Goal: Task Accomplishment & Management: Complete application form

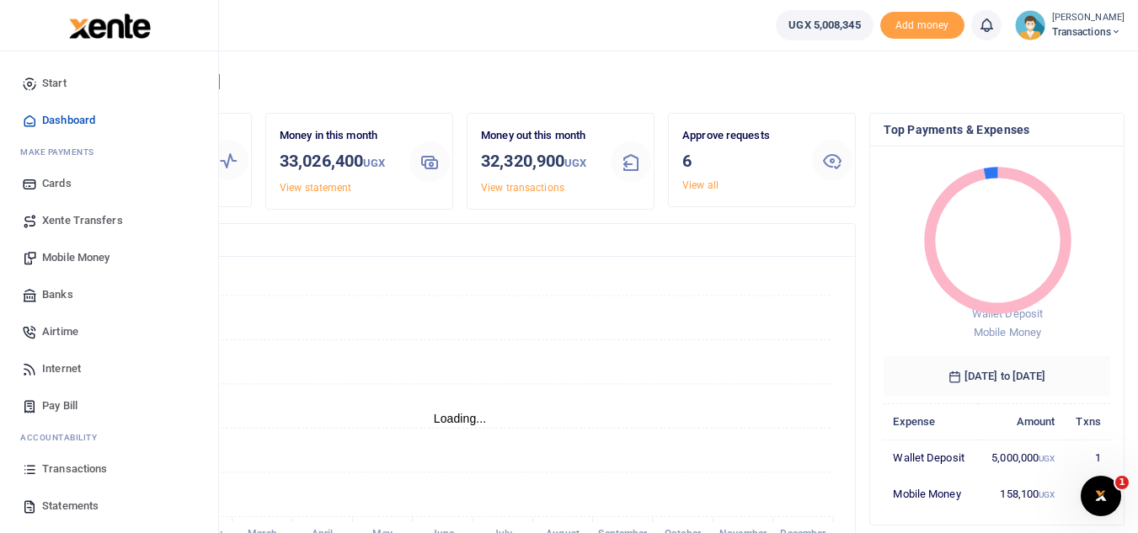
click at [109, 257] on span "Mobile Money" at bounding box center [75, 257] width 67 height 17
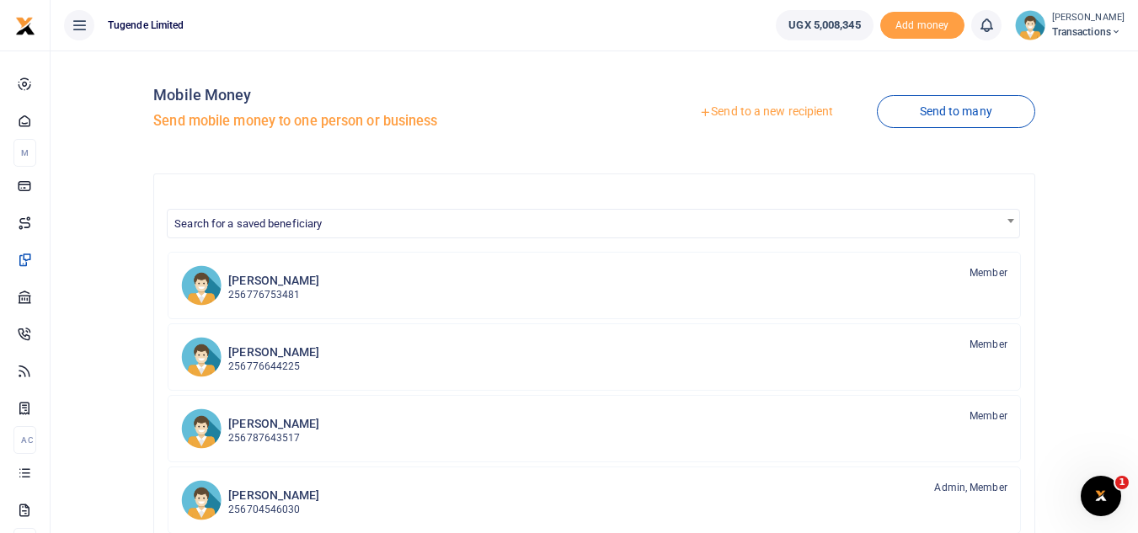
click at [736, 112] on link "Send to a new recipient" at bounding box center [766, 112] width 220 height 30
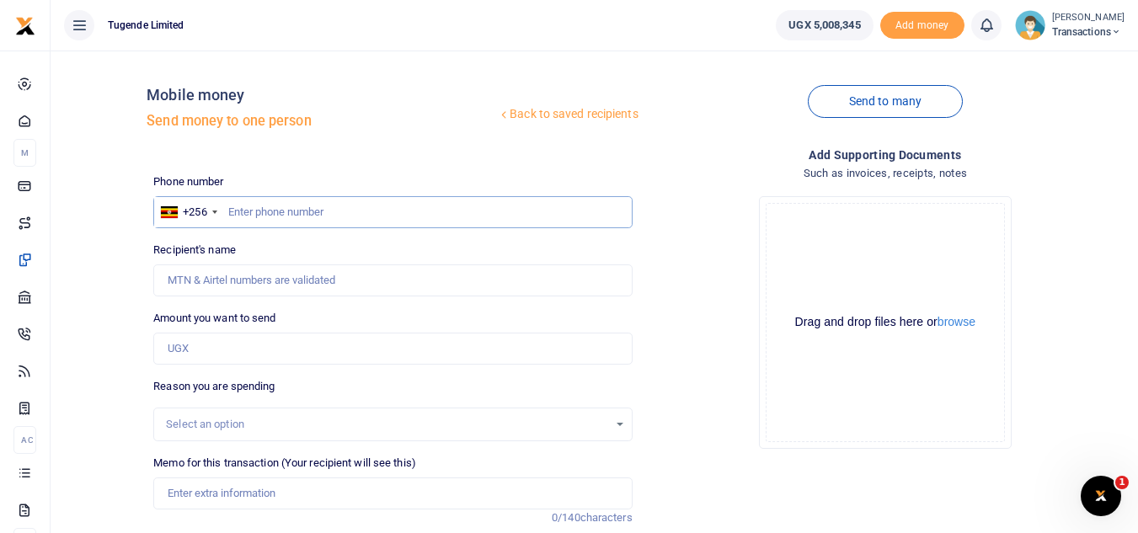
click at [265, 204] on input "text" at bounding box center [392, 212] width 478 height 32
click at [264, 490] on input "Memo for this transaction (Your recipient will see this)" at bounding box center [392, 493] width 478 height 32
paste input "UGH026P"
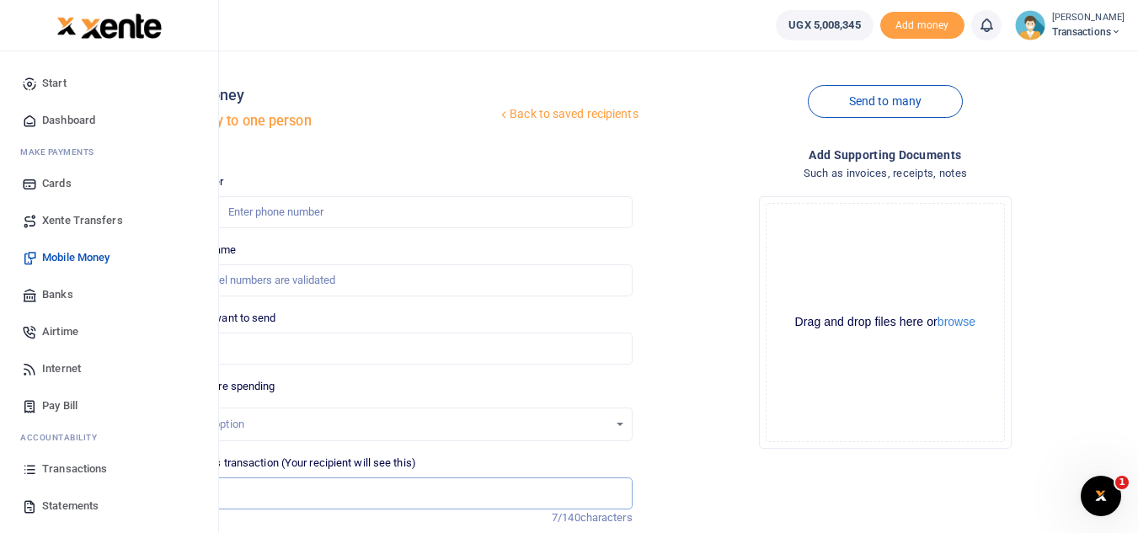
type input "UGH026P"
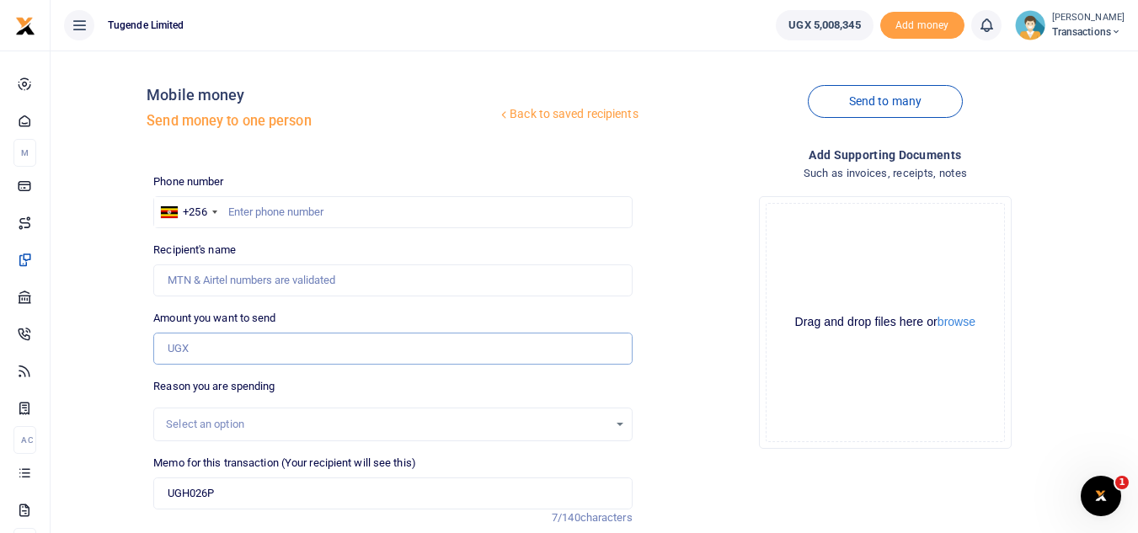
click at [344, 344] on input "Amount you want to send" at bounding box center [392, 349] width 478 height 32
paste input "45000"
type input "45,000"
click at [233, 216] on input "text" at bounding box center [392, 212] width 478 height 32
paste input "768549911"
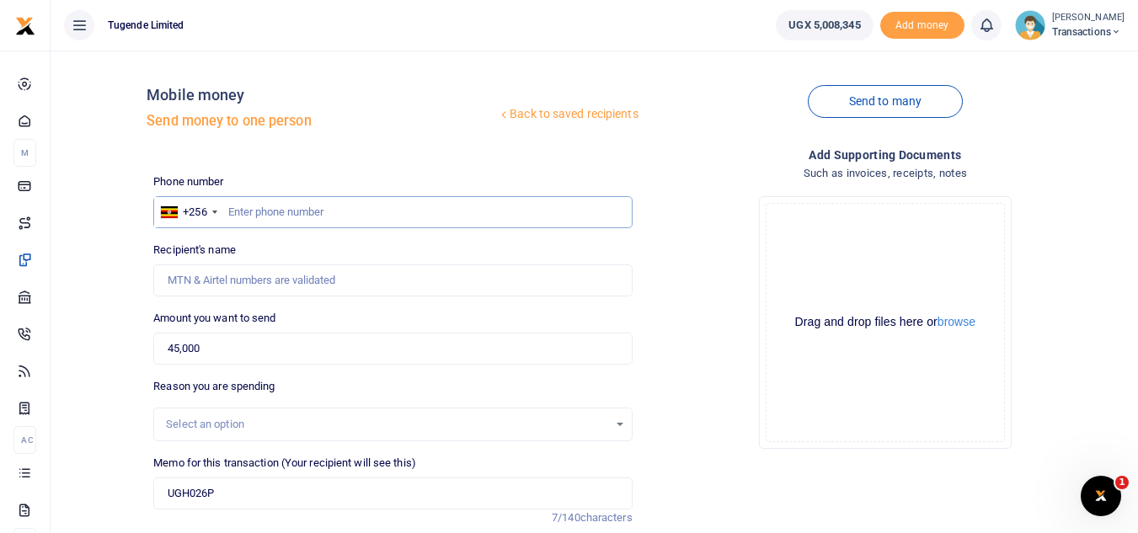
type input "768549911"
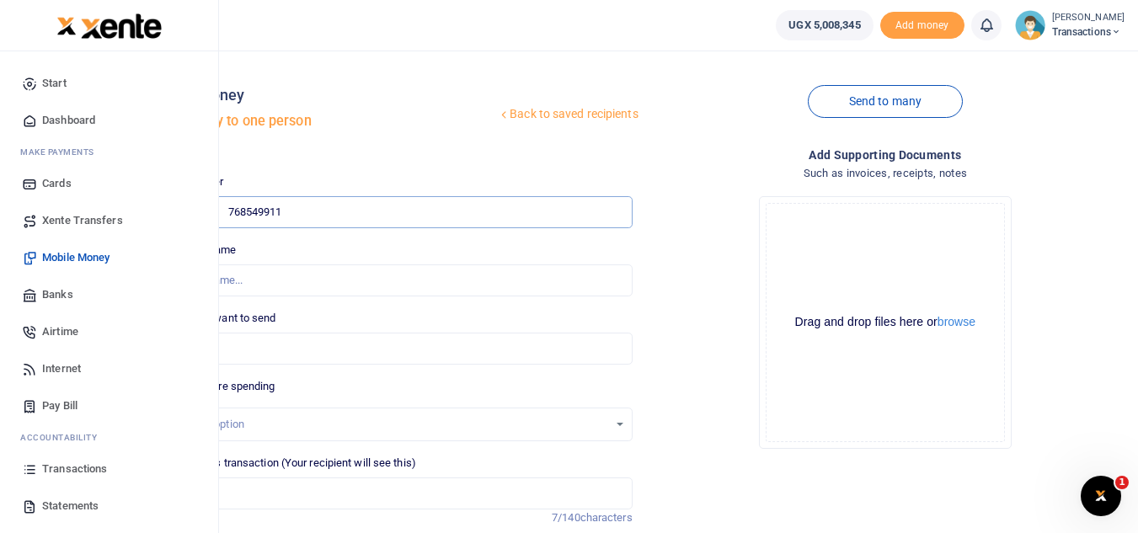
type input "Joseph Wembabazi"
type input "768549911"
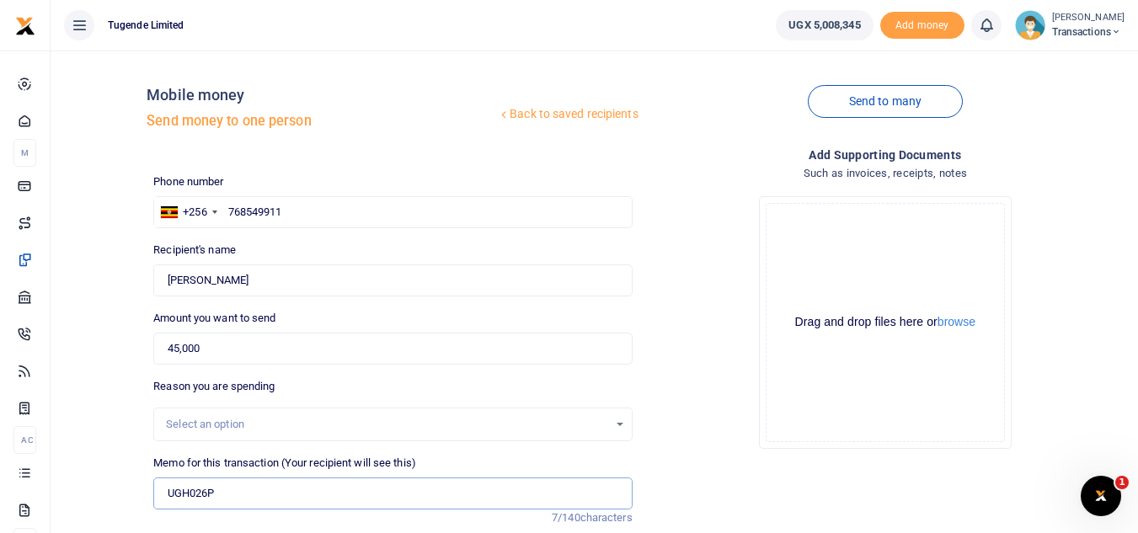
click at [227, 493] on input "UGH026P" at bounding box center [392, 493] width 478 height 32
paste input "TLUG-016249"
click at [250, 493] on input "UGH026P TLUG-016249" at bounding box center [392, 493] width 478 height 32
type input "UGH026P TLUG 016249"
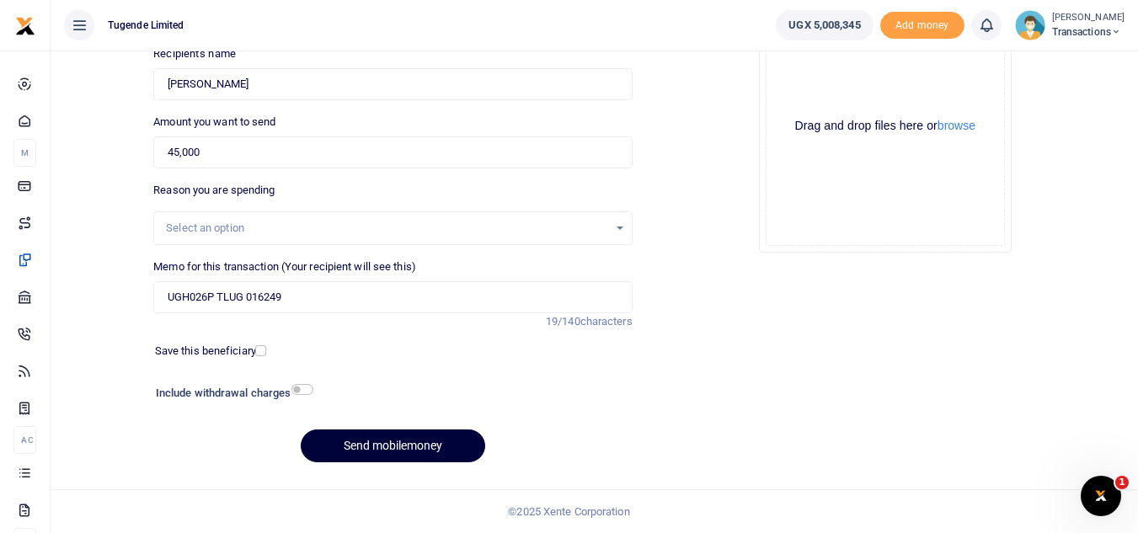
click at [392, 435] on button "Send mobilemoney" at bounding box center [393, 445] width 184 height 33
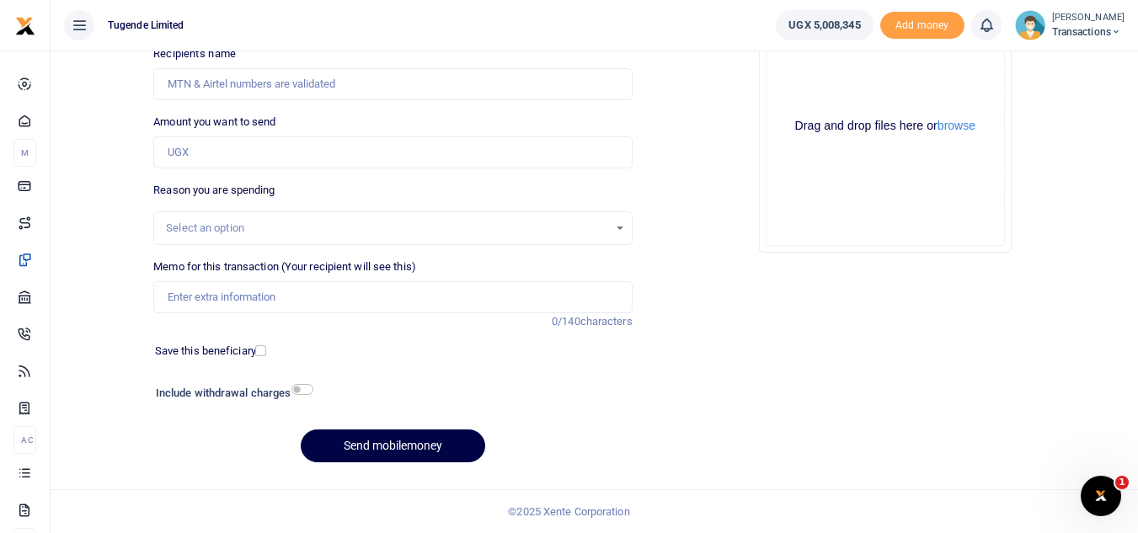
scroll to position [196, 0]
click at [250, 159] on input "Amount you want to send" at bounding box center [392, 152] width 478 height 32
paste input "215,000"
type input "215,000"
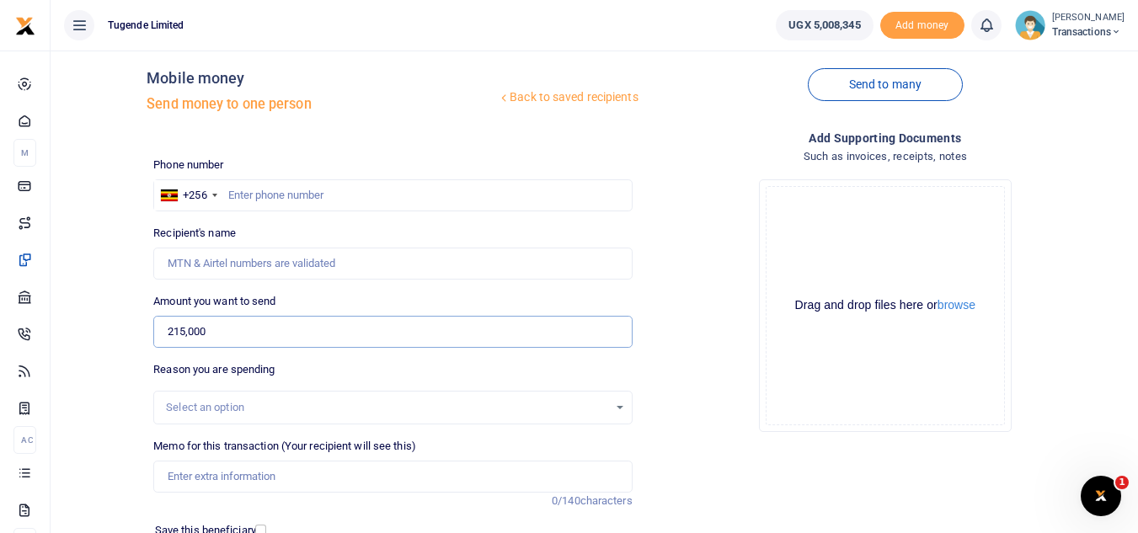
scroll to position [0, 0]
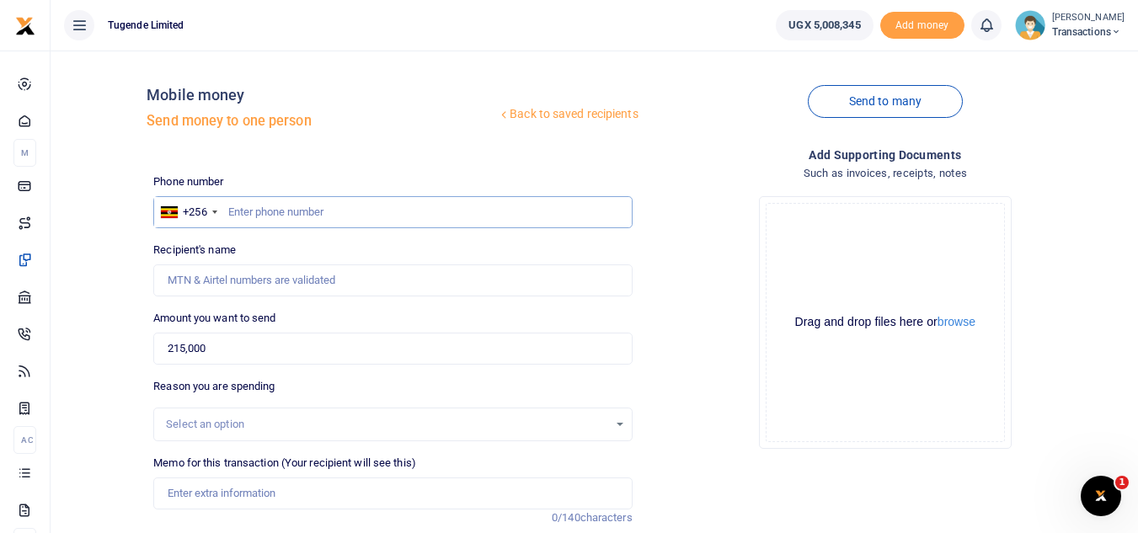
click at [235, 204] on input "text" at bounding box center [392, 212] width 478 height 32
paste input "786646500"
type input "786646500"
type input "[PERSON_NAME]"
click at [200, 492] on input "Memo for this transaction (Your recipient will see this)" at bounding box center [392, 493] width 478 height 32
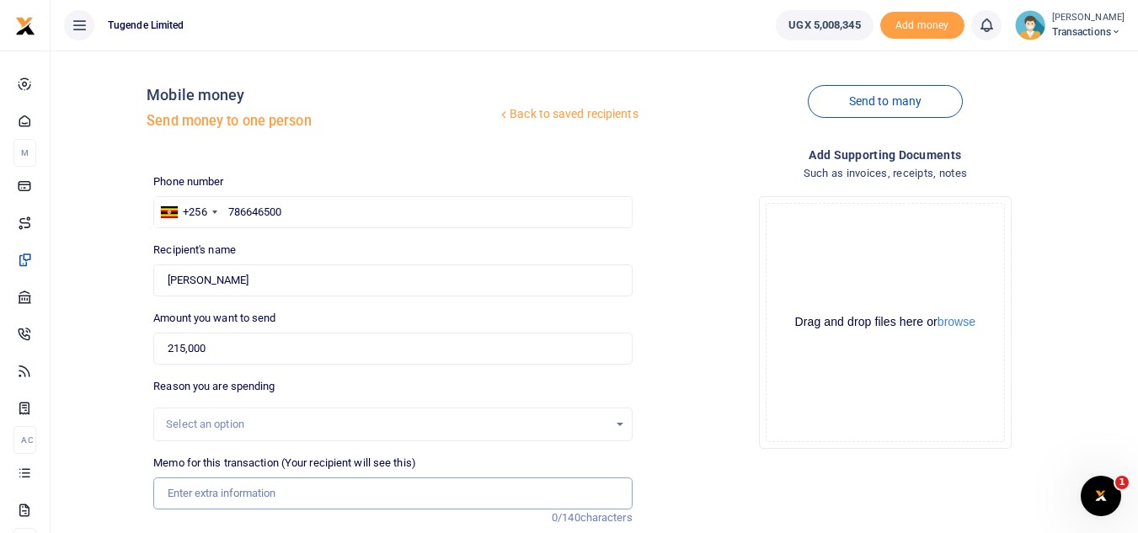
paste input "UGC313C AND UFZ348U"
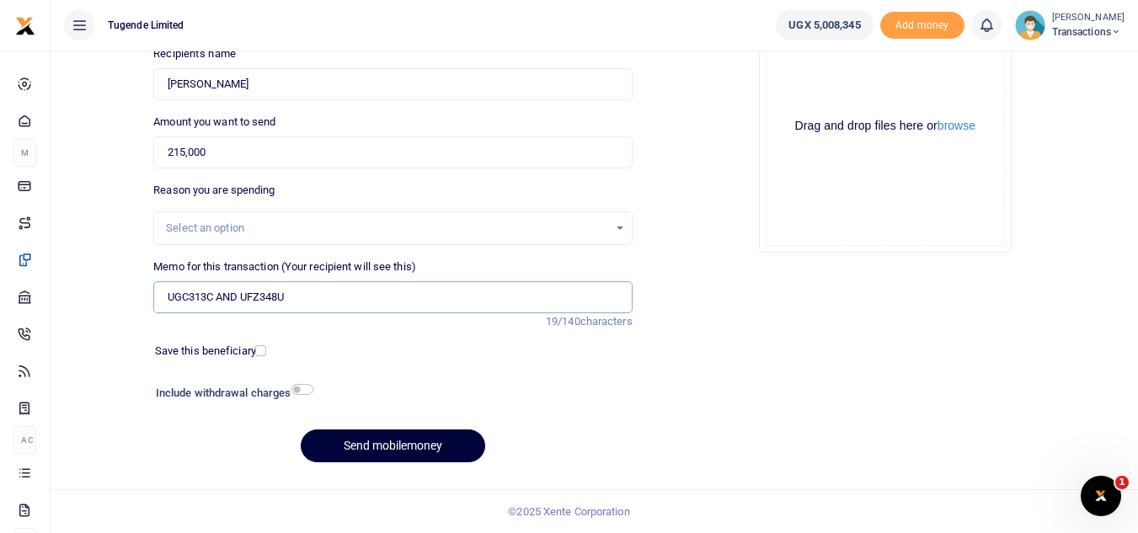
type input "UGC313C AND UFZ348U"
click at [395, 458] on button "Send mobilemoney" at bounding box center [393, 445] width 184 height 33
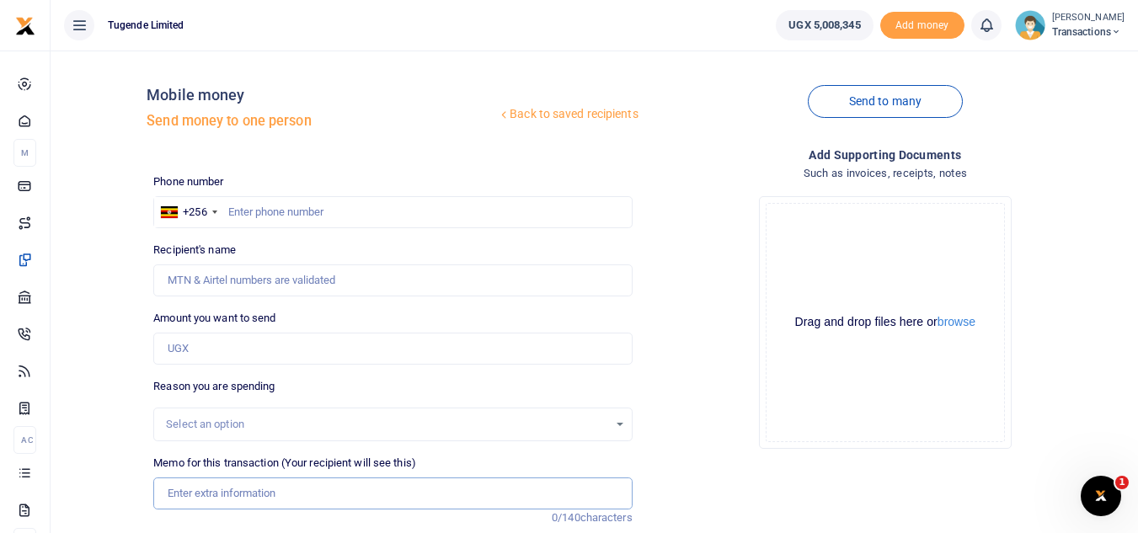
click at [207, 488] on input "Memo for this transaction (Your recipient will see this)" at bounding box center [392, 493] width 478 height 32
paste input "UGD091J, UFY480J, UGC111J and UGE927B"
type input "UGD091J, UFY480J, UGC111J and UGE927B"
click at [207, 362] on input "Amount you want to send" at bounding box center [392, 349] width 478 height 32
paste input "208,000"
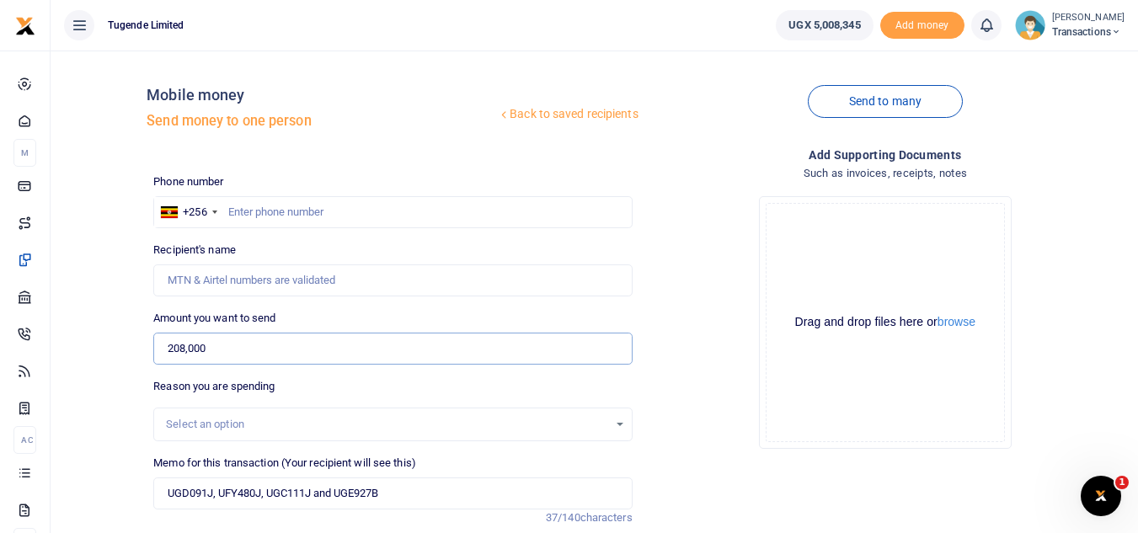
type input "208,000"
click at [392, 216] on input "text" at bounding box center [392, 212] width 478 height 32
paste input "786646500"
type input "786646500"
type input "John Baguma"
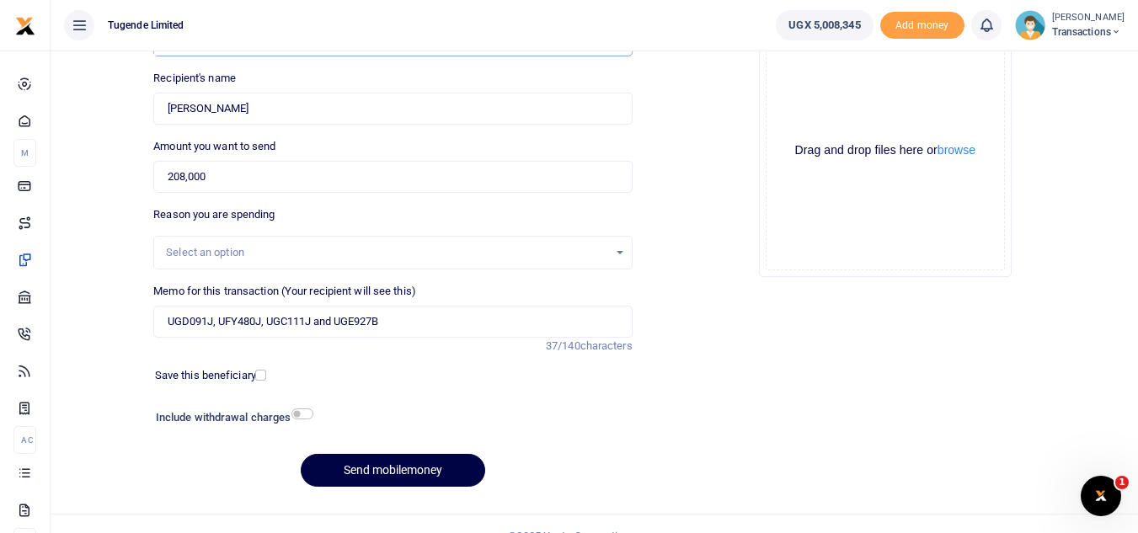
scroll to position [174, 0]
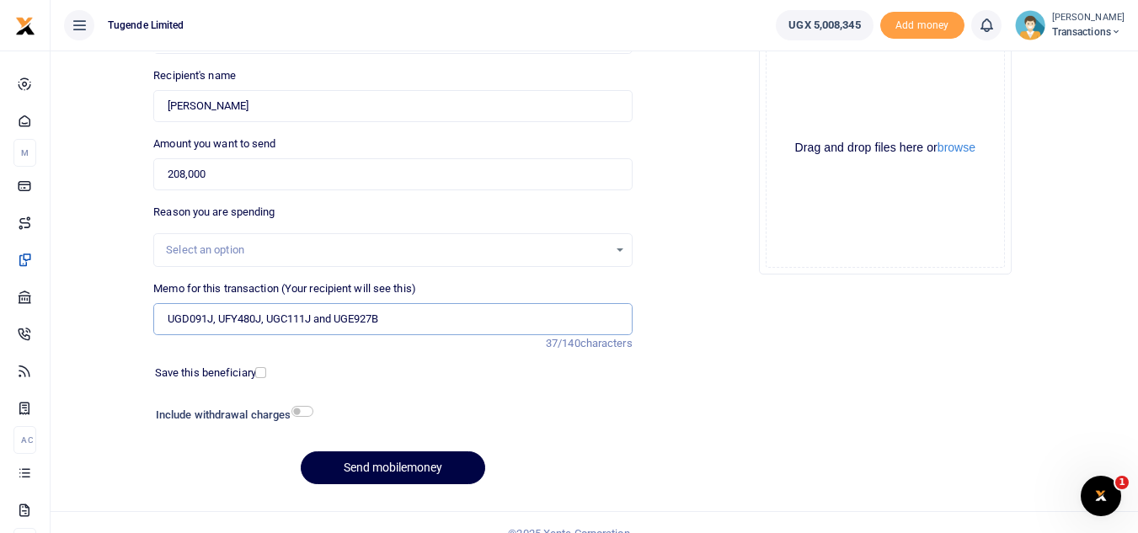
click at [217, 323] on input "UGD091J, UFY480J, UGC111J and UGE927B" at bounding box center [392, 319] width 478 height 32
click at [262, 318] on input "UGD091J UFY480J, UGC111J and UGE927B" at bounding box center [392, 319] width 478 height 32
type input "UGD091J UFY480J UGC111J and UGE927B"
click at [346, 459] on button "Send mobilemoney" at bounding box center [393, 467] width 184 height 33
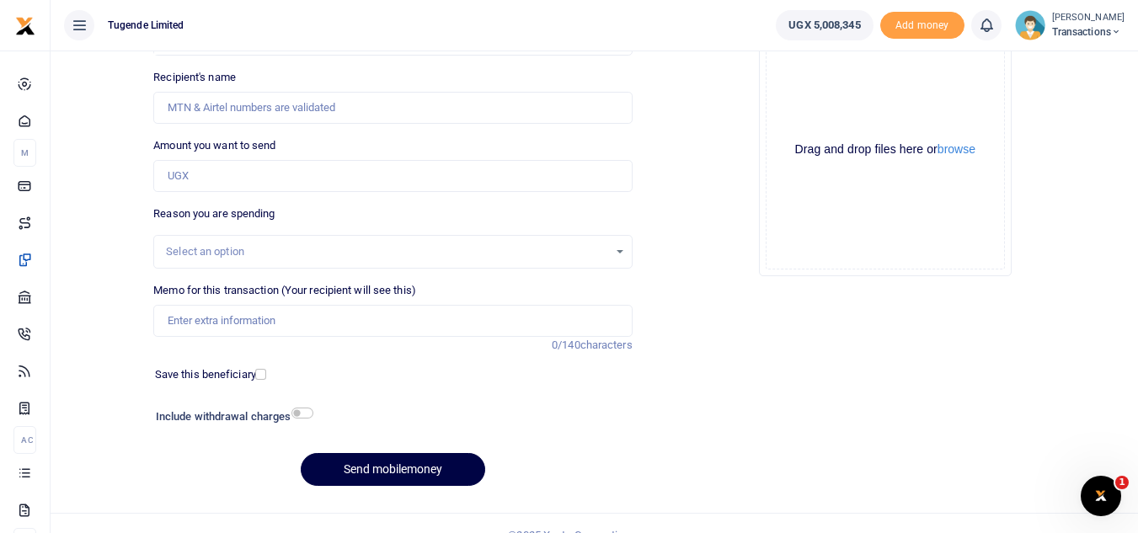
scroll to position [173, 0]
click at [320, 323] on input "Memo for this transaction (Your recipient will see this)" at bounding box center [392, 321] width 478 height 32
paste input "UGB332U"
type input "UGB332U"
click at [280, 156] on div "Amount you want to send Amount is required." at bounding box center [392, 164] width 478 height 55
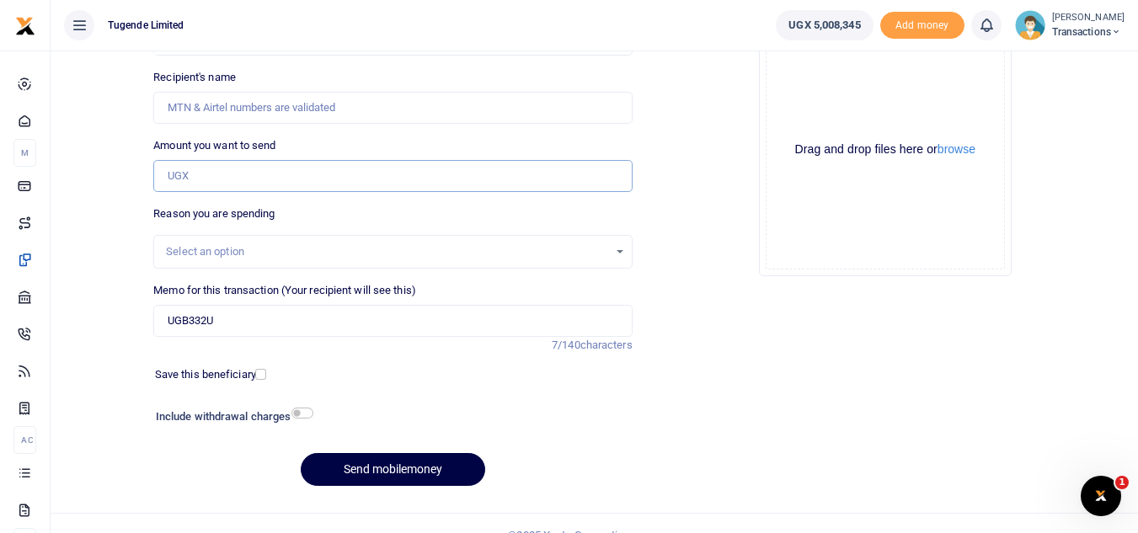
click at [284, 178] on input "Amount you want to send" at bounding box center [392, 176] width 478 height 32
paste input "172,000"
type input "172,000"
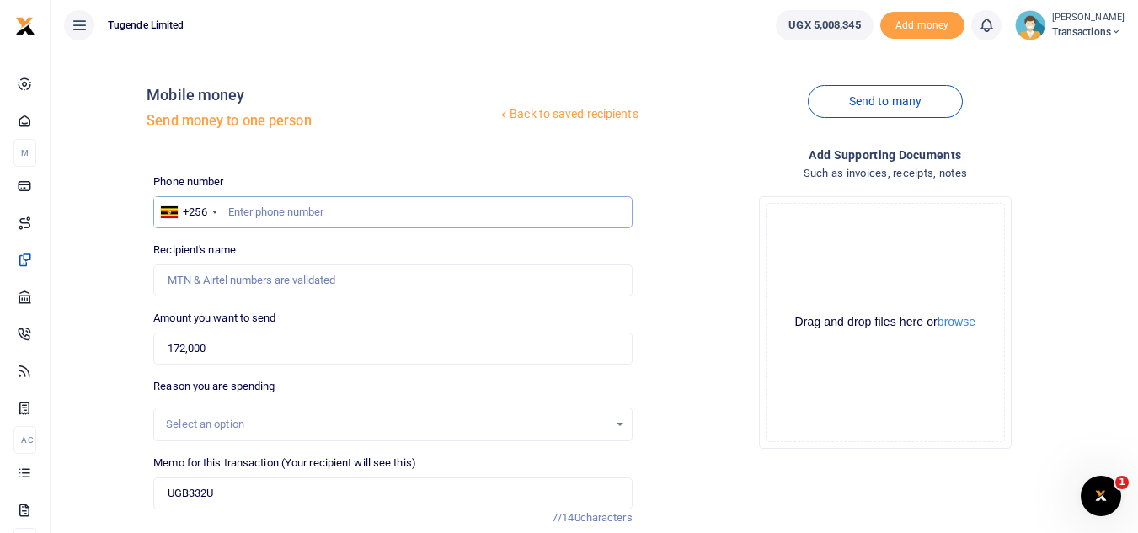
click at [260, 208] on input "text" at bounding box center [392, 212] width 478 height 32
paste input "786965962"
type input "786965962"
type input "Shafiki Tambuube"
click at [234, 356] on input "172,000" at bounding box center [392, 349] width 478 height 32
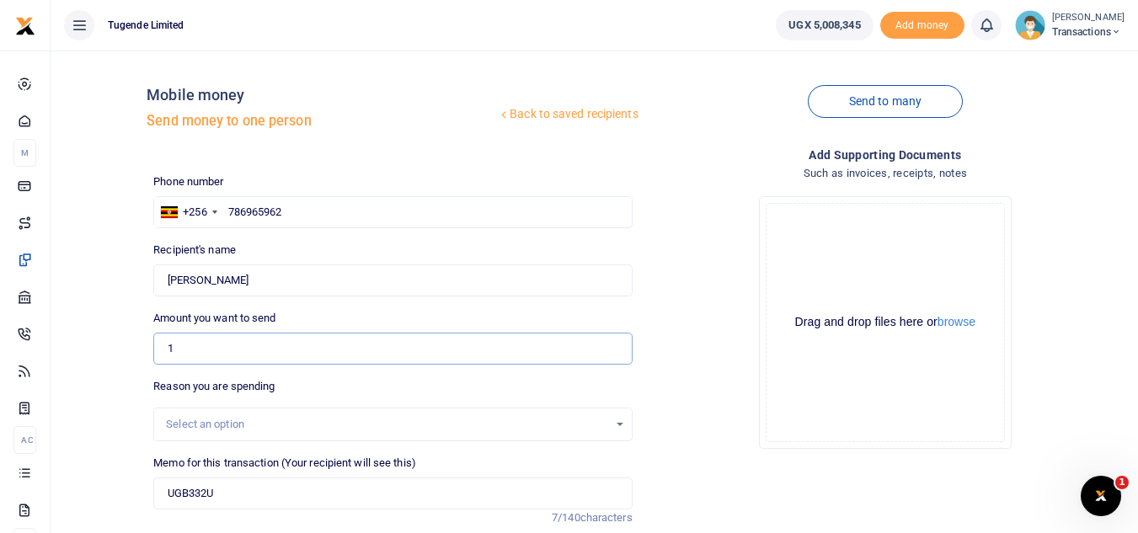
type input "100,000"
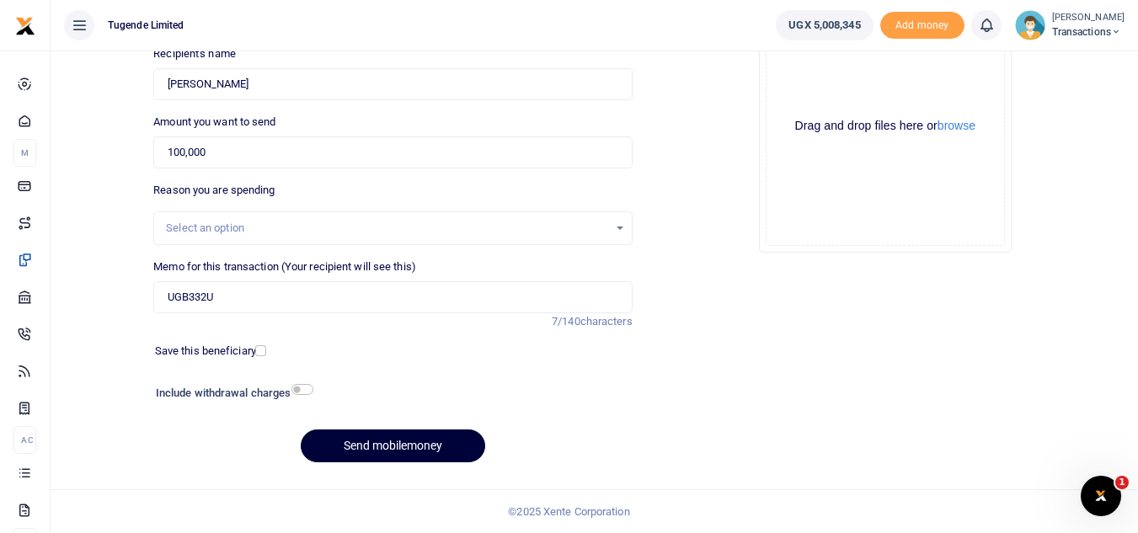
click at [374, 453] on button "Send mobilemoney" at bounding box center [393, 445] width 184 height 33
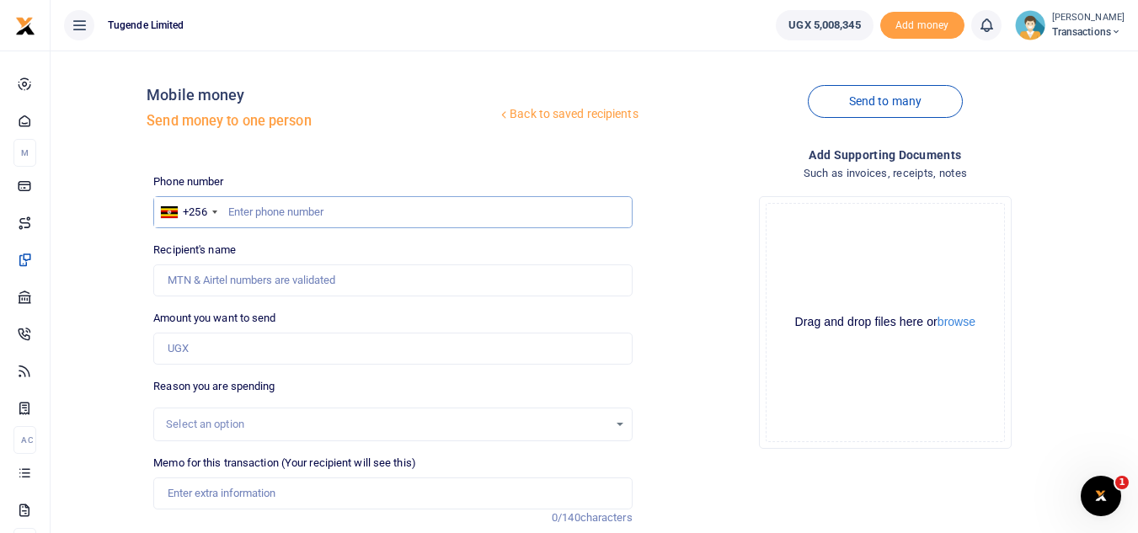
click at [235, 197] on input "text" at bounding box center [392, 212] width 478 height 32
paste input "791543834"
type input "791543834"
type input "[PERSON_NAME]"
click at [248, 352] on input "Amount you want to send" at bounding box center [392, 349] width 478 height 32
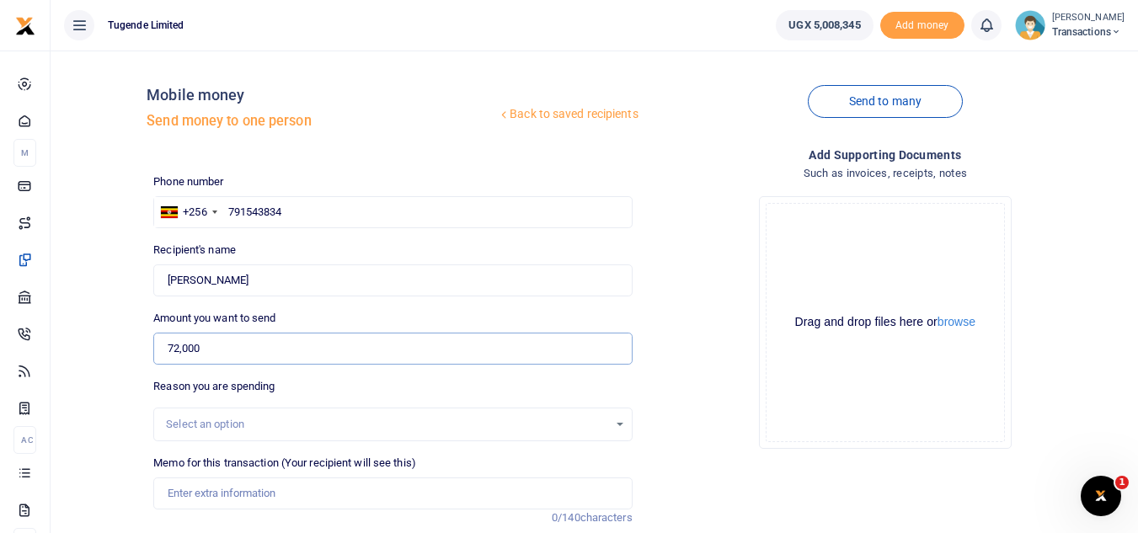
type input "72,000"
click at [286, 491] on input "Memo for this transaction (Your recipient will see this)" at bounding box center [392, 493] width 478 height 32
paste input "UGB332U"
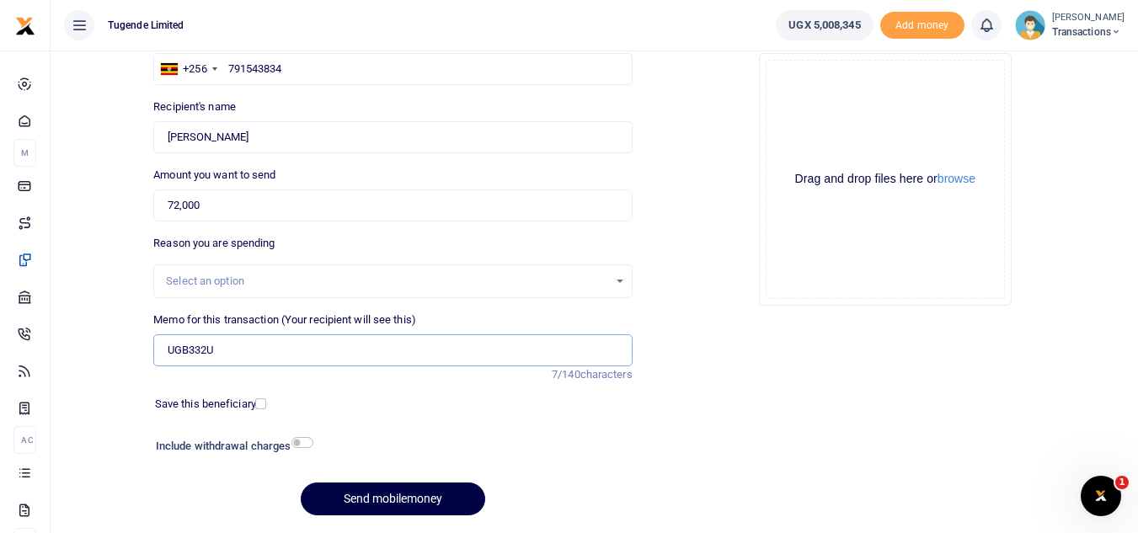
scroll to position [145, 0]
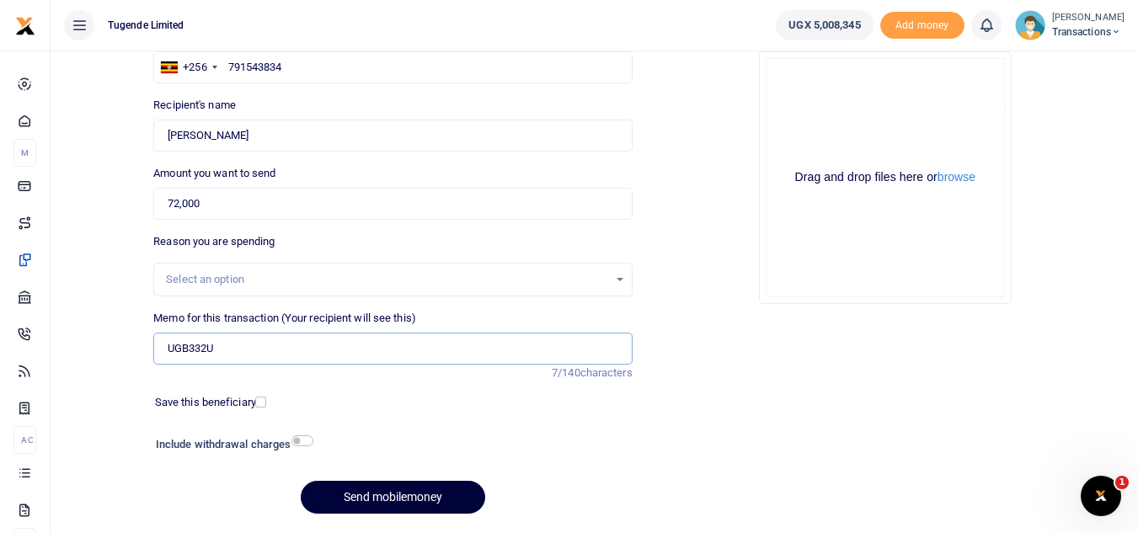
type input "UGB332U"
click at [361, 500] on button "Send mobilemoney" at bounding box center [393, 497] width 184 height 33
click at [287, 370] on div "Memo for this transaction (Your recipient will see this) Reason is required. 0/…" at bounding box center [393, 346] width 492 height 72
click at [277, 343] on input "Memo for this transaction (Your recipient will see this)" at bounding box center [392, 349] width 478 height 32
paste input "TLUG-016263"
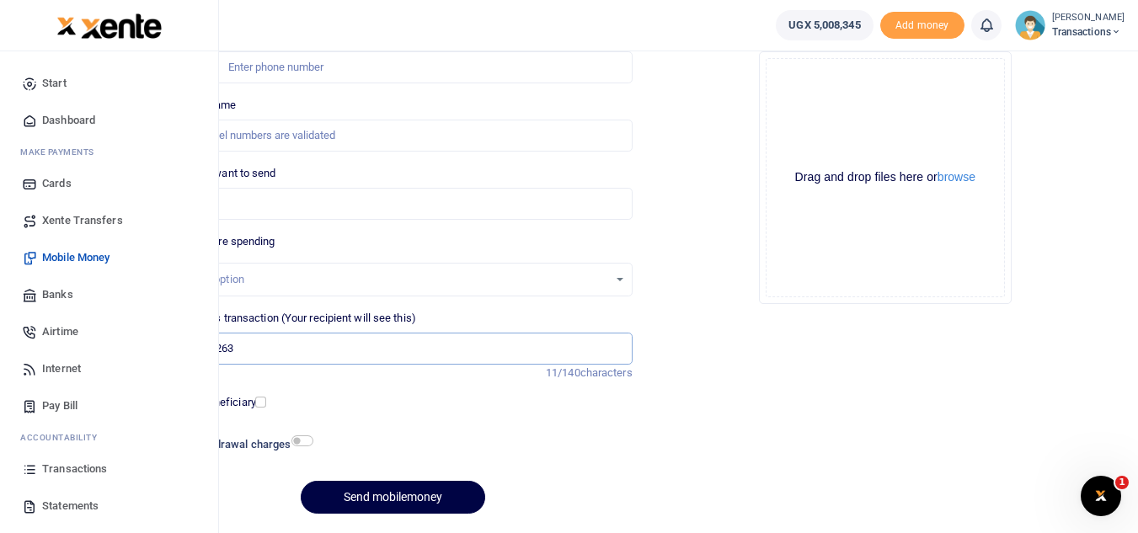
type input "TLUG-016263"
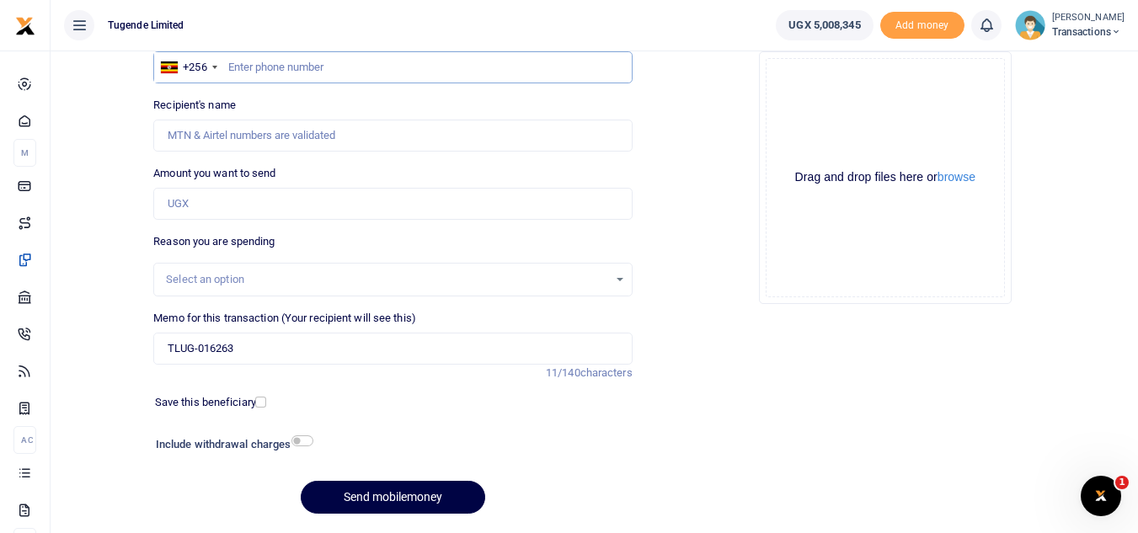
click at [295, 70] on input "text" at bounding box center [392, 67] width 478 height 32
paste input "786271025"
type input "786271025"
type input "Maurisia Nangabi"
click at [211, 196] on input "Amount you want to send" at bounding box center [392, 204] width 478 height 32
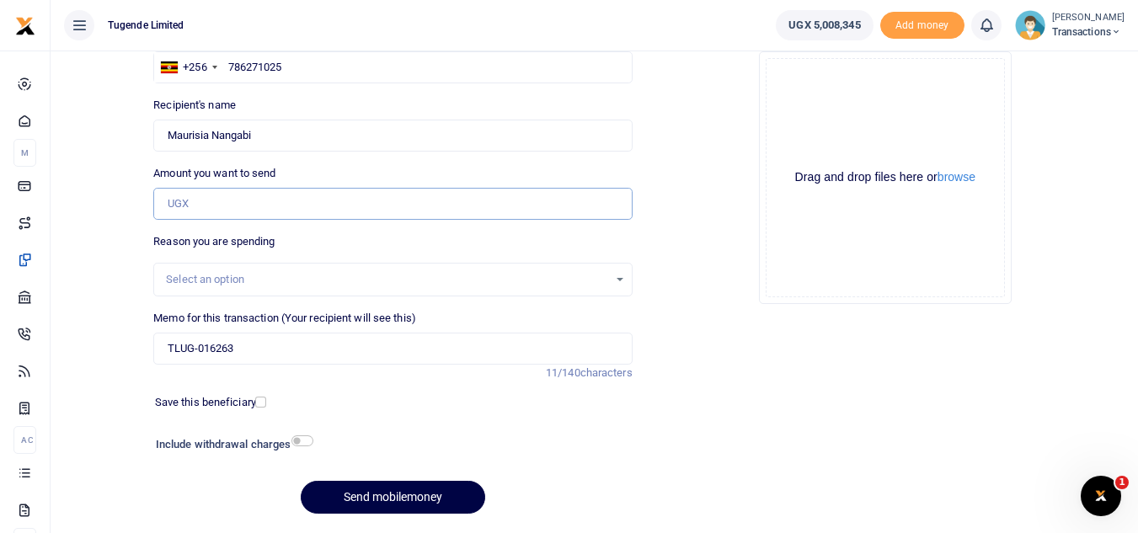
paste input "60,000"
type input "60,000"
click at [165, 350] on input "TLUG-016263" at bounding box center [392, 349] width 478 height 32
paste input "UMA576BS"
click at [254, 350] on input "UMA576BS TLUG-016263" at bounding box center [392, 349] width 478 height 32
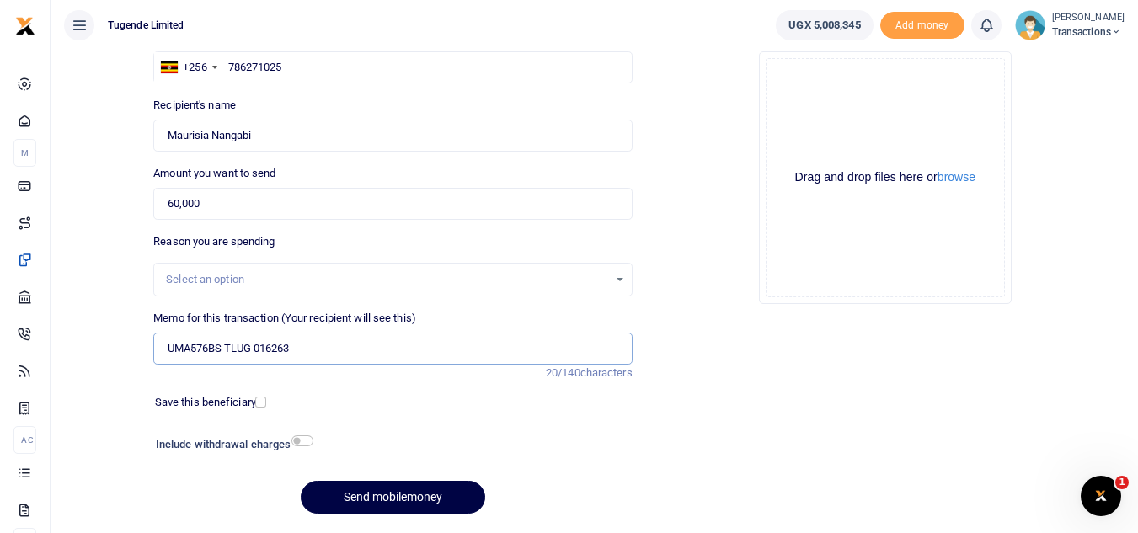
type input "UMA576BS TLUG 016263"
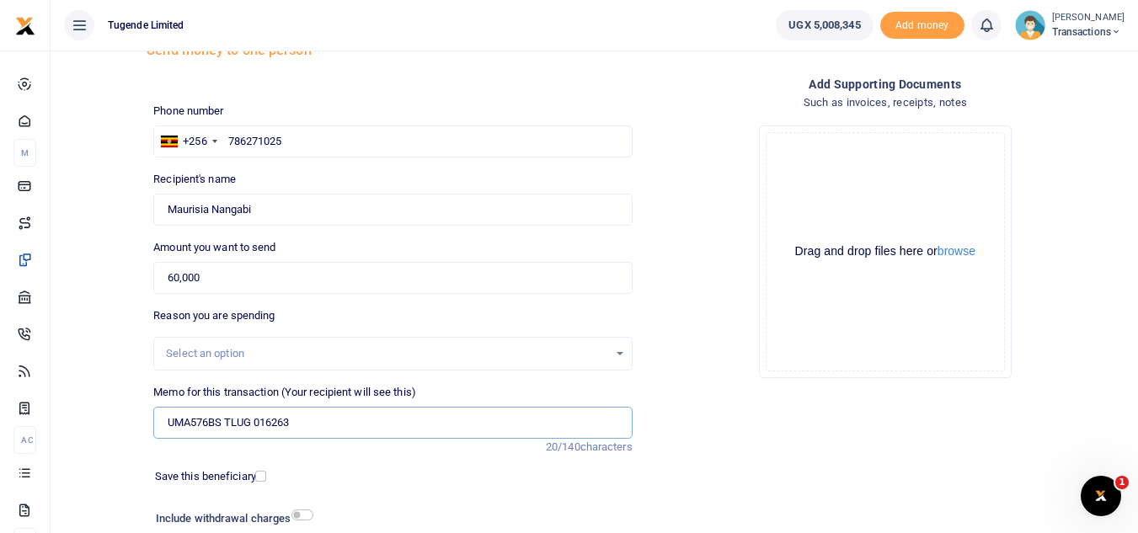
scroll to position [196, 0]
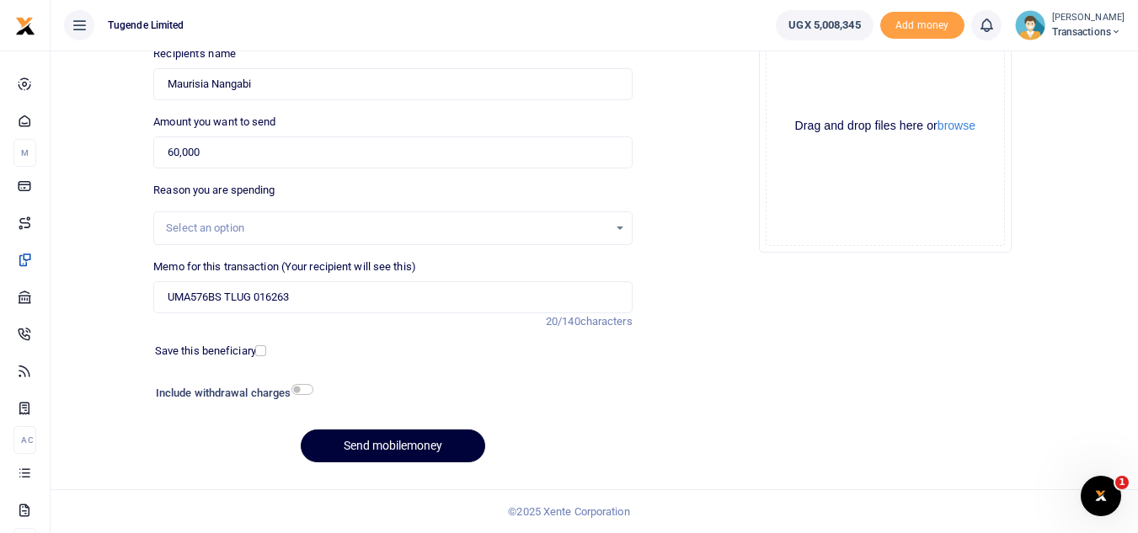
click at [360, 439] on button "Send mobilemoney" at bounding box center [393, 445] width 184 height 33
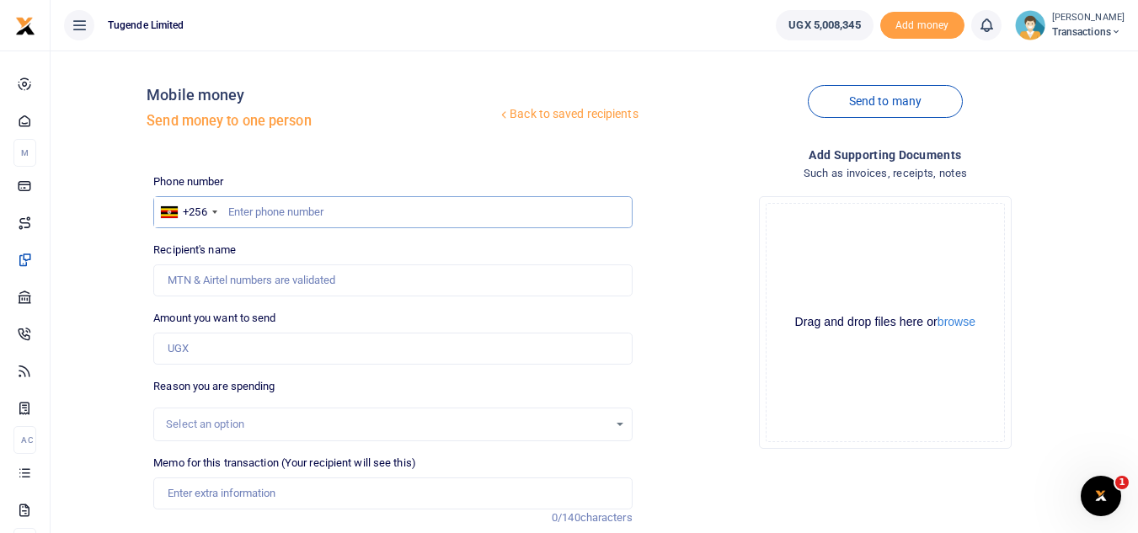
click at [261, 219] on input "text" at bounding box center [392, 212] width 478 height 32
paste input "766627335"
type input "766627335"
type input "Geoffrey Okot"
click at [420, 354] on input "Amount you want to send" at bounding box center [392, 349] width 478 height 32
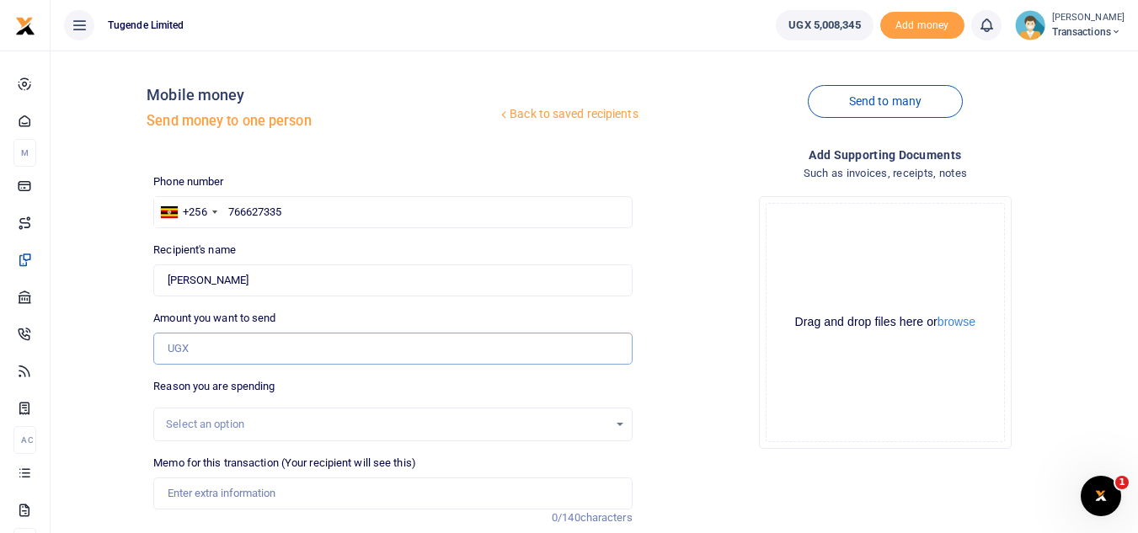
paste input "303,000"
type input "303,000"
click at [224, 500] on input "Memo for this transaction (Your recipient will see this)" at bounding box center [392, 493] width 478 height 32
paste input "UGC648H"
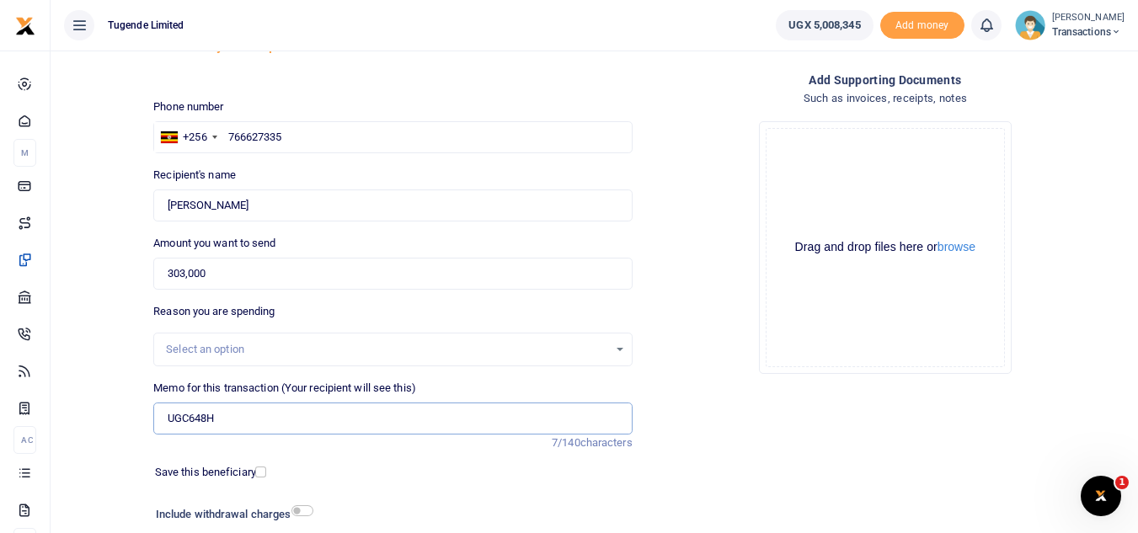
scroll to position [82, 0]
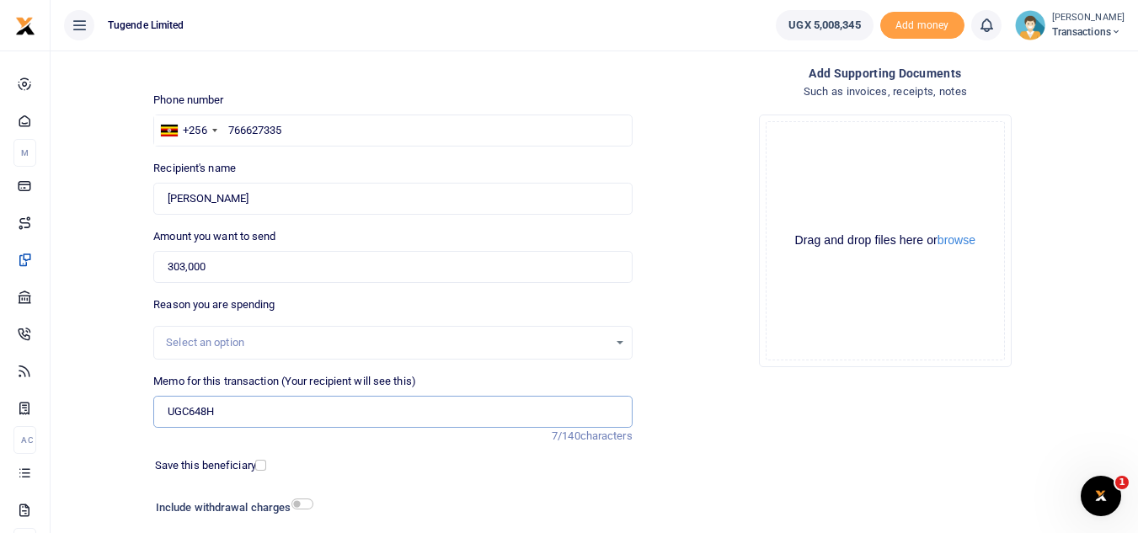
type input "UGC648H"
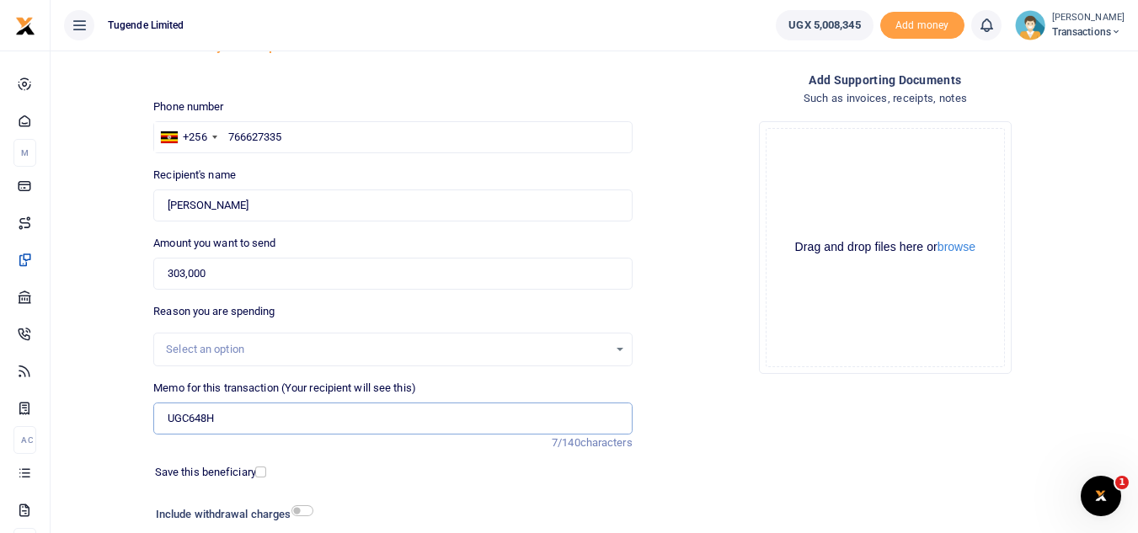
scroll to position [196, 0]
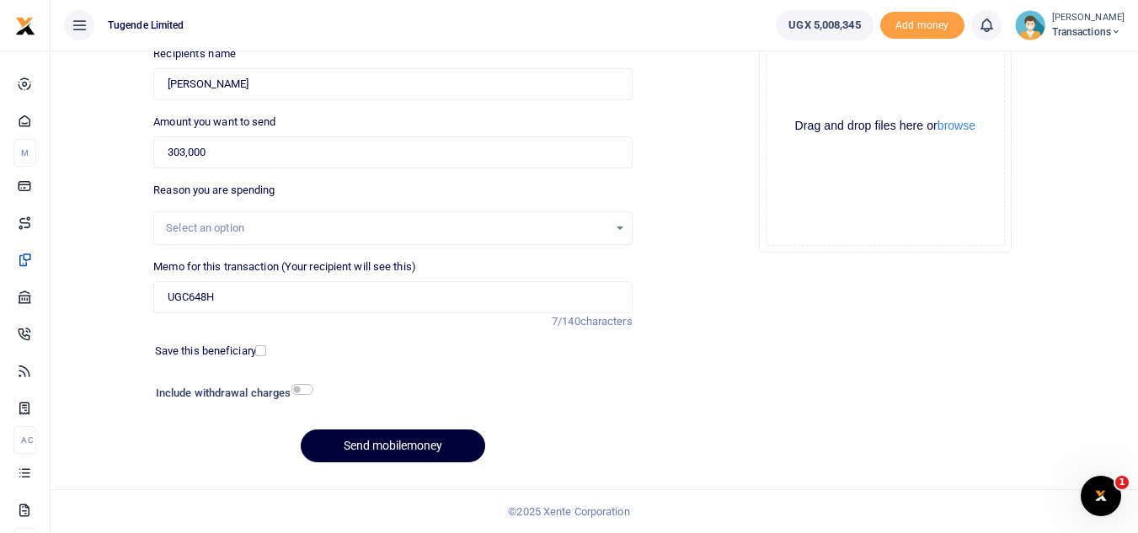
click at [396, 451] on button "Send mobilemoney" at bounding box center [393, 445] width 184 height 33
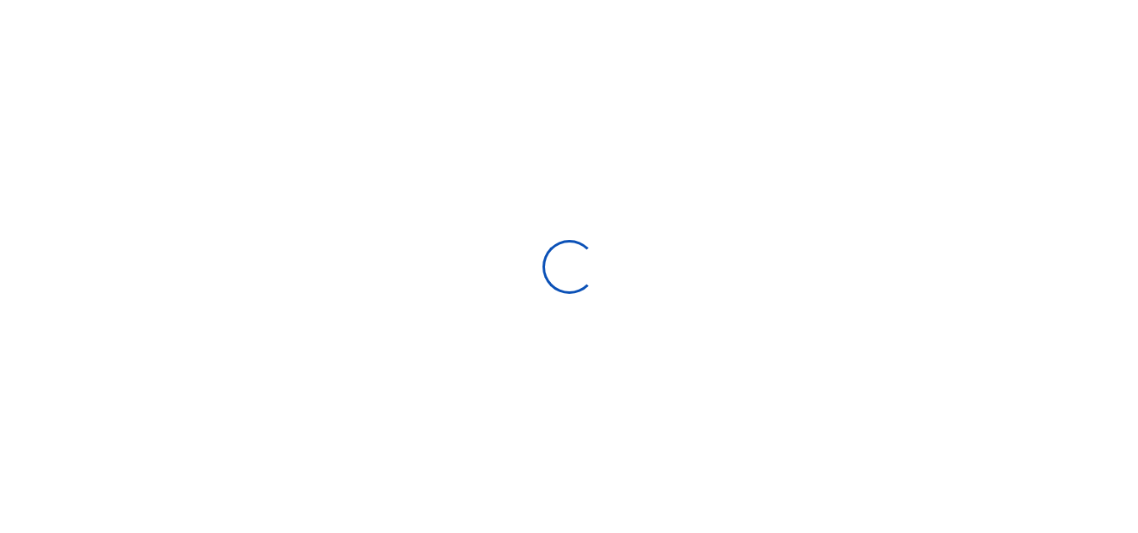
select select
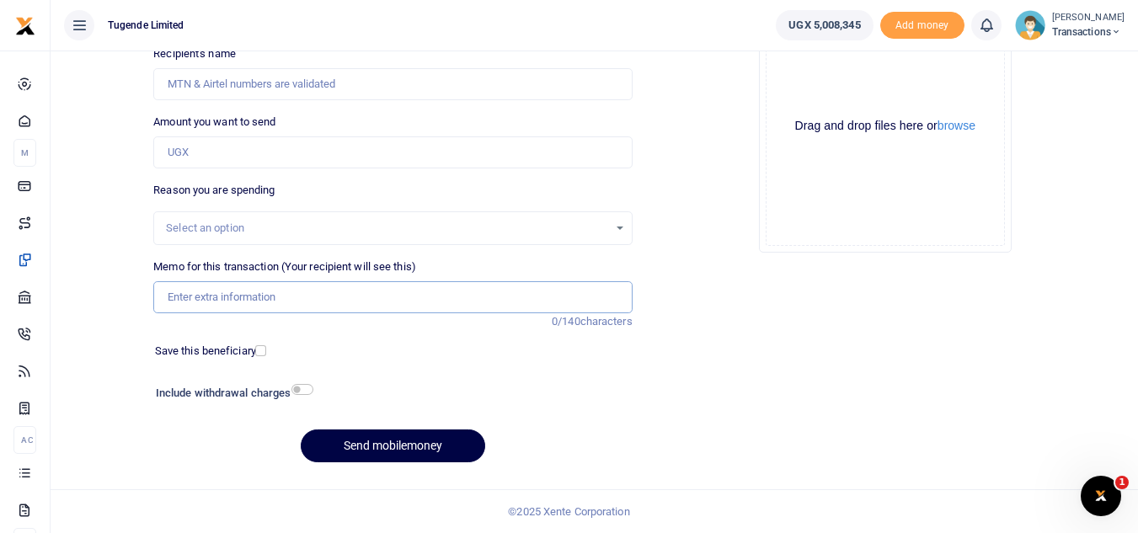
click at [239, 299] on input "Memo for this transaction (Your recipient will see this)" at bounding box center [392, 297] width 478 height 32
paste input "TLUG-016274"
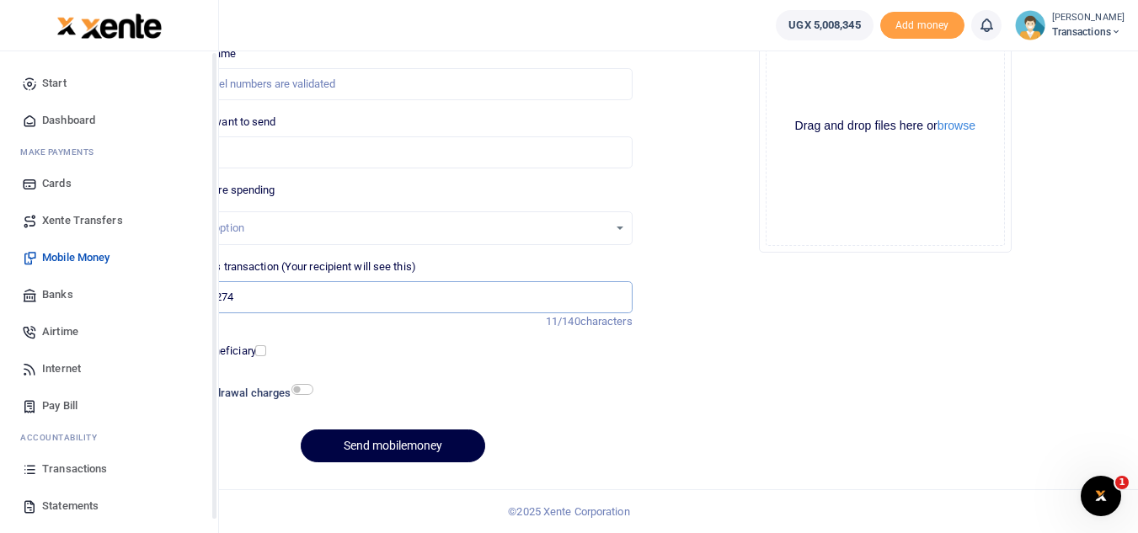
type input "TLUG-016274"
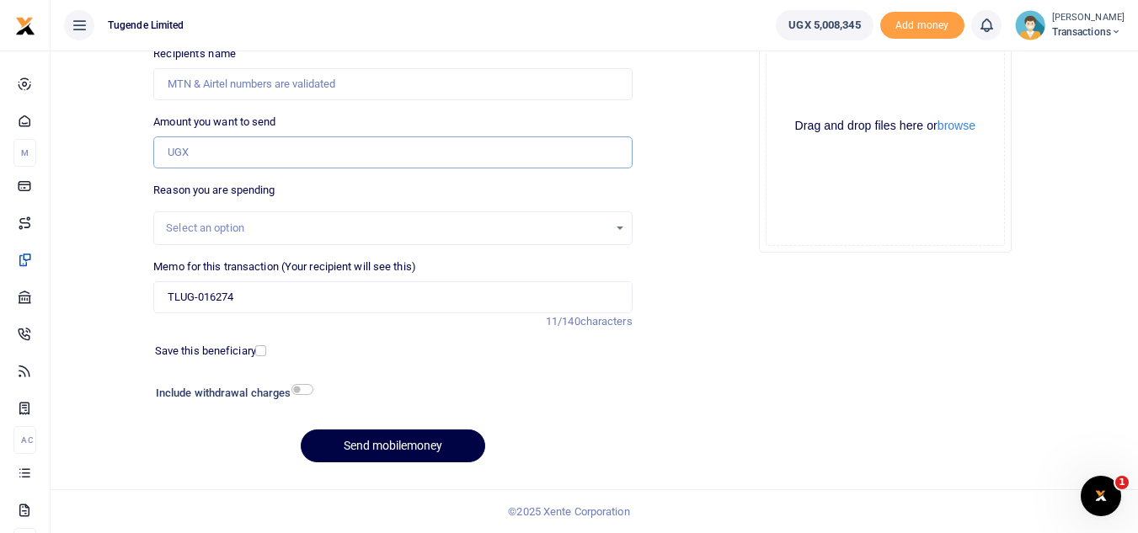
click at [368, 157] on input "Amount you want to send" at bounding box center [392, 152] width 478 height 32
paste input "30,000"
type input "30,000"
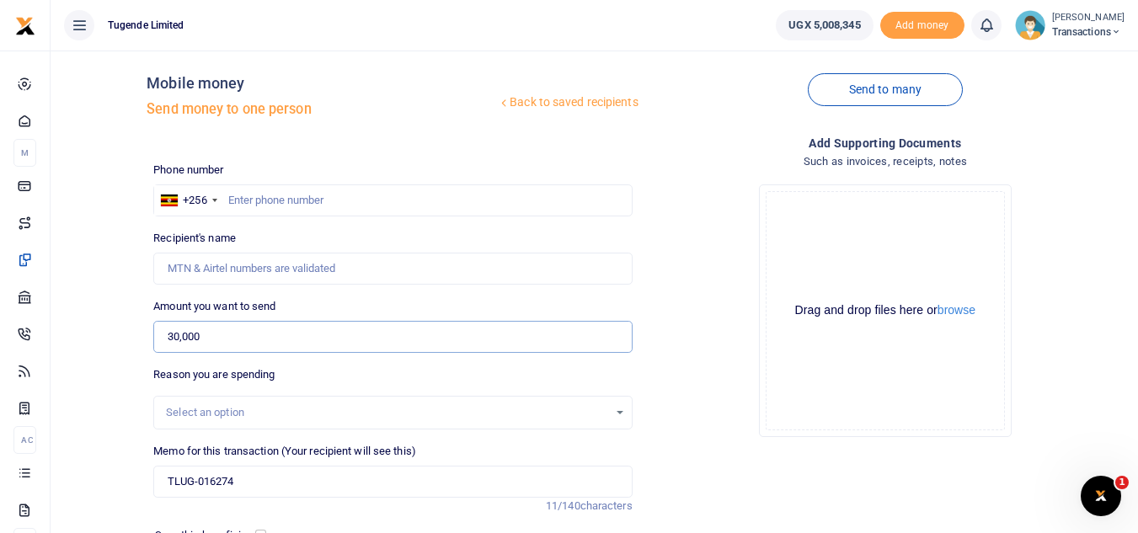
scroll to position [8, 0]
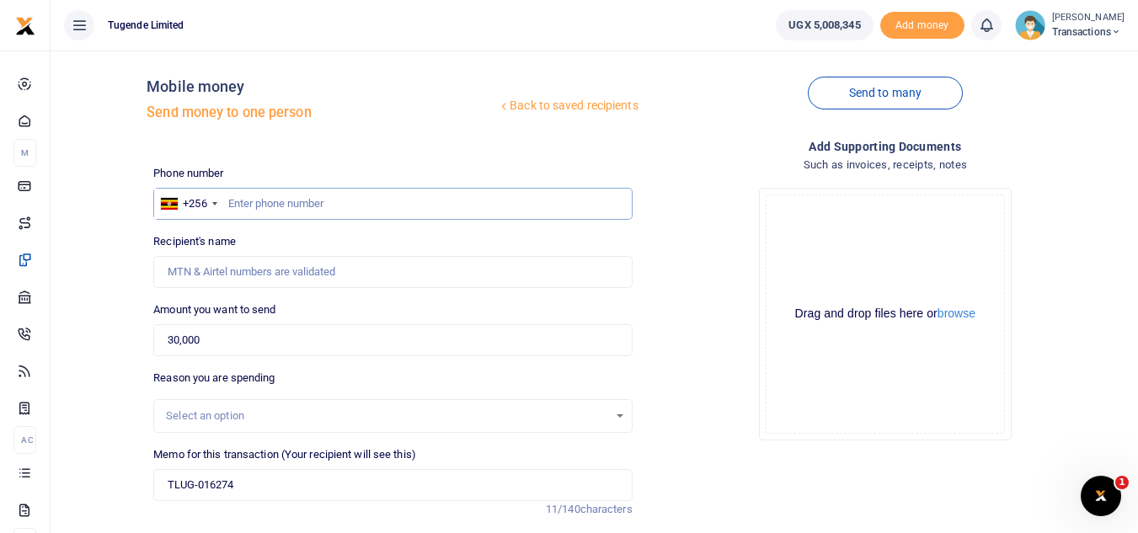
click at [248, 203] on input "text" at bounding box center [392, 204] width 478 height 32
paste input "766-979194"
click at [251, 205] on input "766-979194" at bounding box center [392, 204] width 478 height 32
type input "766979194"
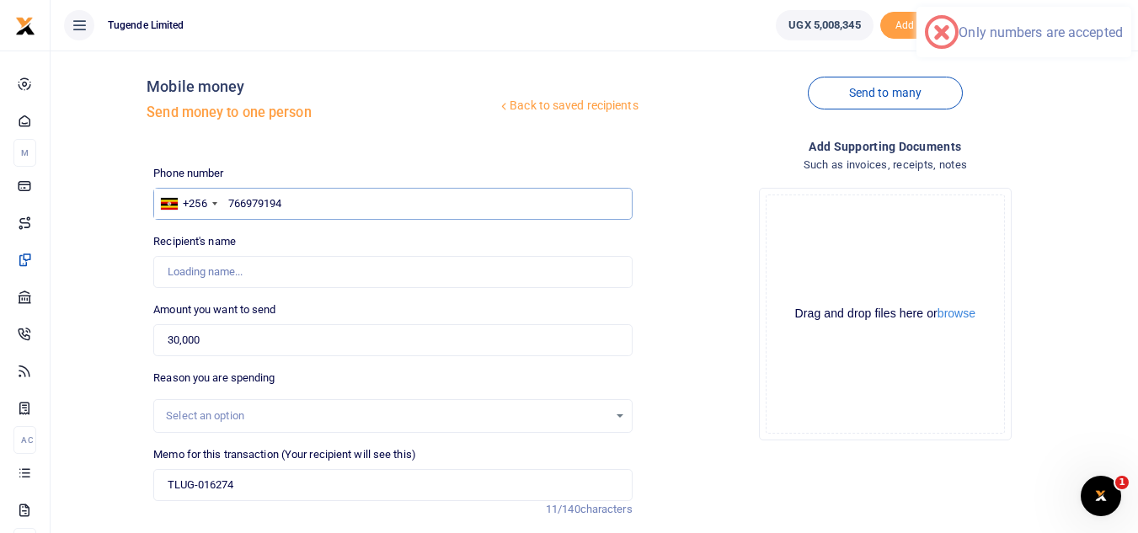
type input "Paul Kasala"
click at [291, 205] on input "766979194" at bounding box center [392, 204] width 478 height 32
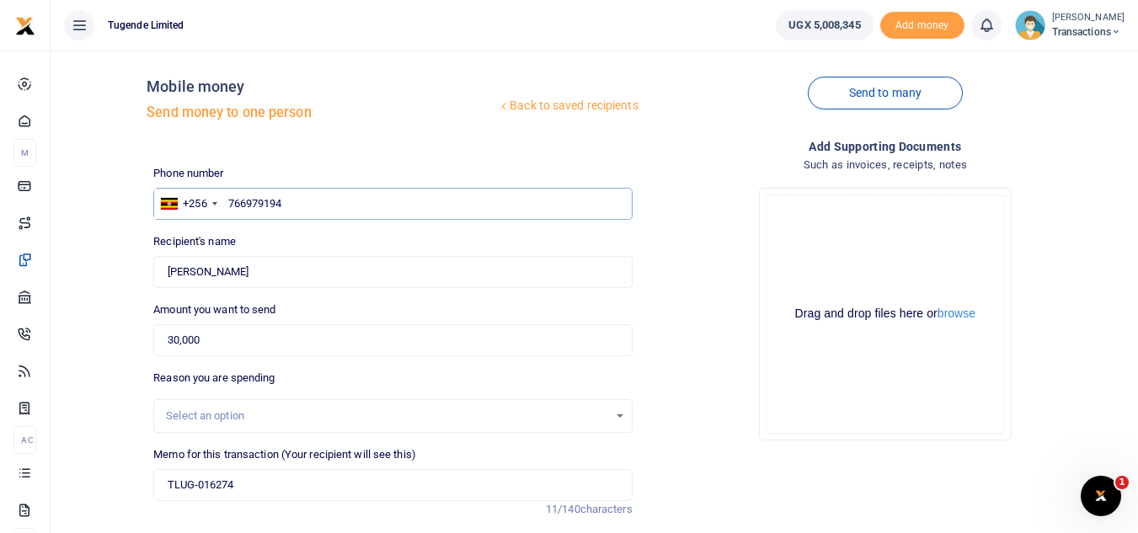
scroll to position [196, 0]
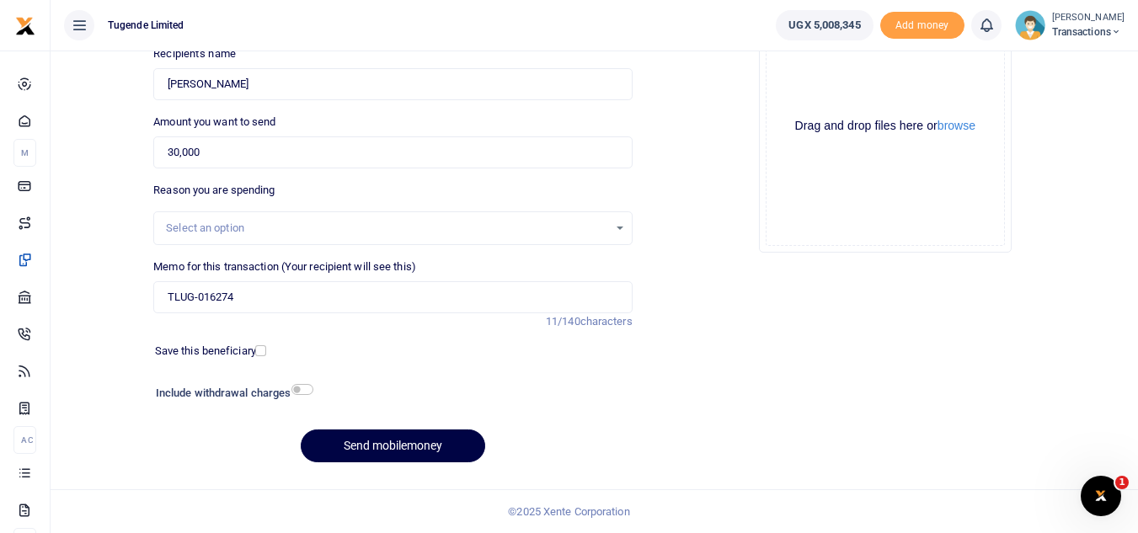
type input "766979194"
click at [166, 295] on input "TLUG-016274" at bounding box center [392, 297] width 478 height 32
paste input "UGB382S"
click at [246, 301] on input "UGB382S TLUG-016274" at bounding box center [392, 297] width 478 height 32
type input "UGB382S TLUG 016274"
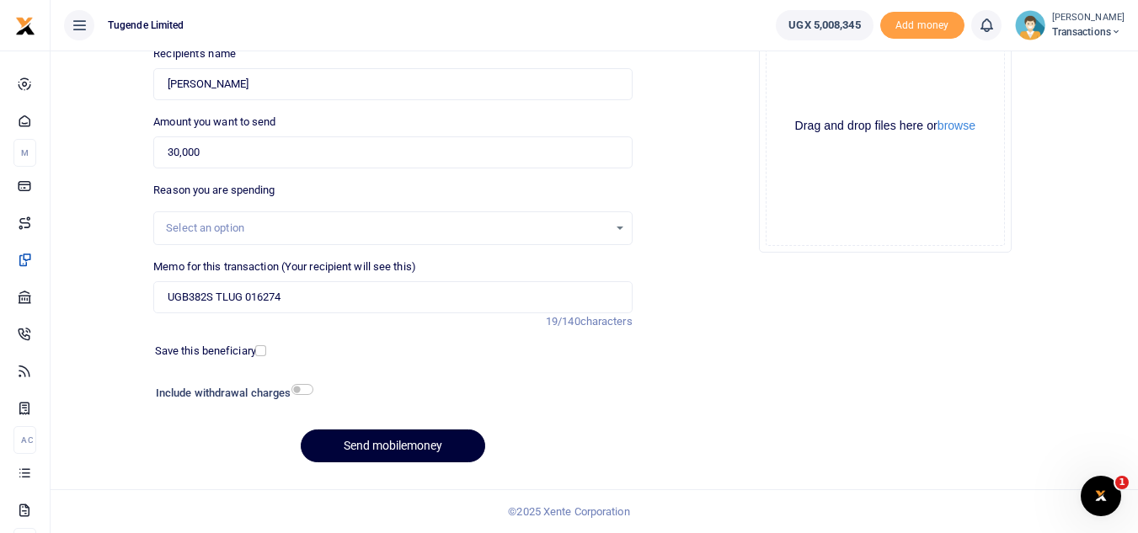
click at [362, 443] on button "Send mobilemoney" at bounding box center [393, 445] width 184 height 33
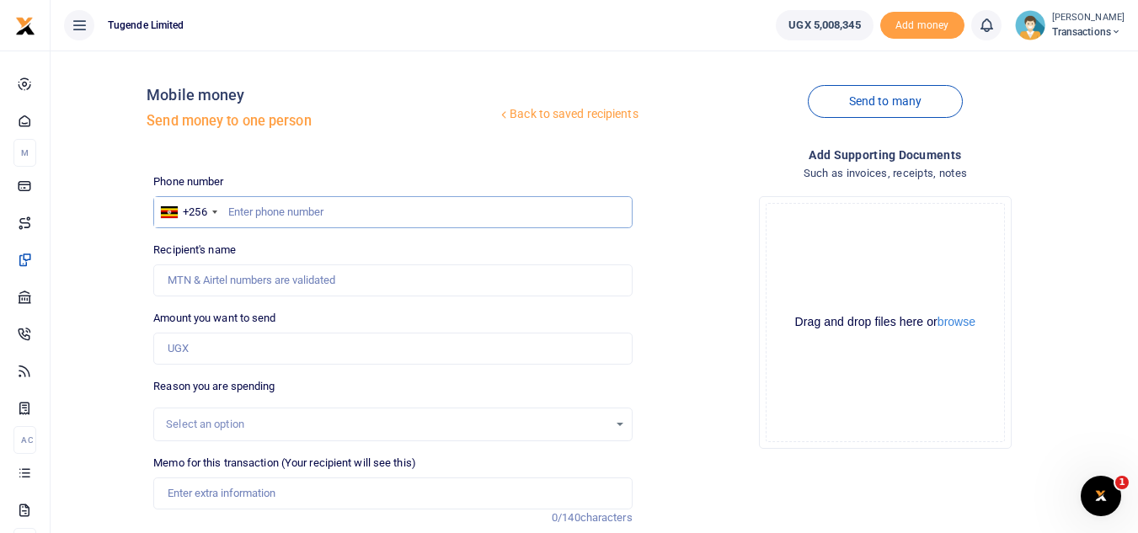
click at [263, 207] on input "text" at bounding box center [392, 212] width 478 height 32
paste input "765308318"
type input "765308318"
type input "[PERSON_NAME]"
click at [352, 345] on input "Amount you want to send" at bounding box center [392, 349] width 478 height 32
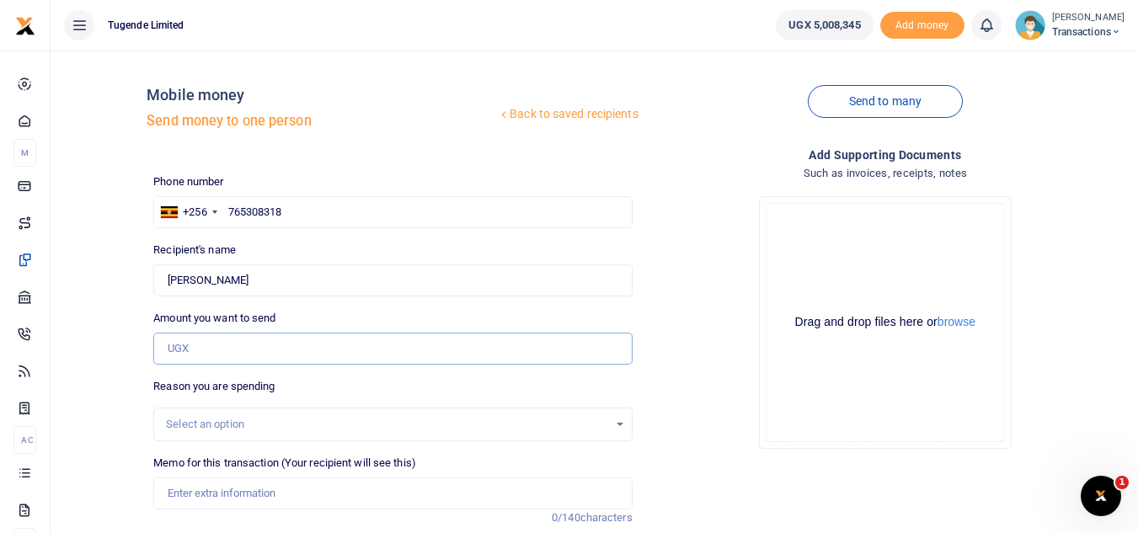
paste input "62,000"
type input "62,000"
click at [305, 499] on input "Memo for this transaction (Your recipient will see this)" at bounding box center [392, 493] width 478 height 32
paste input "UFY321P"
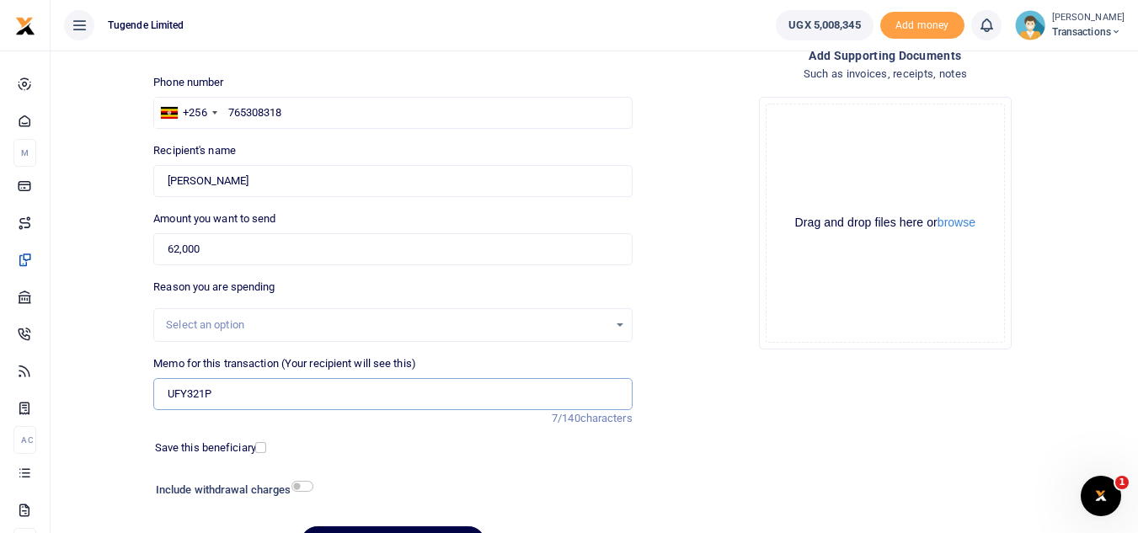
scroll to position [104, 0]
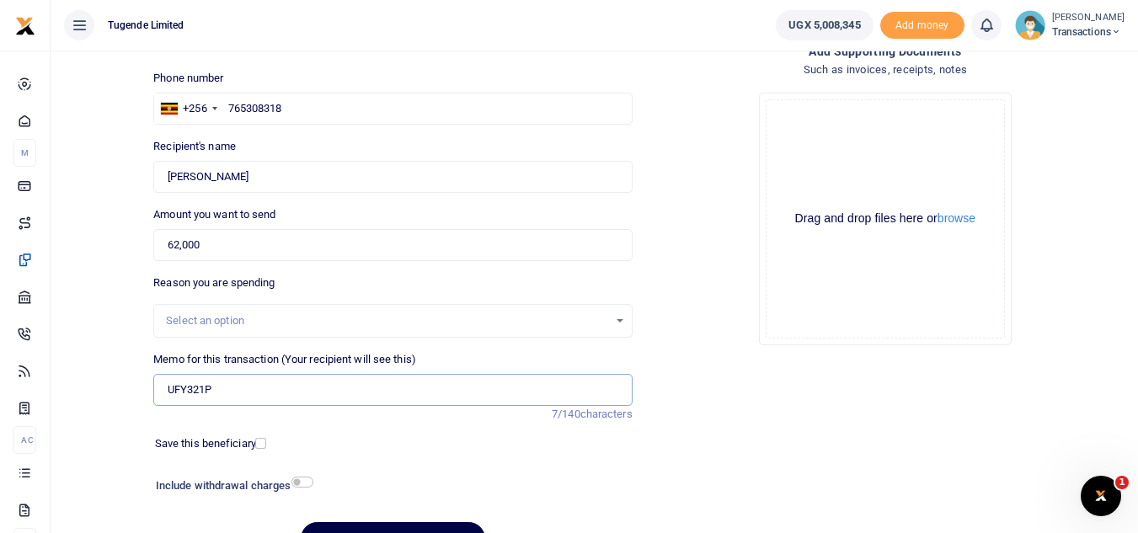
type input "UFY321P"
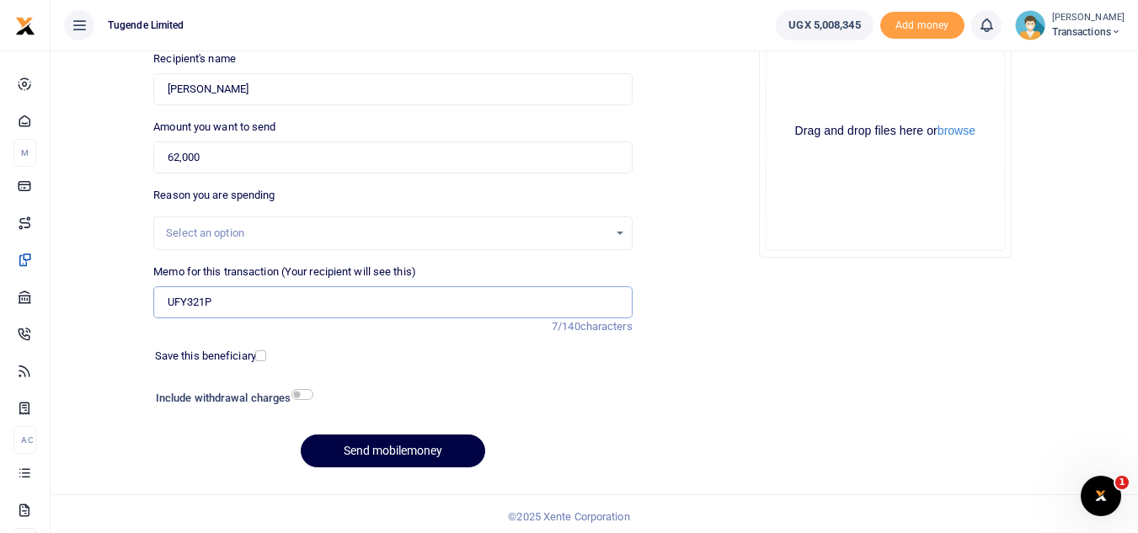
scroll to position [193, 0]
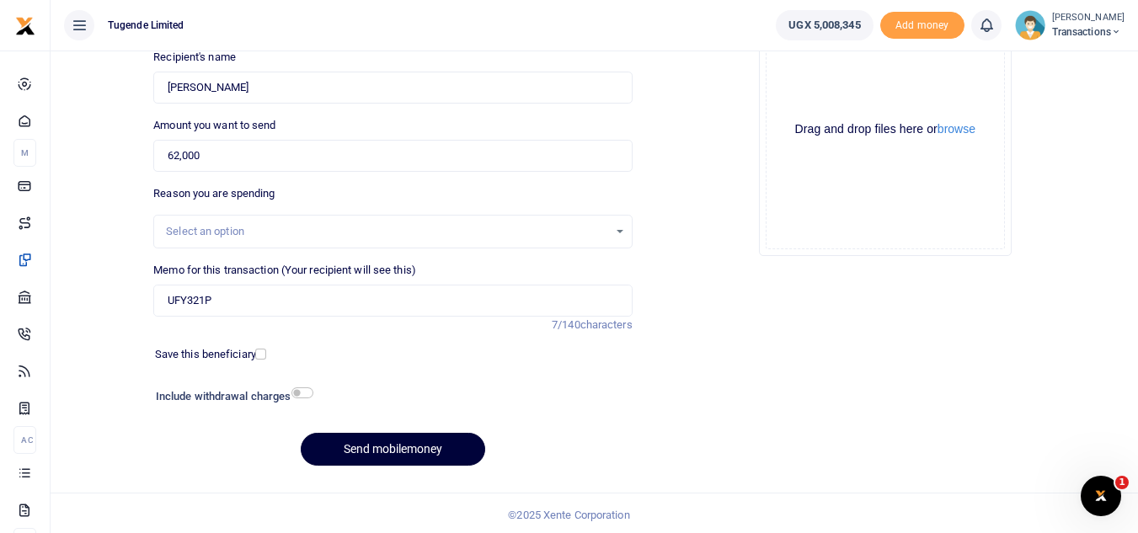
click at [419, 456] on button "Send mobilemoney" at bounding box center [393, 449] width 184 height 33
click at [381, 306] on input "Memo for this transaction (Your recipient will see this)" at bounding box center [392, 301] width 478 height 32
paste input "UMA911BM"
type input "UMA911BM"
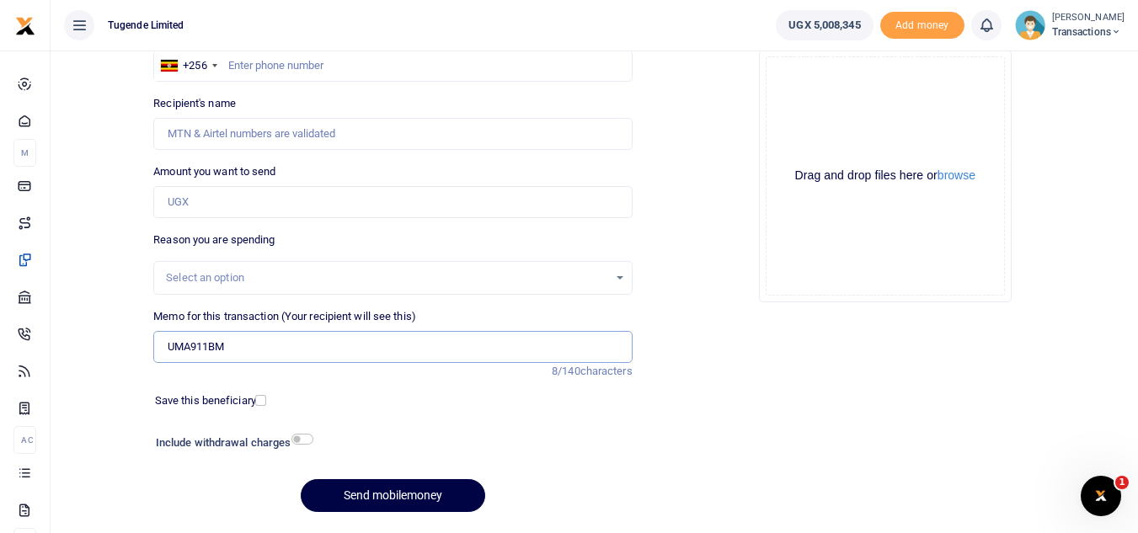
scroll to position [143, 0]
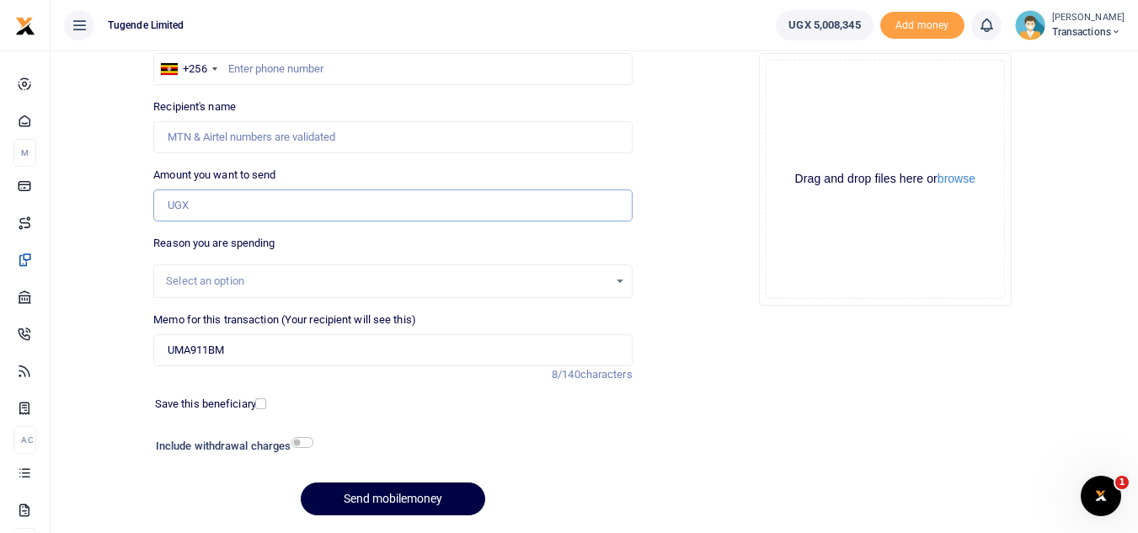
click at [276, 204] on input "Amount you want to send" at bounding box center [392, 205] width 478 height 32
paste input "32000"
type input "32,000"
click at [394, 78] on input "text" at bounding box center [392, 69] width 478 height 32
paste input "768983595"
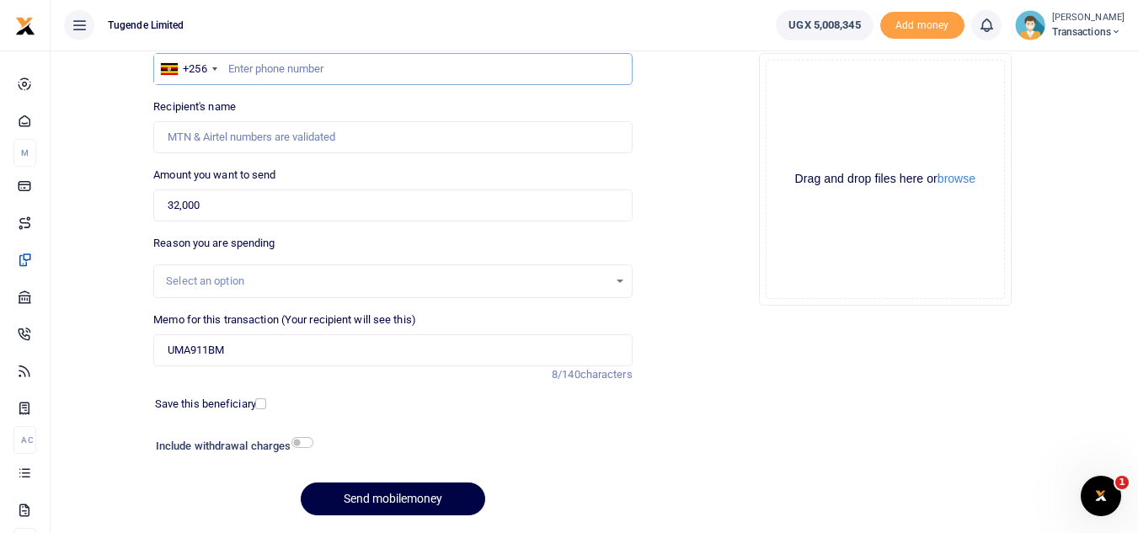
type input "768983595"
type input "Dennis Kibuuka"
click at [387, 346] on input "UMA911BM" at bounding box center [392, 350] width 478 height 32
click at [783, 460] on div "Add supporting Documents Such as invoices, receipts, notes Drop your files here…" at bounding box center [885, 266] width 492 height 527
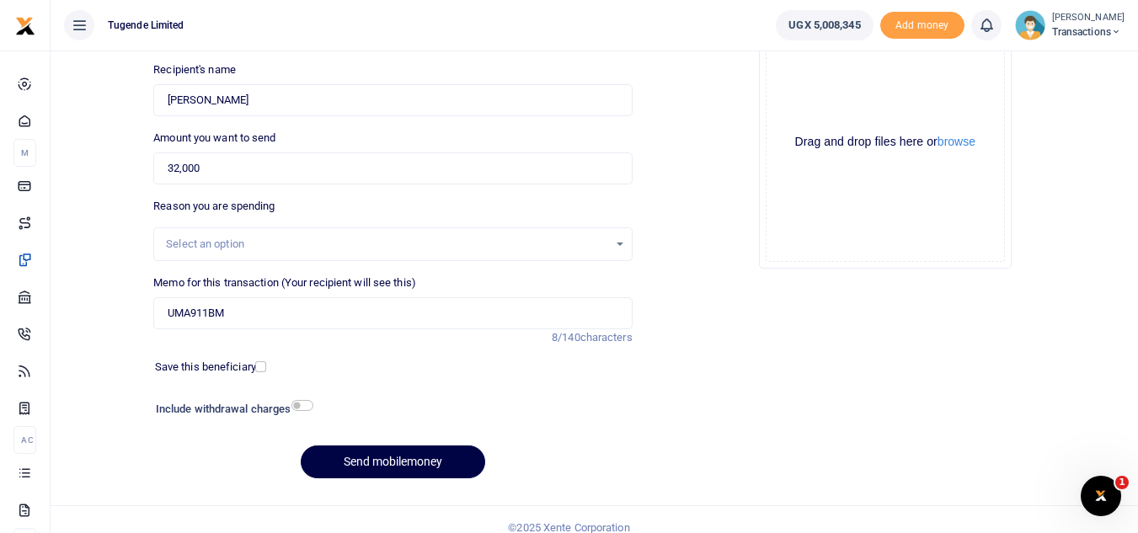
scroll to position [196, 0]
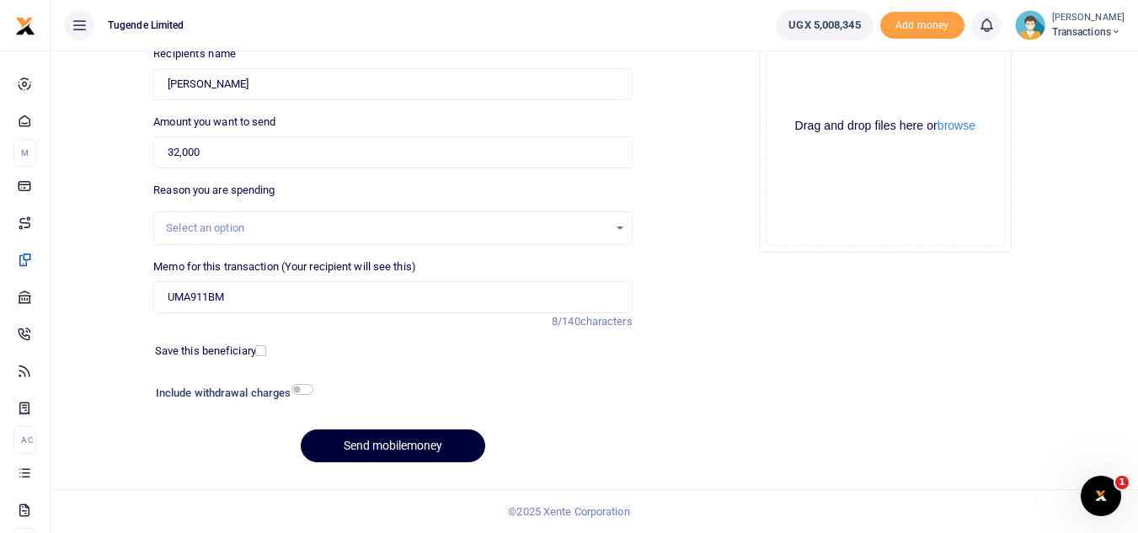
click at [391, 440] on button "Send mobilemoney" at bounding box center [393, 445] width 184 height 33
type input "768983595"
click at [383, 447] on button "Send mobilemoney" at bounding box center [393, 445] width 184 height 33
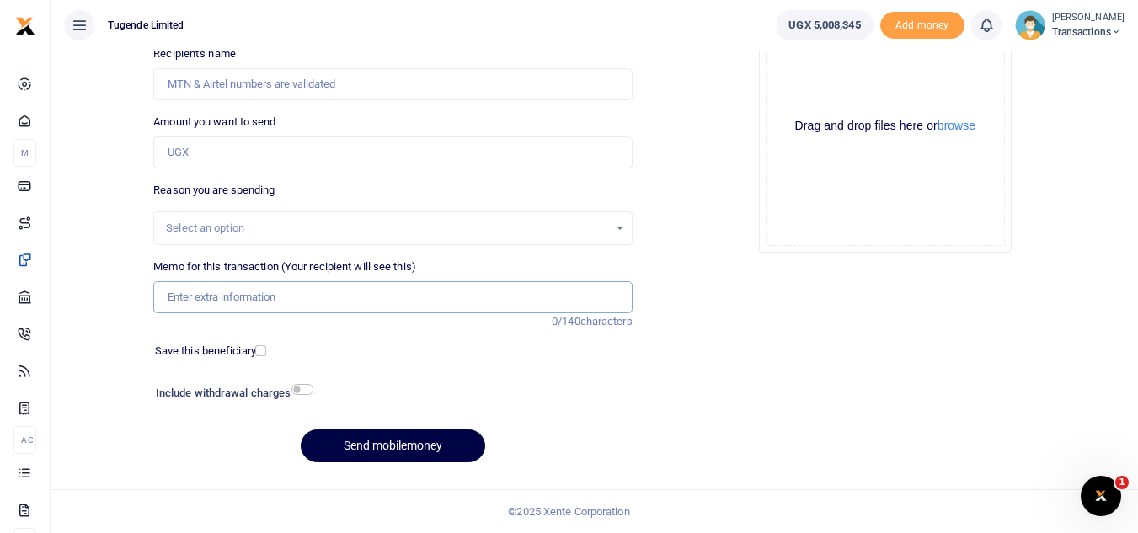
click at [344, 293] on input "Memo for this transaction (Your recipient will see this)" at bounding box center [392, 297] width 478 height 32
paste input "UMA288BV"
type input "UMA288BV"
click at [200, 144] on input "Amount you want to send" at bounding box center [392, 152] width 478 height 32
paste input "102,000"
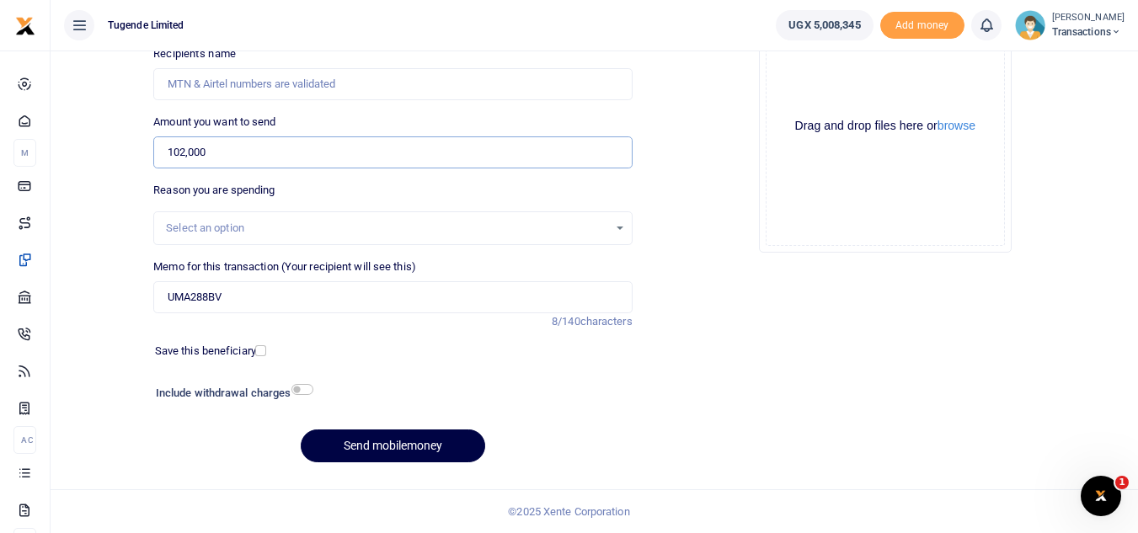
type input "102,000"
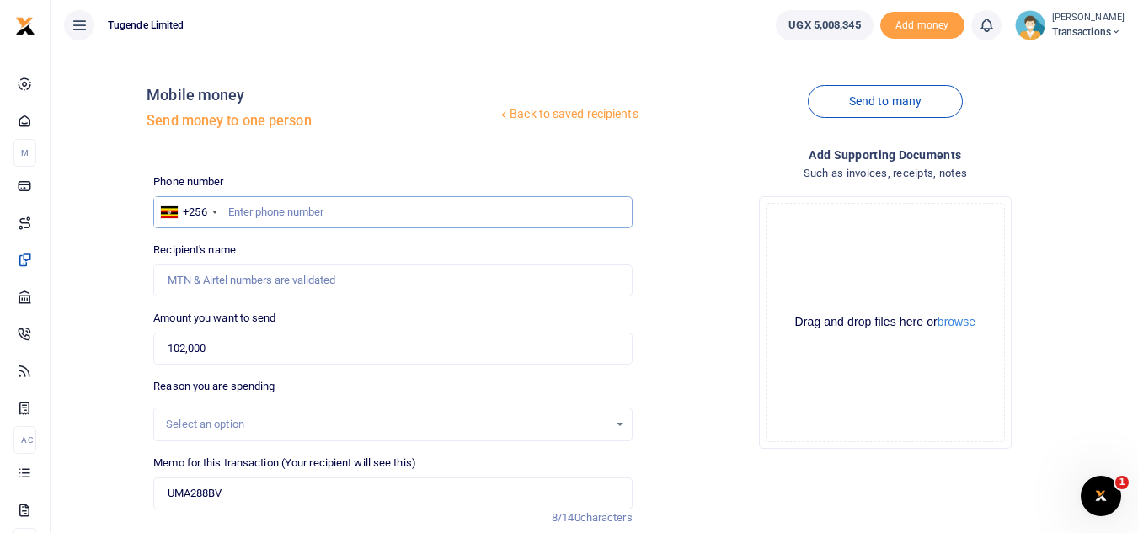
click at [248, 205] on input "text" at bounding box center [392, 212] width 478 height 32
paste input "789111697"
type input "789111697"
type input "Blair Niwamanya"
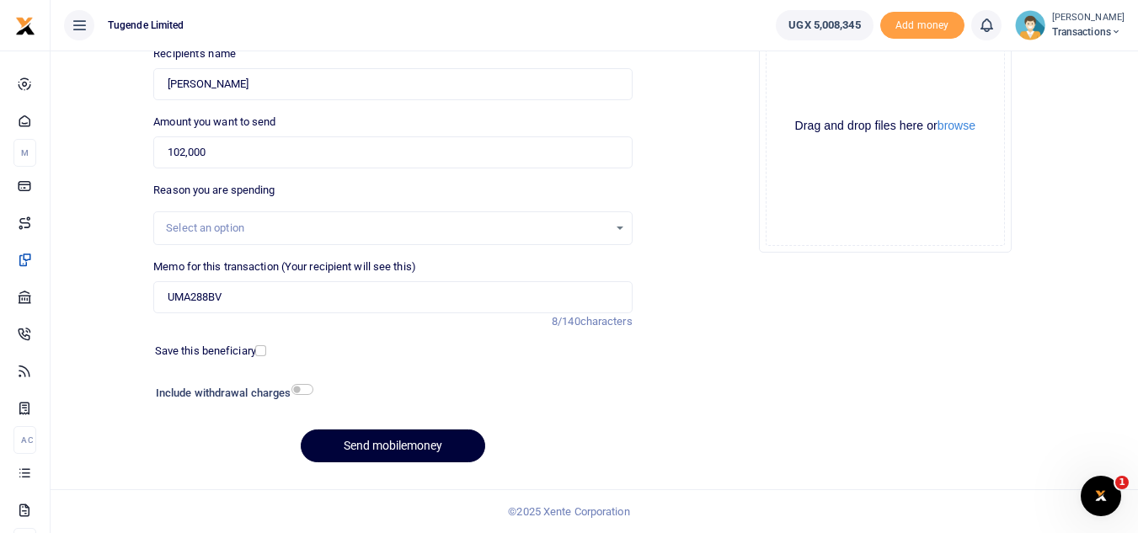
click at [319, 461] on button "Send mobilemoney" at bounding box center [393, 445] width 184 height 33
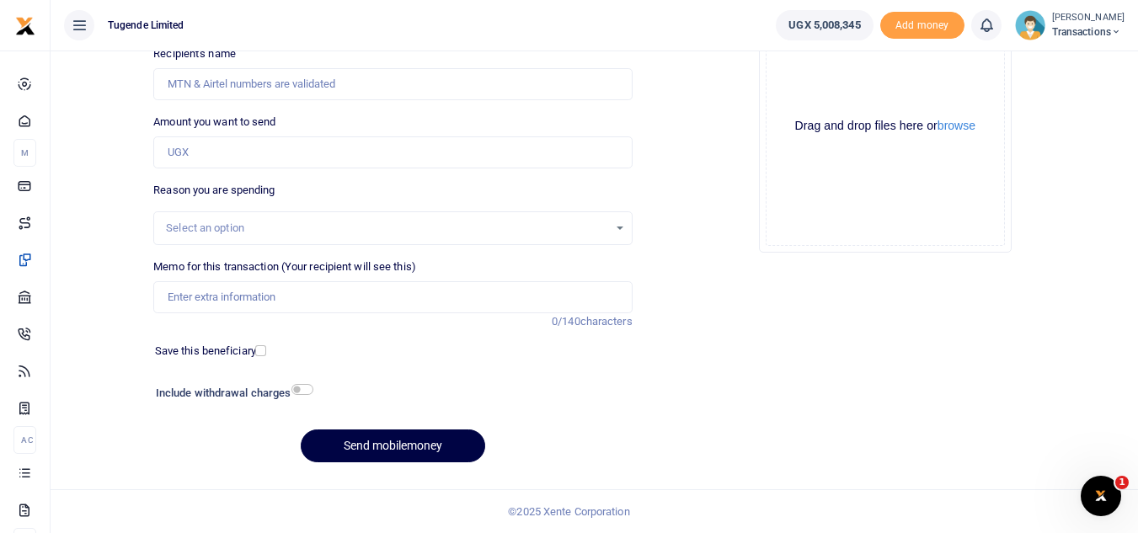
scroll to position [196, 0]
click at [259, 309] on input "Memo for this transaction (Your recipient will see this)" at bounding box center [392, 297] width 478 height 32
paste input "UGC432Z"
type input "UGC432Z"
click at [242, 152] on input "Amount you want to send" at bounding box center [392, 152] width 478 height 32
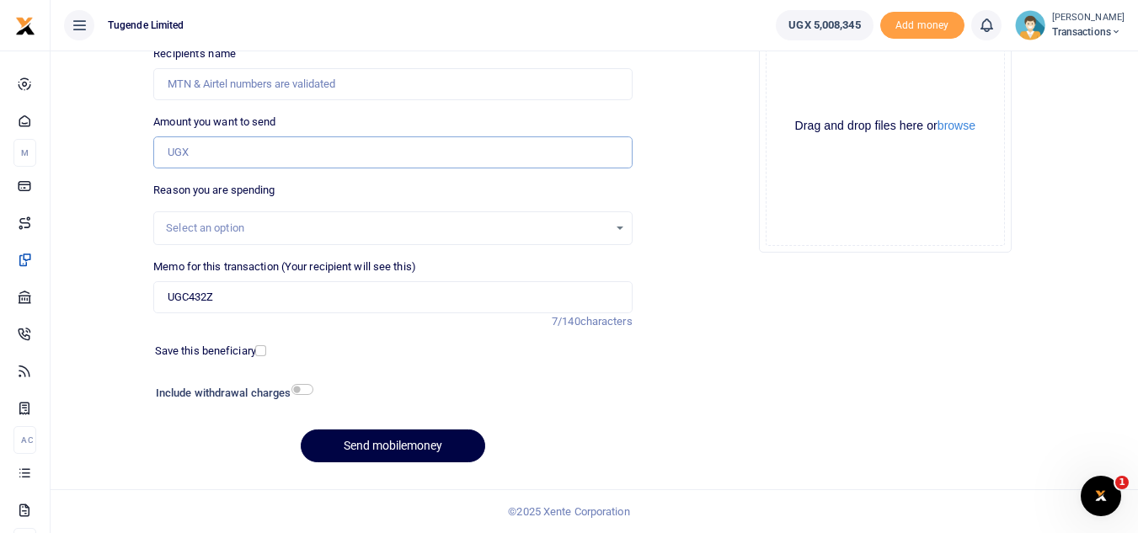
paste input "30,000"
type input "30,000"
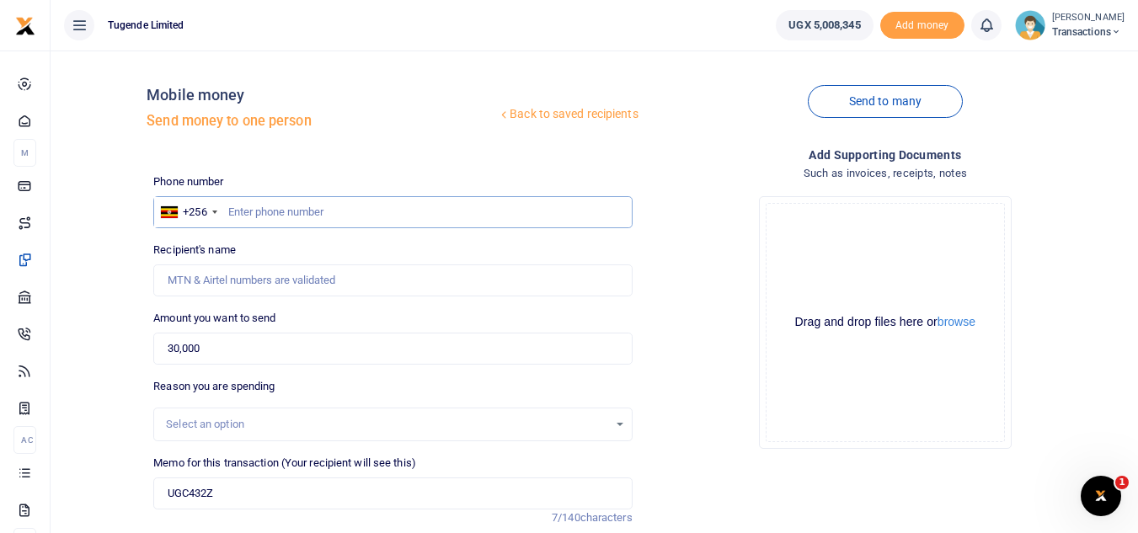
click at [282, 207] on input "text" at bounding box center [392, 212] width 478 height 32
paste input "751550516"
type input "751550516"
type input "Moses Mukungu"
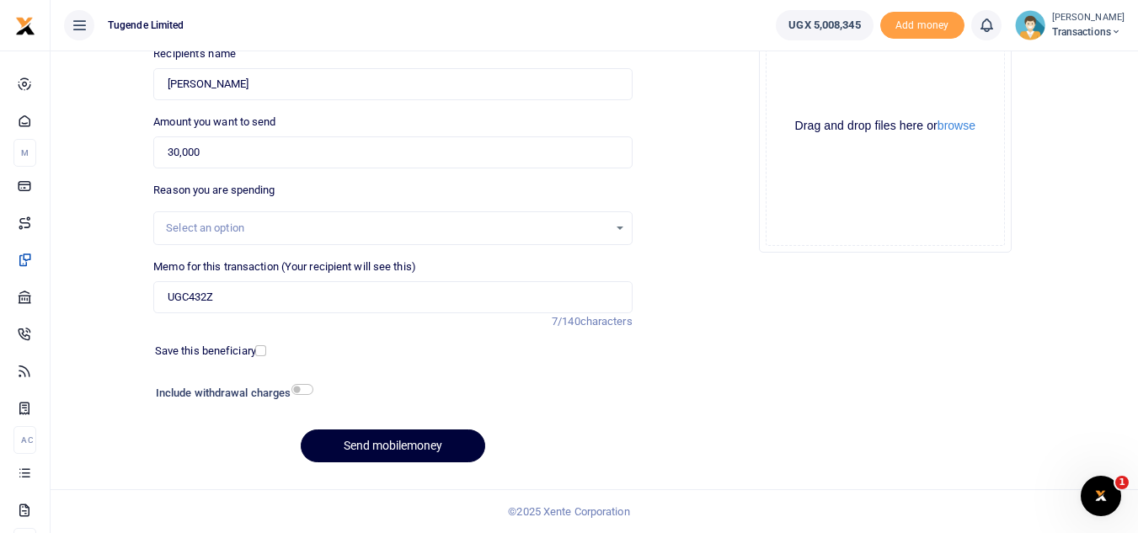
click at [354, 440] on button "Send mobilemoney" at bounding box center [393, 445] width 184 height 33
type input "751550516"
click at [408, 441] on button "Send mobilemoney" at bounding box center [393, 445] width 184 height 33
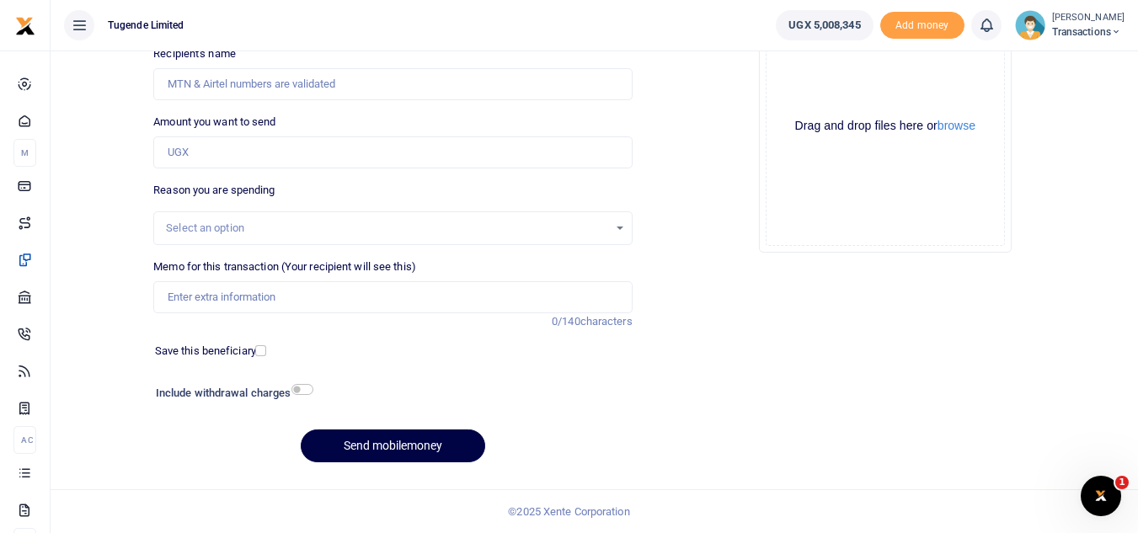
scroll to position [196, 0]
click at [202, 313] on div "Memo for this transaction (Your recipient will see this) Reason is required. 0/…" at bounding box center [393, 295] width 492 height 72
click at [202, 297] on input "Memo for this transaction (Your recipient will see this)" at bounding box center [392, 297] width 478 height 32
paste input "UGB513S"
type input "UGB513S"
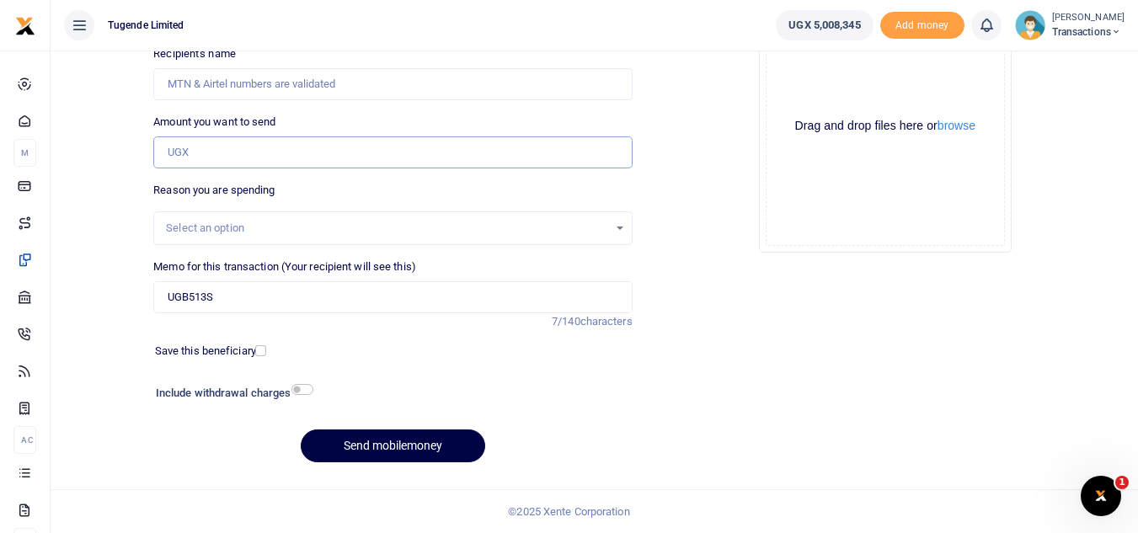
click at [297, 147] on input "Amount you want to send" at bounding box center [392, 152] width 478 height 32
paste input "40,000"
type input "40,000"
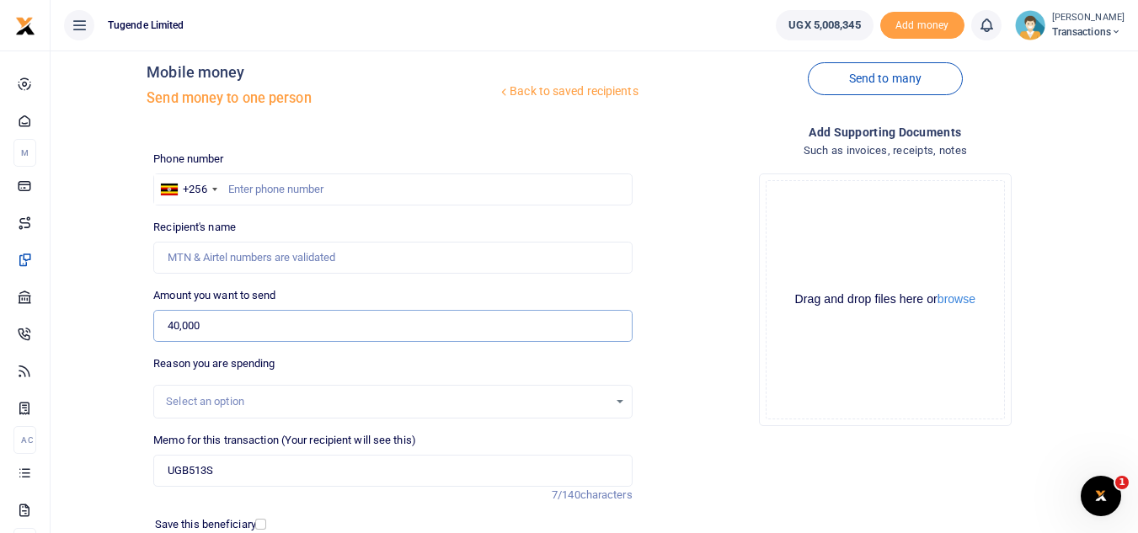
scroll to position [20, 0]
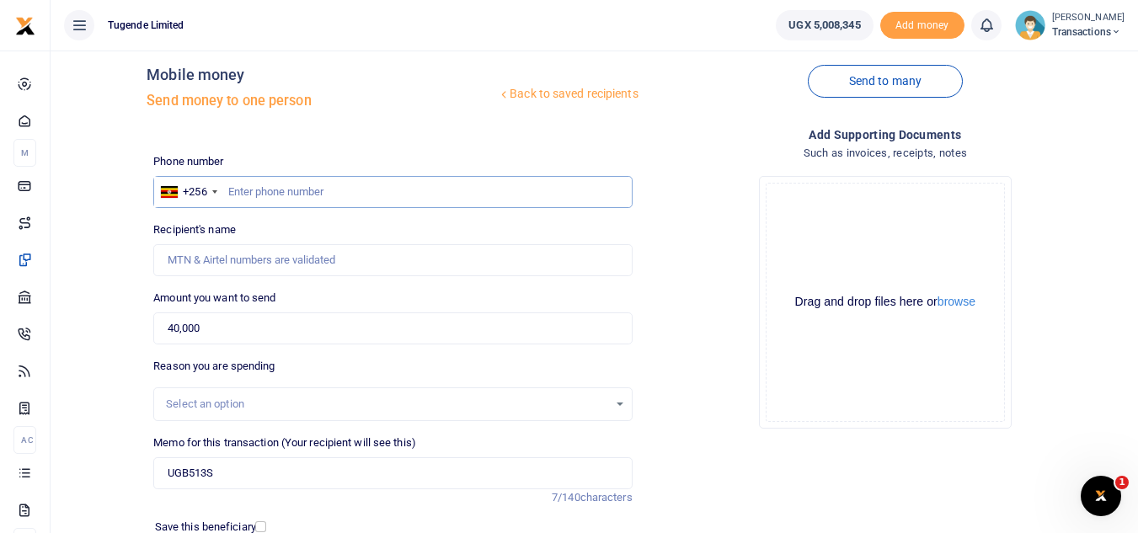
click at [299, 189] on input "text" at bounding box center [392, 192] width 478 height 32
paste input "707755430"
type input "707755430"
type input "Umaru Kozaala"
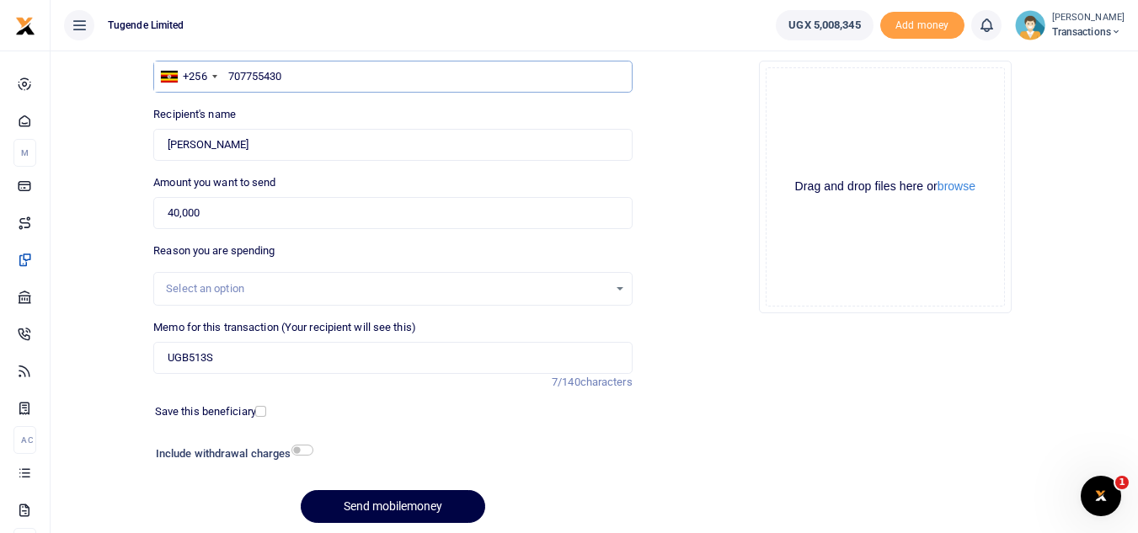
scroll to position [196, 0]
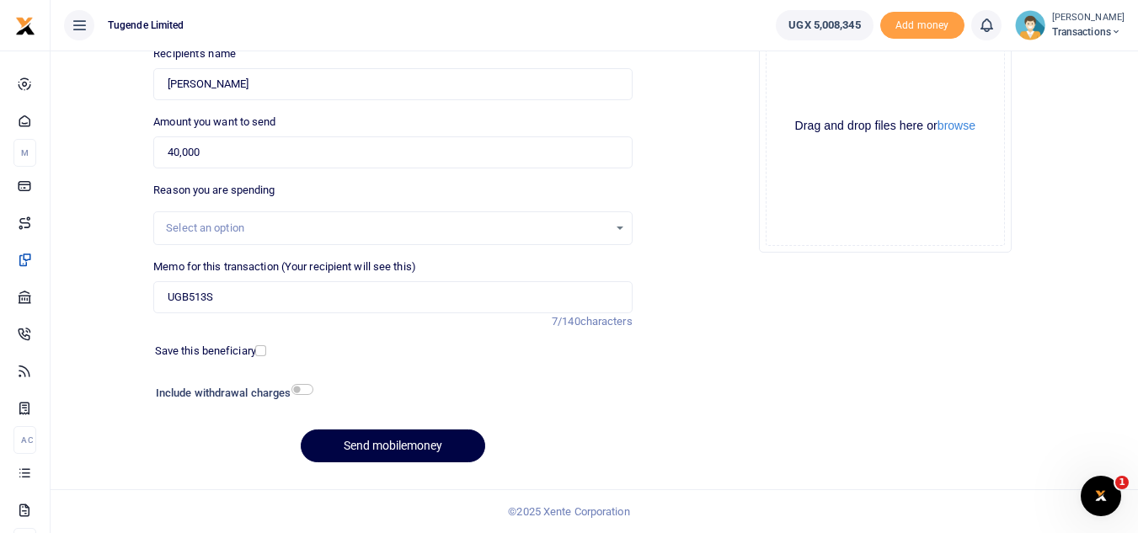
type input "707755430"
click at [384, 445] on button "Send mobilemoney" at bounding box center [393, 445] width 184 height 33
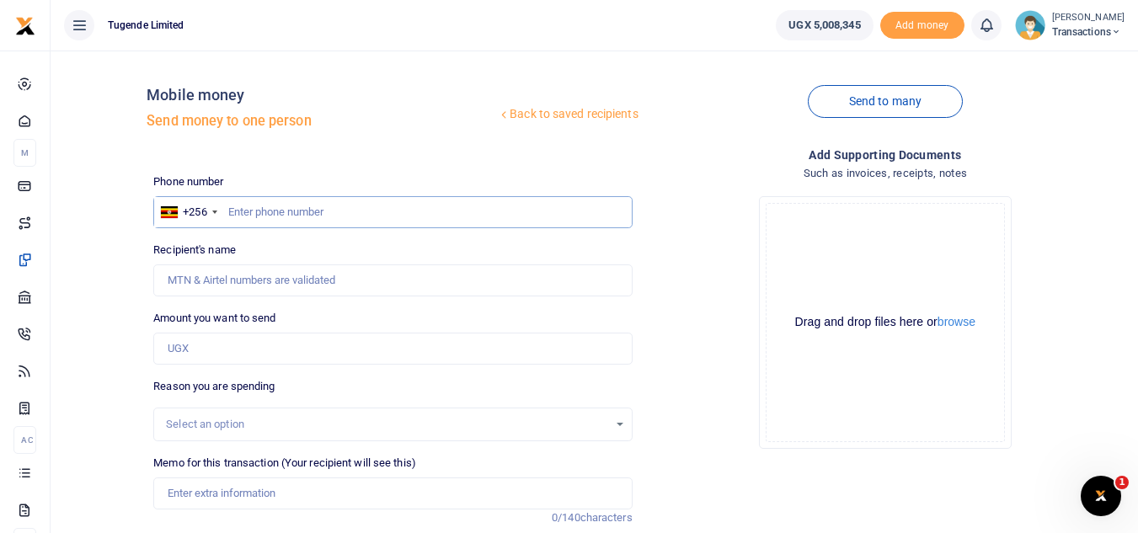
click at [266, 211] on input "text" at bounding box center [392, 212] width 478 height 32
paste input "745842333"
type input "745842333"
click at [274, 349] on input "Amount you want to send" at bounding box center [392, 349] width 478 height 32
type input "20,000"
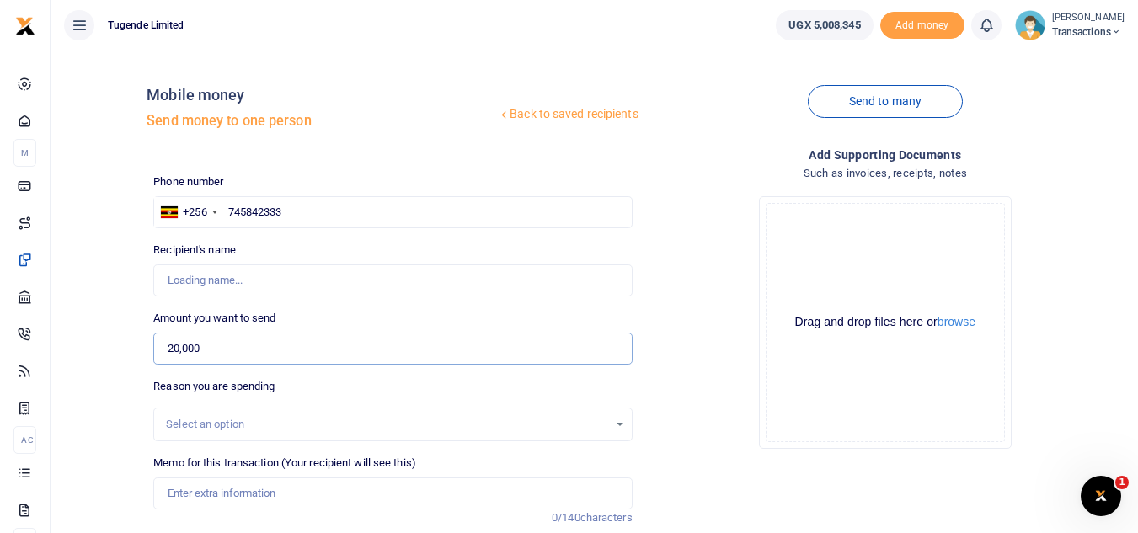
type input "Kenny Ssentamu"
type input "20,000"
click at [195, 488] on input "Memo for this transaction (Your recipient will see this)" at bounding box center [392, 493] width 478 height 32
paste input "UGH980K"
type input "UGH980K"
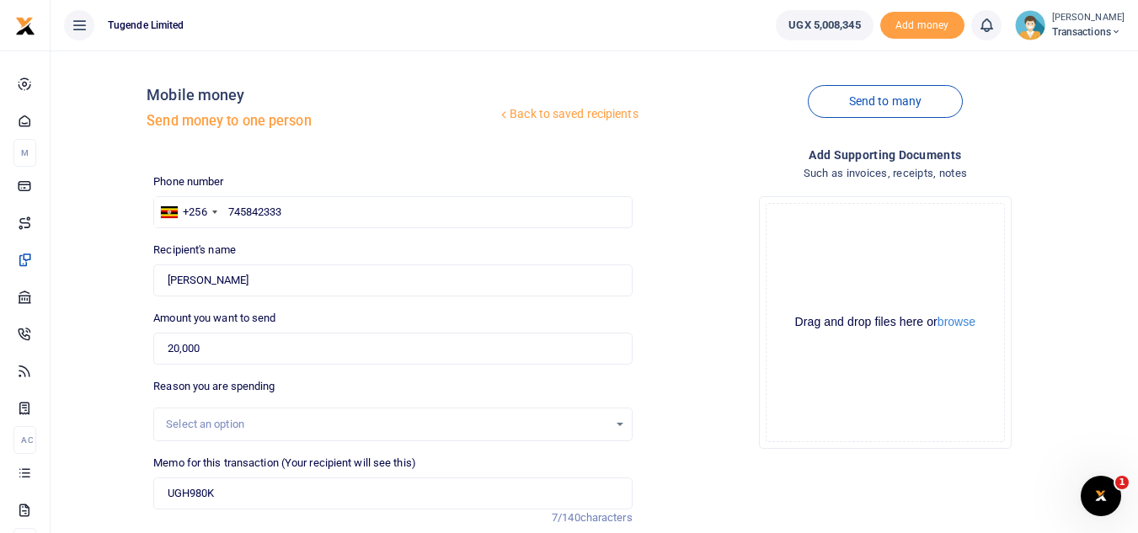
click at [616, 382] on div "Reason you are spending Select an option" at bounding box center [392, 409] width 478 height 63
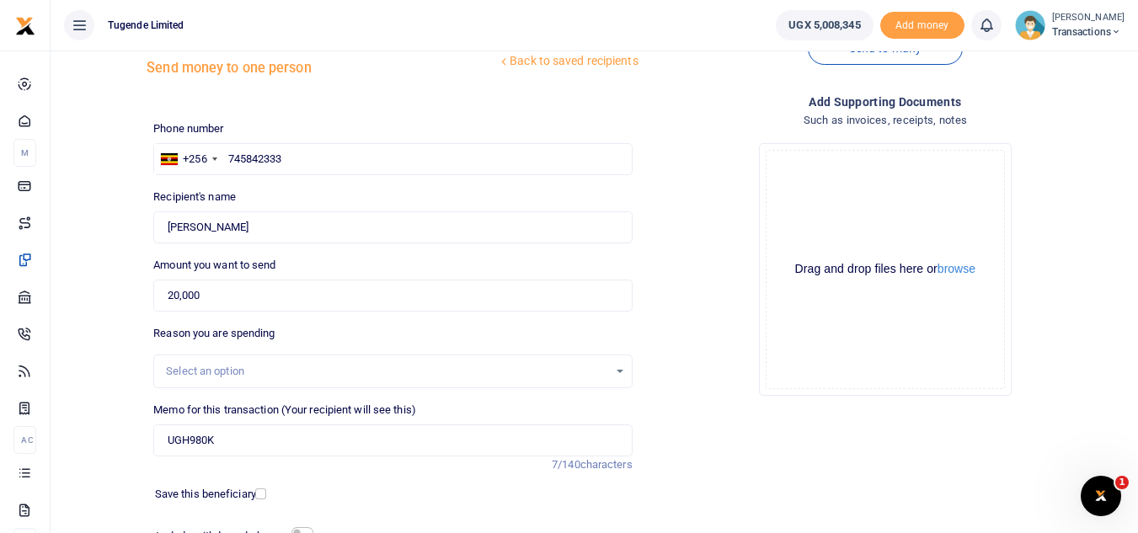
scroll to position [196, 0]
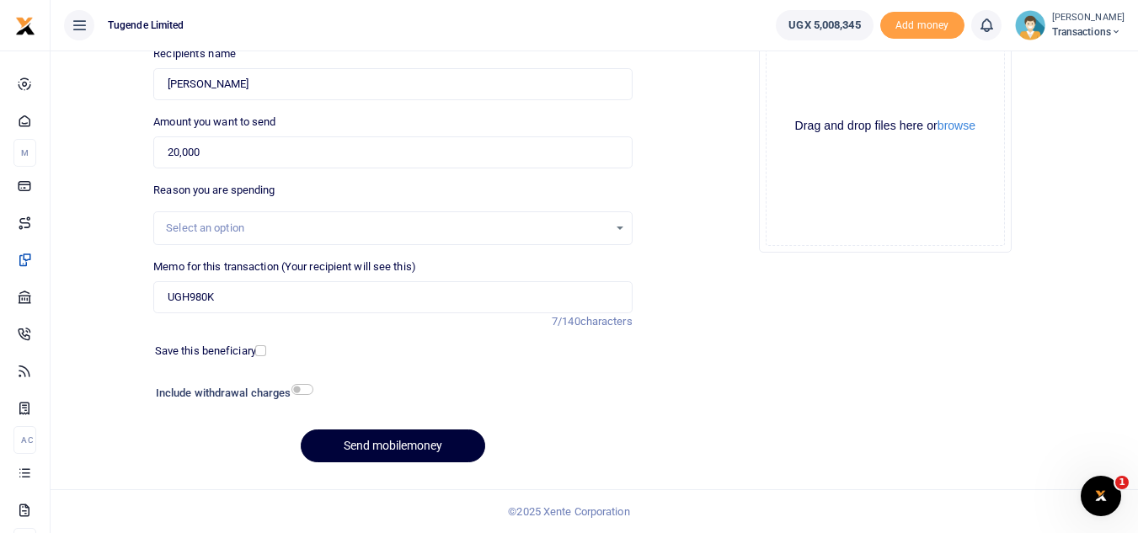
click at [405, 454] on button "Send mobilemoney" at bounding box center [393, 445] width 184 height 33
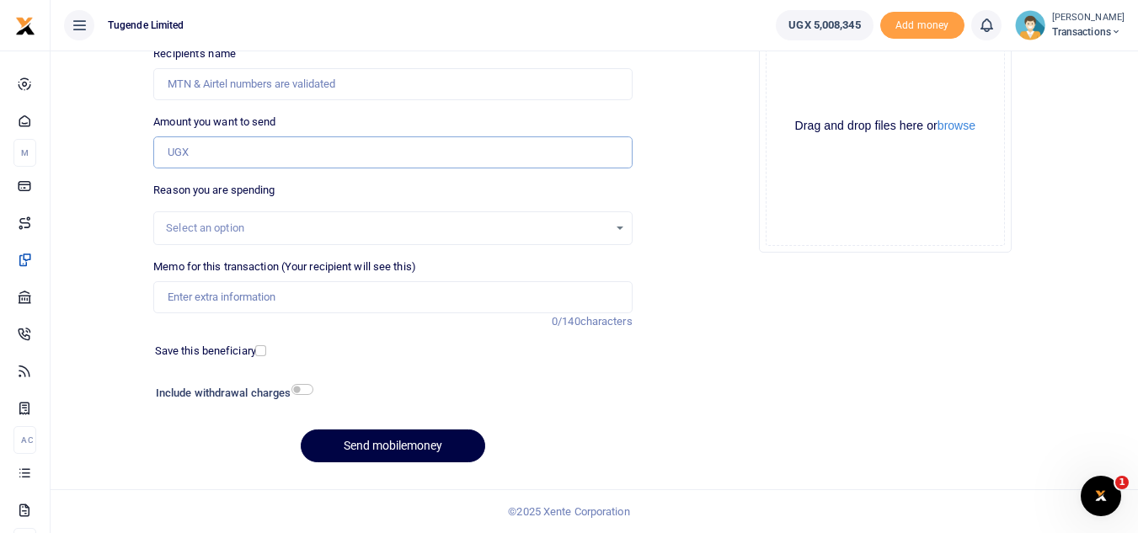
click at [227, 159] on input "Amount you want to send" at bounding box center [392, 152] width 478 height 32
paste input "20000"
type input "20,000"
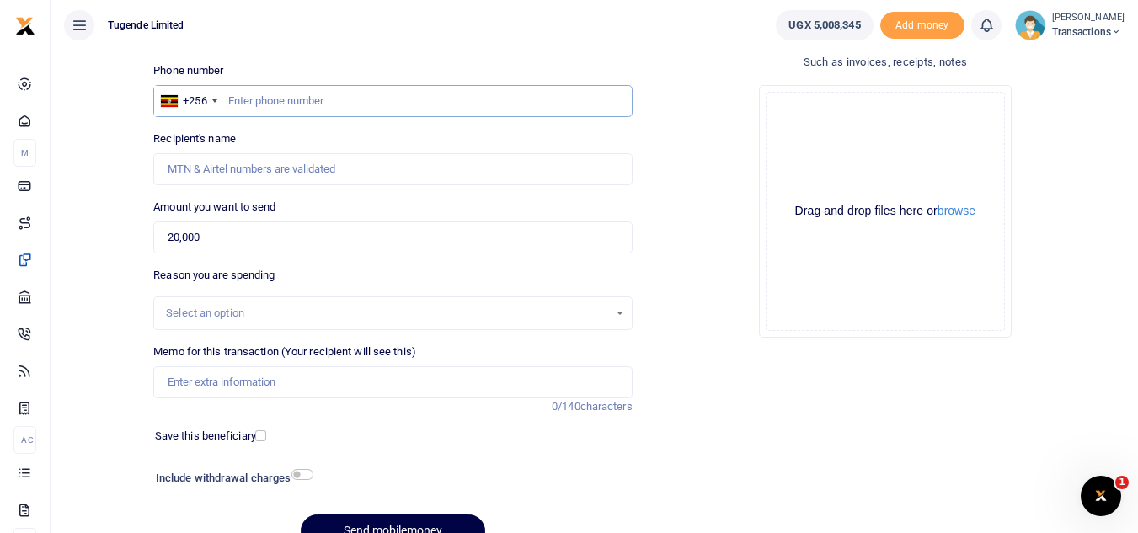
click at [273, 85] on input "text" at bounding box center [392, 101] width 478 height 32
paste input "747791020"
type input "747791020"
type input "[PERSON_NAME]"
click at [184, 381] on input "Memo for this transaction (Your recipient will see this)" at bounding box center [392, 382] width 478 height 32
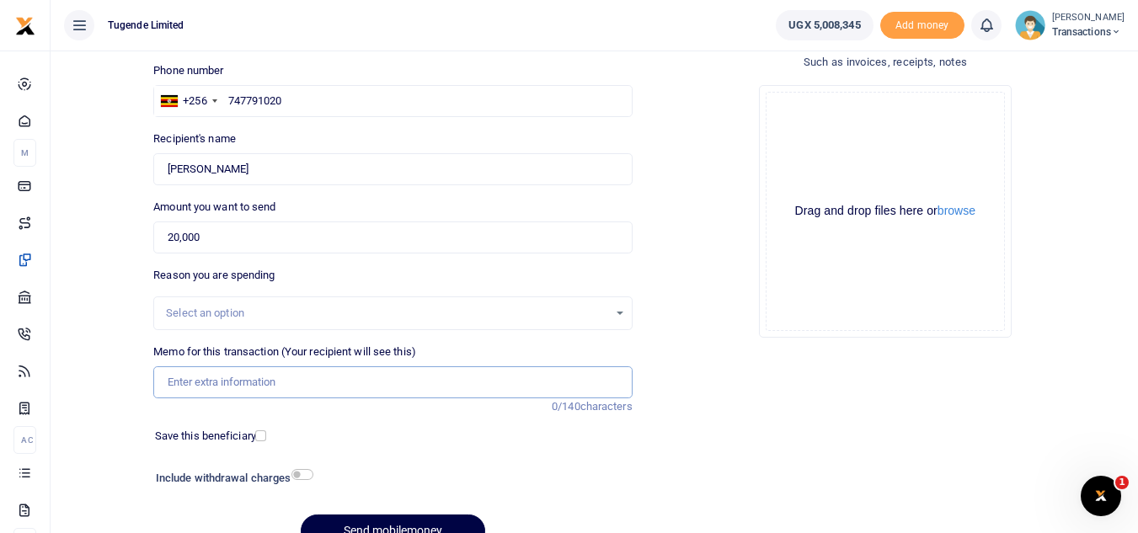
paste input "UGC312Q"
type input "UGC312Q"
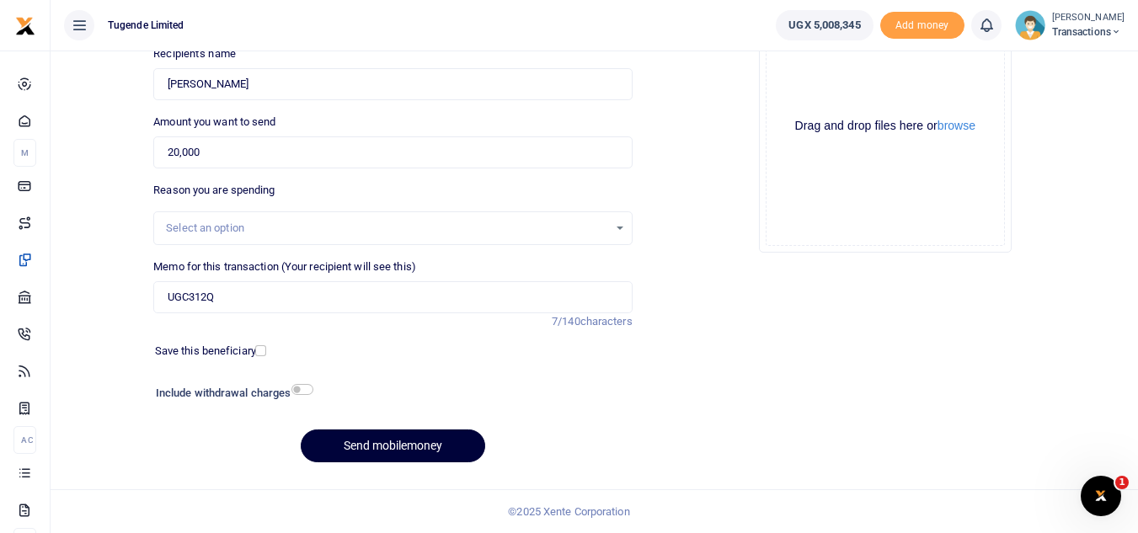
click at [368, 454] on button "Send mobilemoney" at bounding box center [393, 445] width 184 height 33
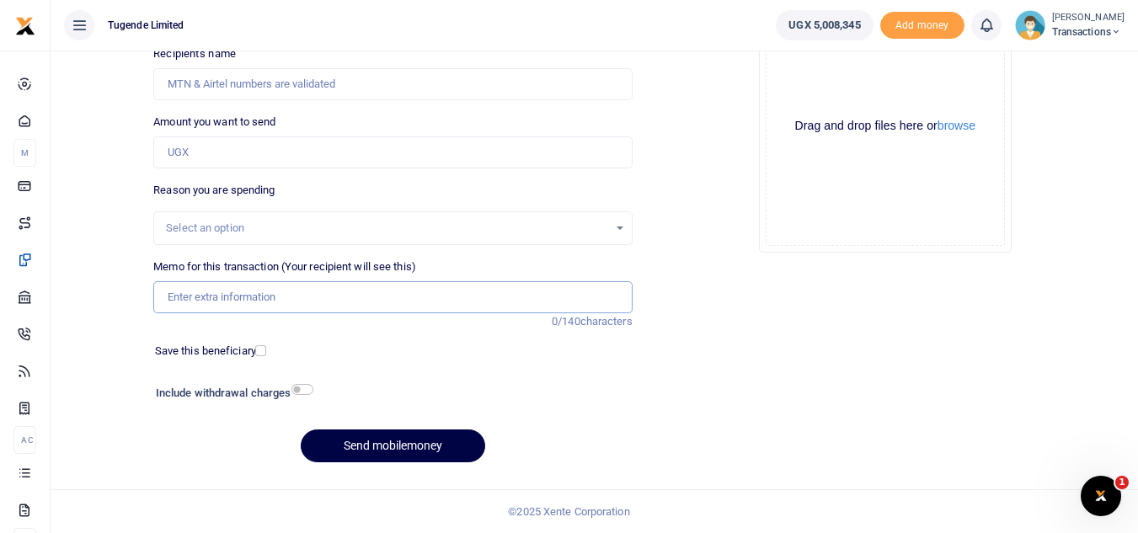
click at [264, 309] on input "Memo for this transaction (Your recipient will see this)" at bounding box center [392, 297] width 478 height 32
paste input "TLUG-016276"
click at [167, 295] on input "TLUG-016276" at bounding box center [392, 297] width 478 height 32
paste input "UGD622X"
click at [245, 302] on input "UGD622X TLUG-016276" at bounding box center [392, 297] width 478 height 32
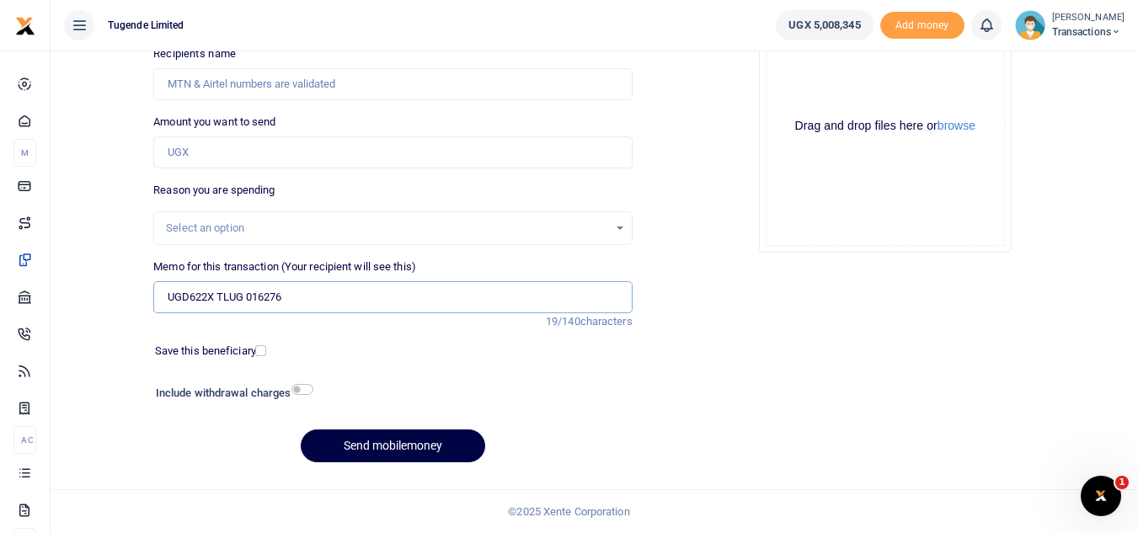
type input "UGD622X TLUG 016276"
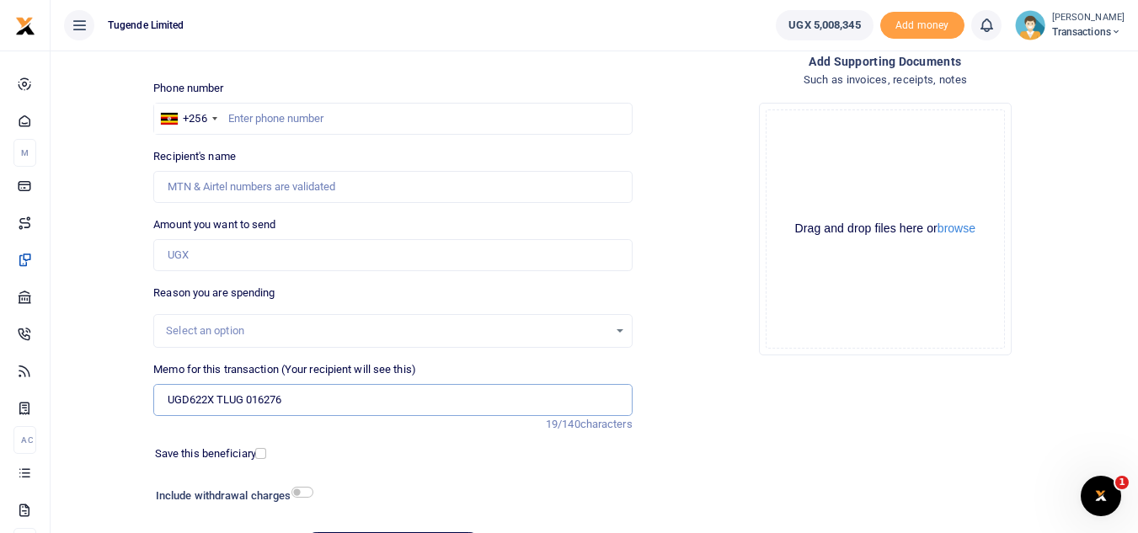
scroll to position [93, 0]
click at [298, 115] on input "text" at bounding box center [392, 120] width 478 height 32
paste input "755019325"
type input "755019325"
type input "Joseph Namwakali"
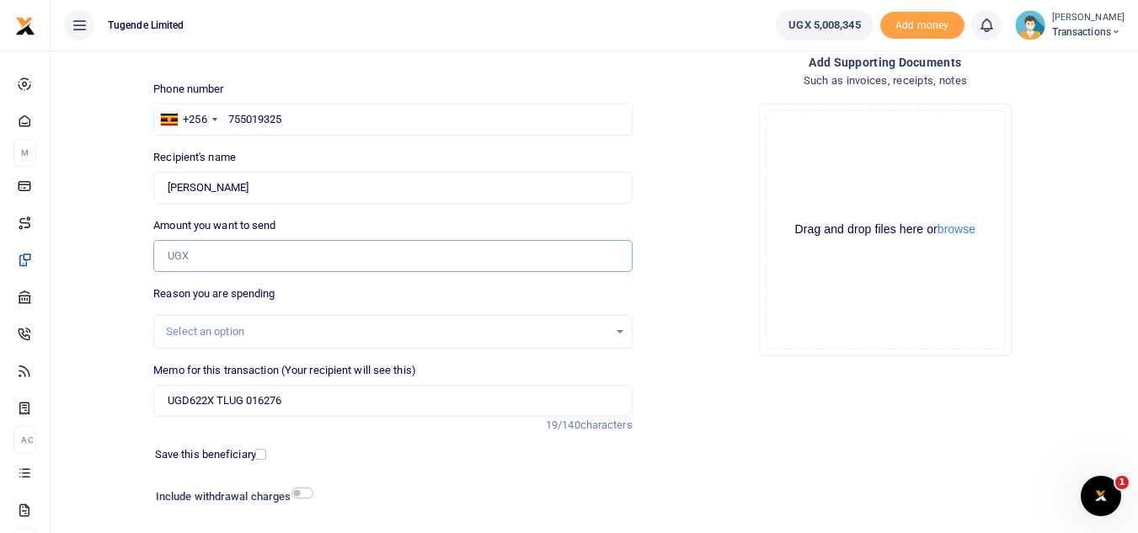
click at [271, 259] on input "Amount you want to send" at bounding box center [392, 256] width 478 height 32
type input "135,000"
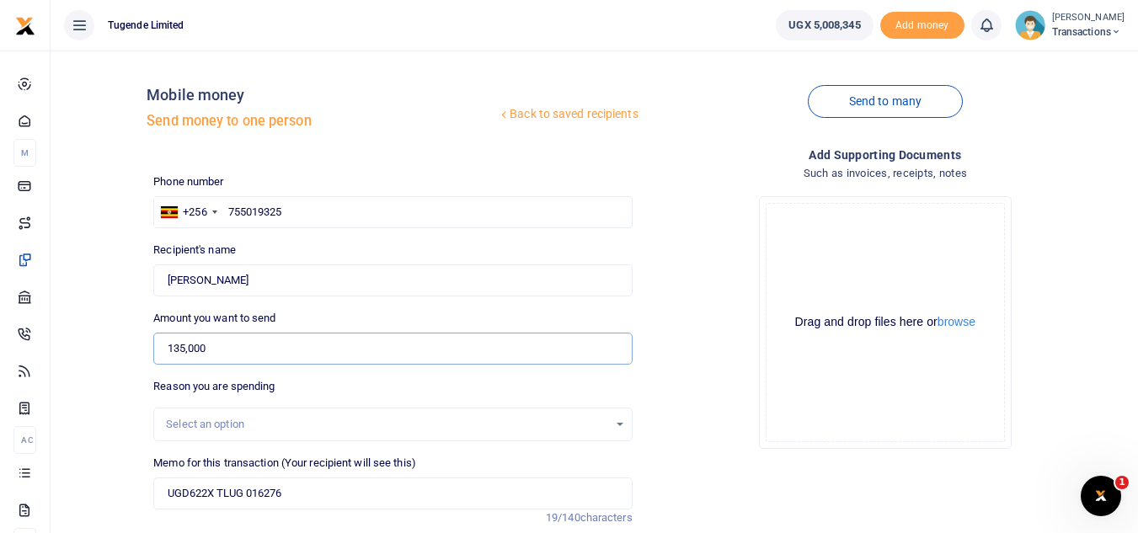
scroll to position [196, 0]
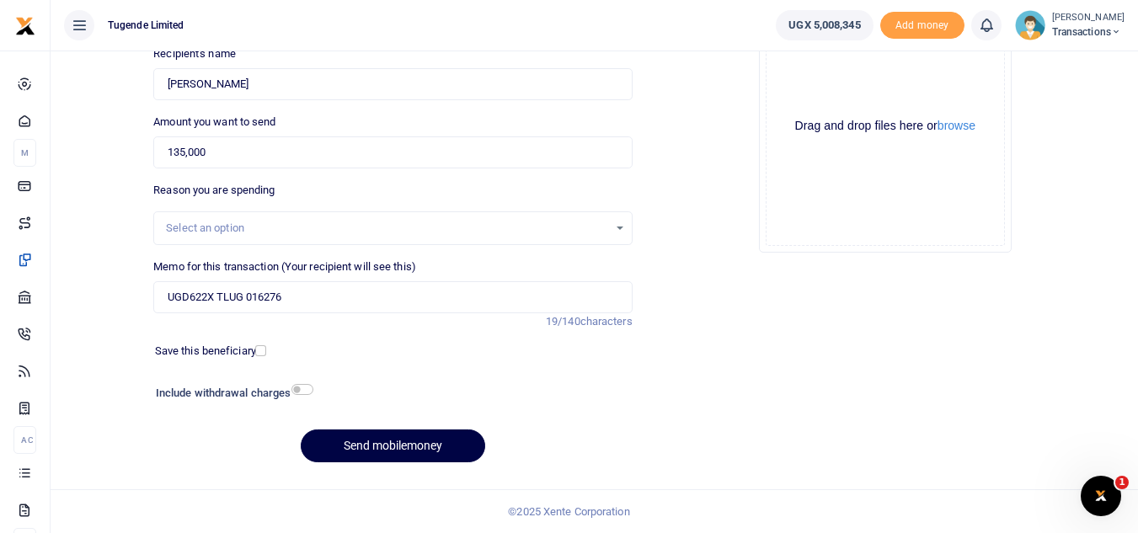
click at [398, 474] on div "Phone number +256 Uganda +256 755019325 Phone is required. Recipient's name Fou…" at bounding box center [393, 226] width 492 height 499
click at [384, 437] on button "Send mobilemoney" at bounding box center [393, 445] width 184 height 33
type input "755019325"
click at [360, 449] on button "Send mobilemoney" at bounding box center [393, 445] width 184 height 33
click at [273, 287] on input "Memo for this transaction (Your recipient will see this)" at bounding box center [392, 297] width 478 height 32
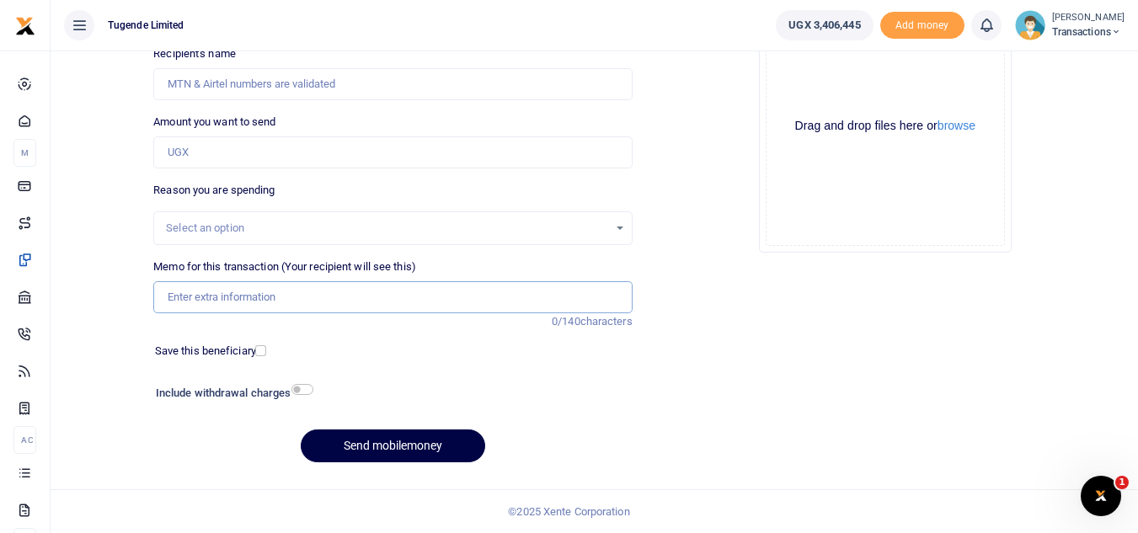
paste input "UGC335C, UGD198V, UGC208W and UGC926V"
click at [266, 296] on input "UGC335C, UGD198V, UGC208W and UGC926V" at bounding box center [392, 297] width 478 height 32
click at [269, 296] on input "UGC335C, UGD198V, UGC208W and UGC926V" at bounding box center [392, 297] width 478 height 32
click at [215, 305] on input "UGC335C, UGD198V UGC208W and UGC926V" at bounding box center [392, 297] width 478 height 32
type input "UGC335C UGD198V UGC208W and UGC926V"
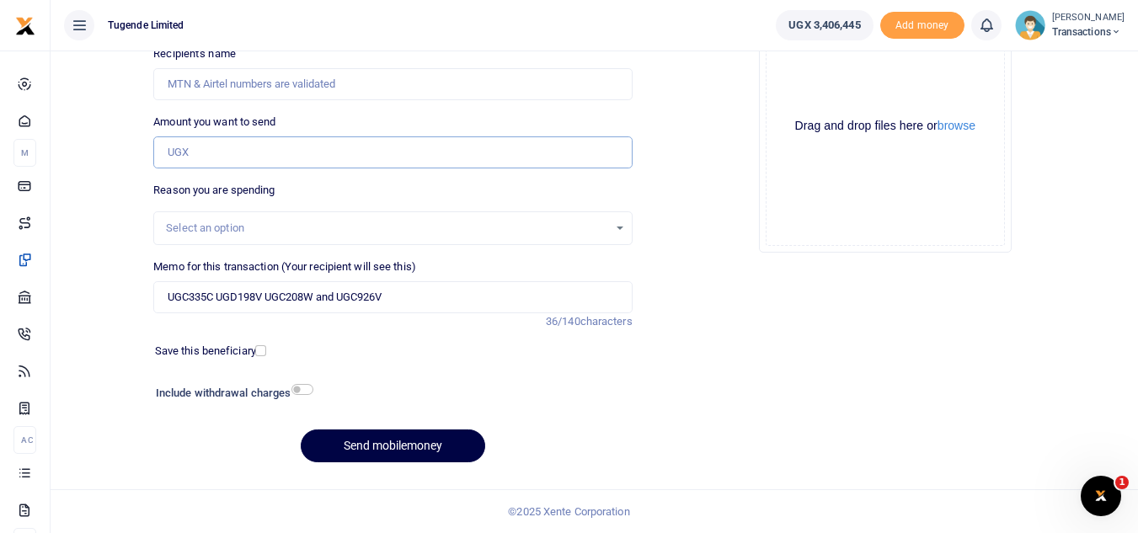
click at [287, 161] on input "Amount you want to send" at bounding box center [392, 152] width 478 height 32
paste input "208000"
type input "208,000"
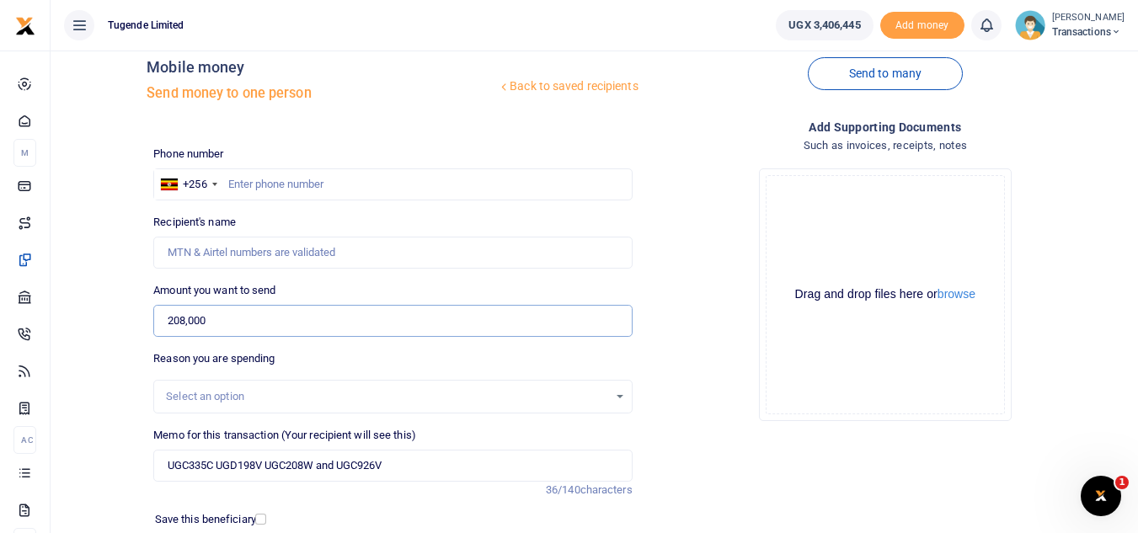
scroll to position [16, 0]
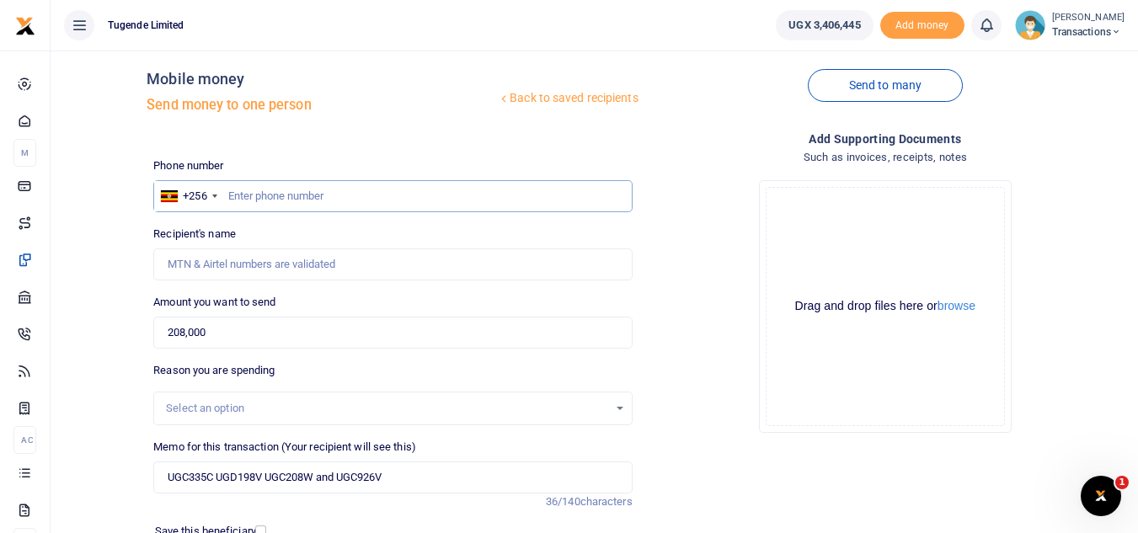
click at [258, 193] on input "text" at bounding box center [392, 196] width 478 height 32
paste input "785294105"
type input "785294105"
type input "Valley Bukya"
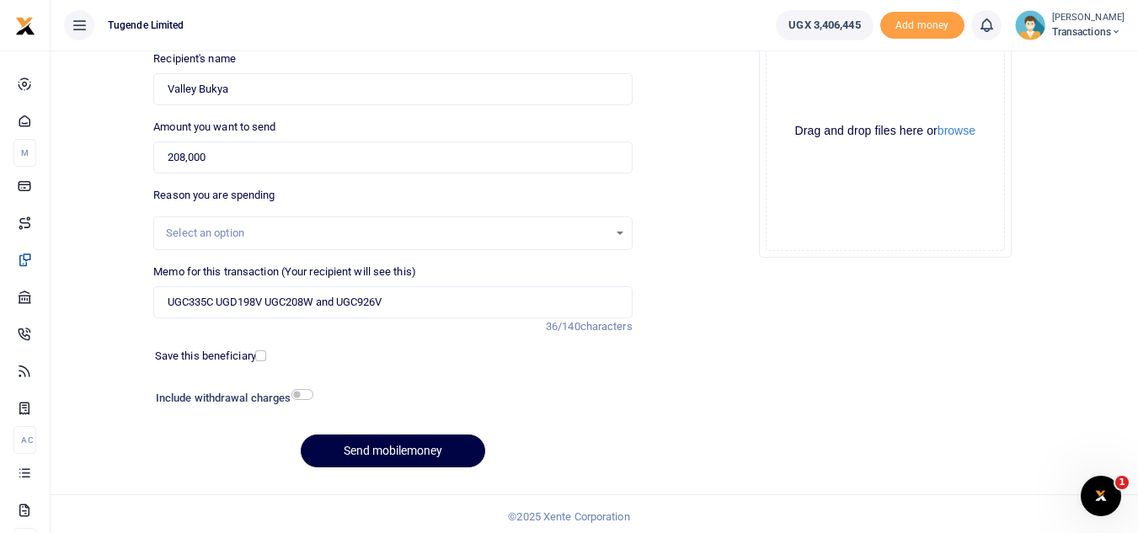
scroll to position [196, 0]
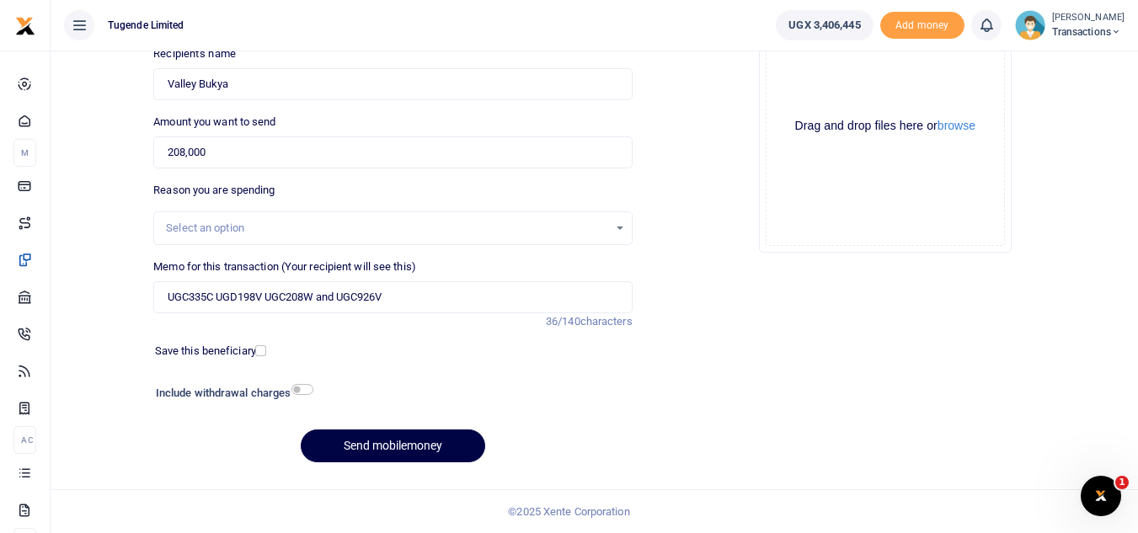
type input "785294105"
click at [400, 445] on button "Send mobilemoney" at bounding box center [393, 445] width 184 height 33
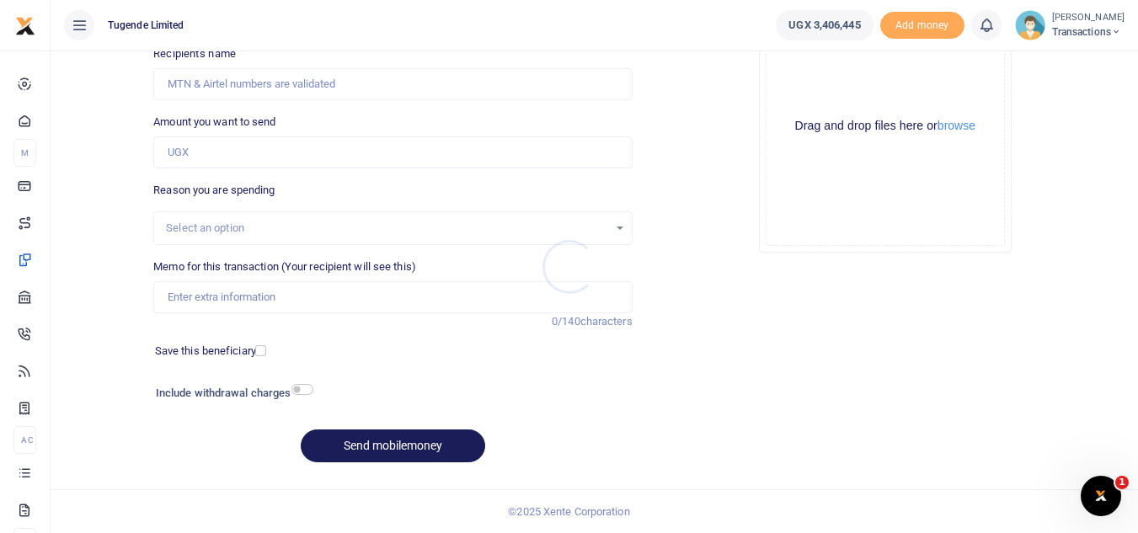
click at [207, 295] on div at bounding box center [569, 266] width 1138 height 533
click at [207, 295] on input "Memo for this transaction (Your recipient will see this)" at bounding box center [392, 297] width 478 height 32
paste input "UGG132N"
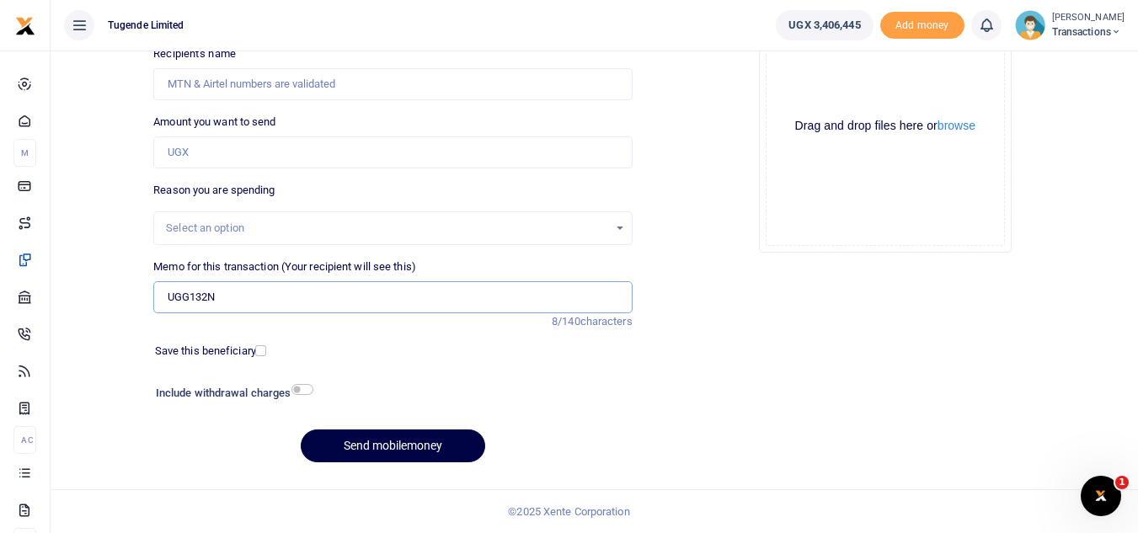
paste input "TLUG-016197"
click at [248, 307] on input "UGG132N TLUG-016197" at bounding box center [392, 297] width 478 height 32
type input "UGG132N TLUG 016197"
click at [352, 146] on input "Amount you want to send" at bounding box center [392, 152] width 478 height 32
paste input "37,000"
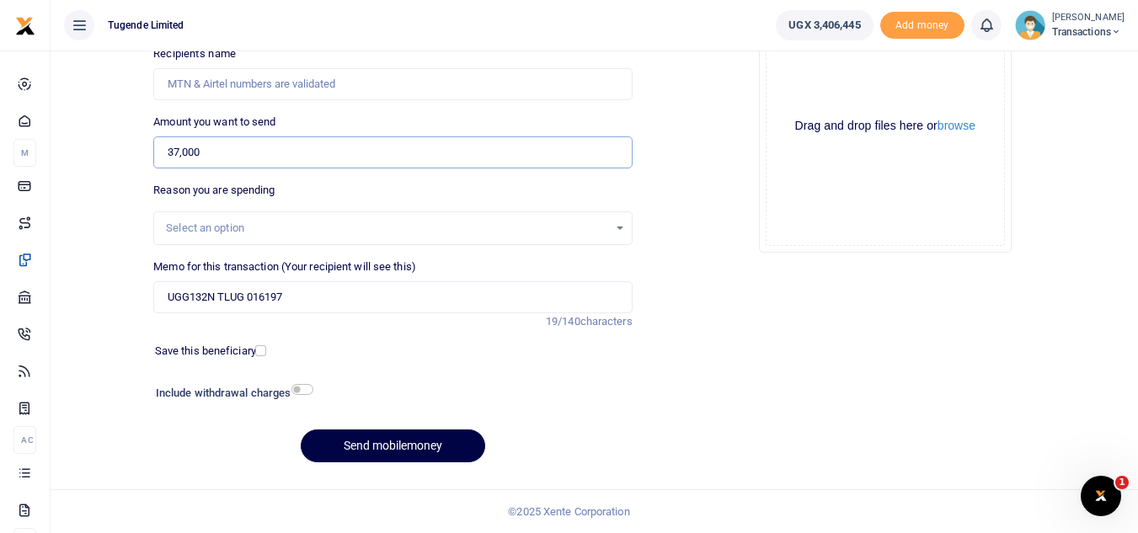
type input "37,000"
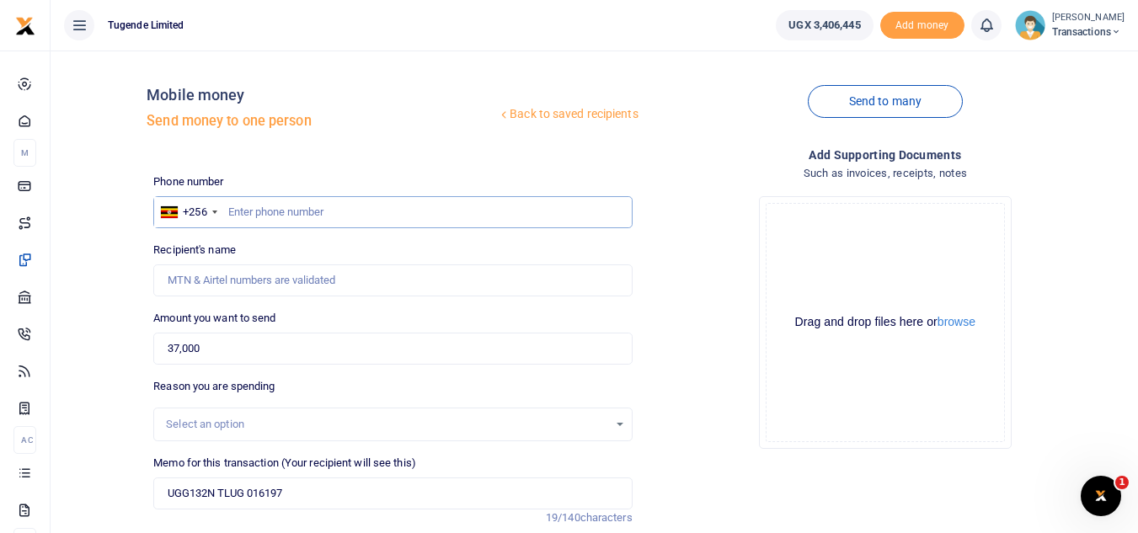
click at [312, 198] on input "text" at bounding box center [392, 212] width 478 height 32
paste input "781031934"
type input "781031934"
type input "[PERSON_NAME]"
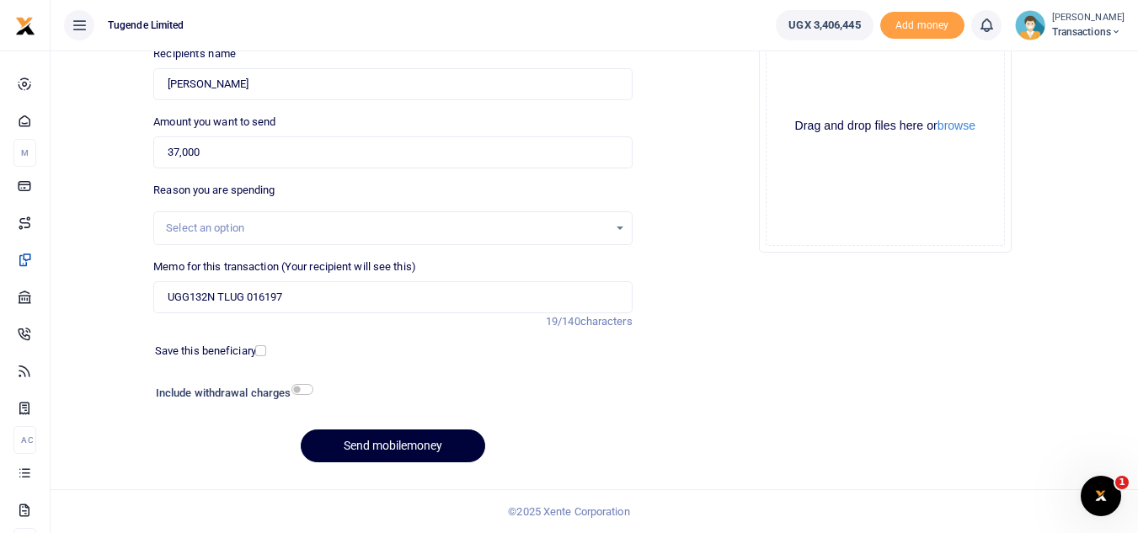
click at [341, 442] on button "Send mobilemoney" at bounding box center [393, 445] width 184 height 33
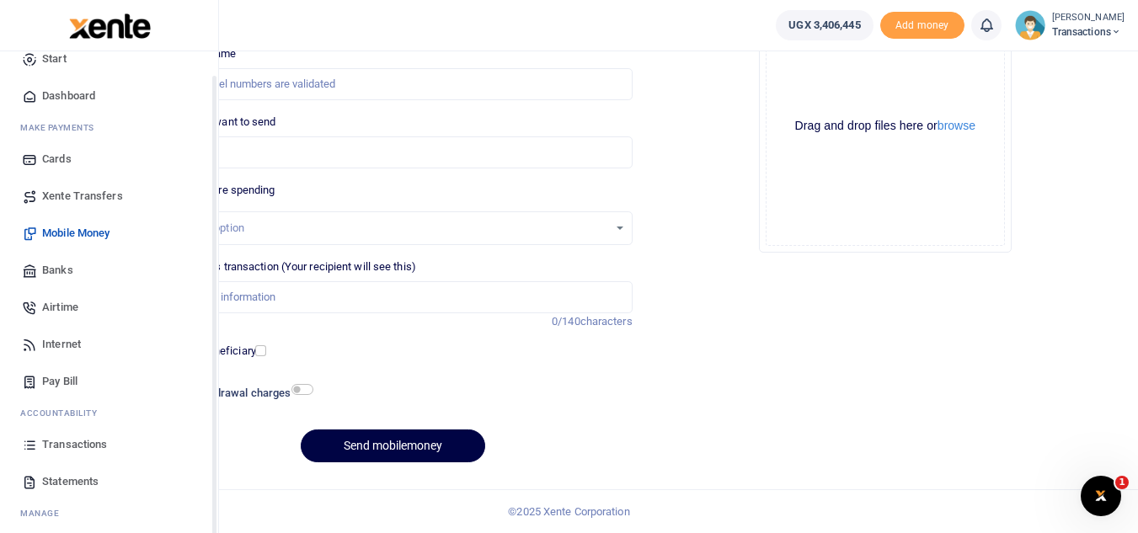
scroll to position [21, 0]
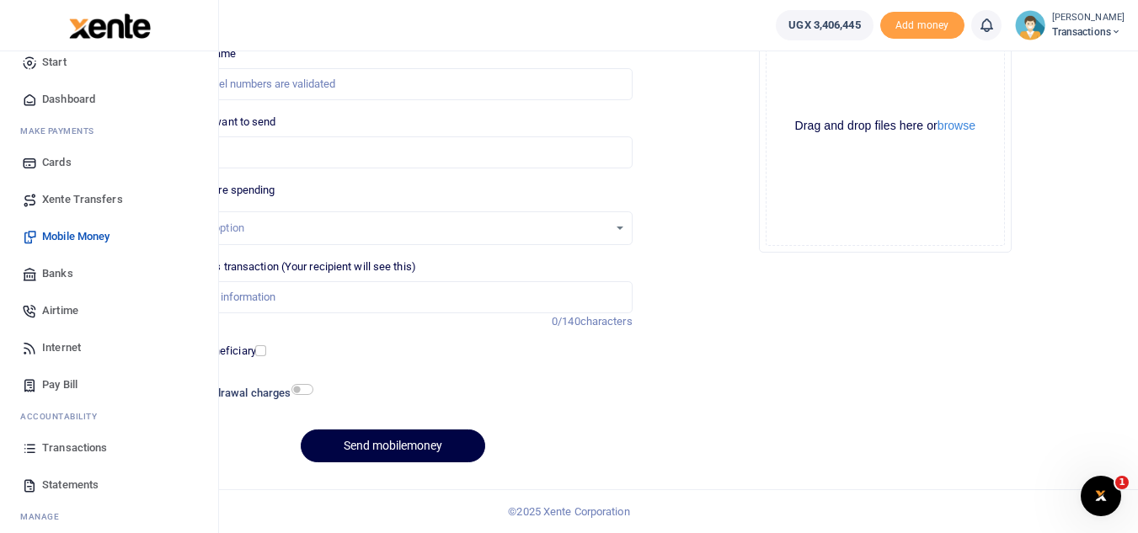
click at [45, 199] on span "Xente Transfers" at bounding box center [82, 199] width 81 height 17
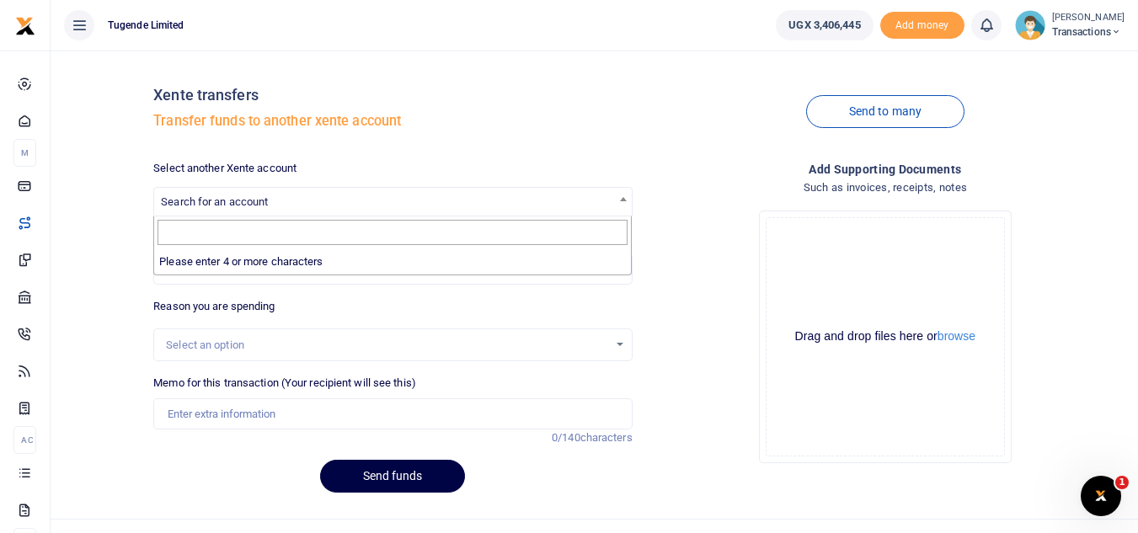
click at [494, 200] on span "Search for an account" at bounding box center [392, 201] width 477 height 26
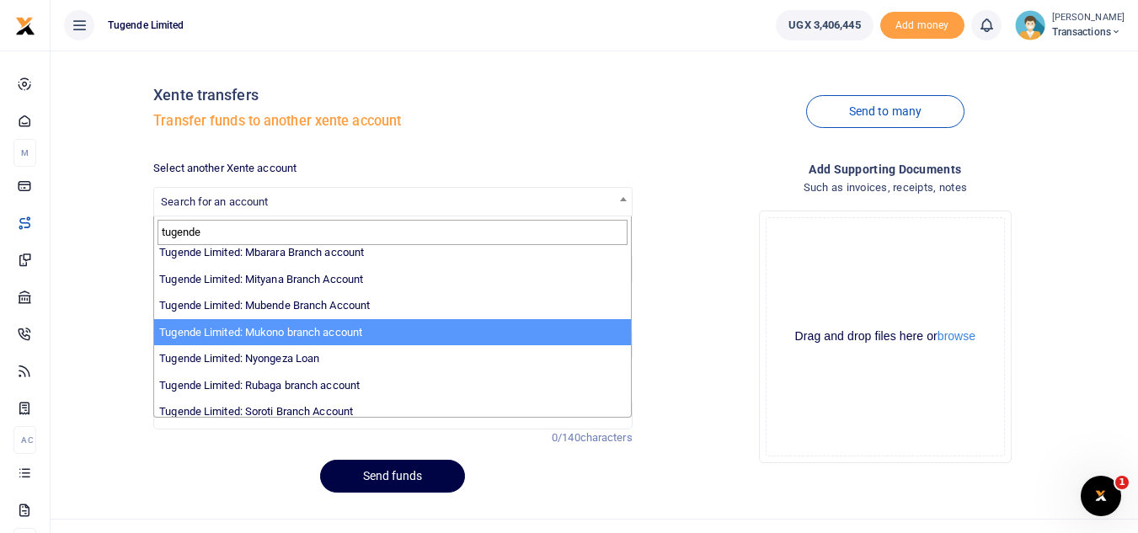
scroll to position [461, 0]
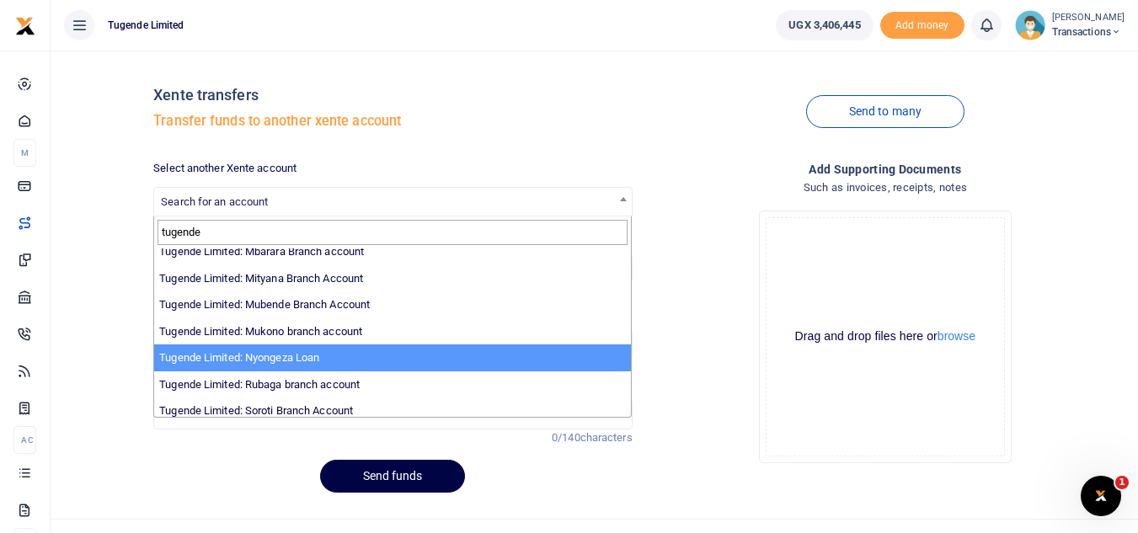
type input "tugende"
select select "3657"
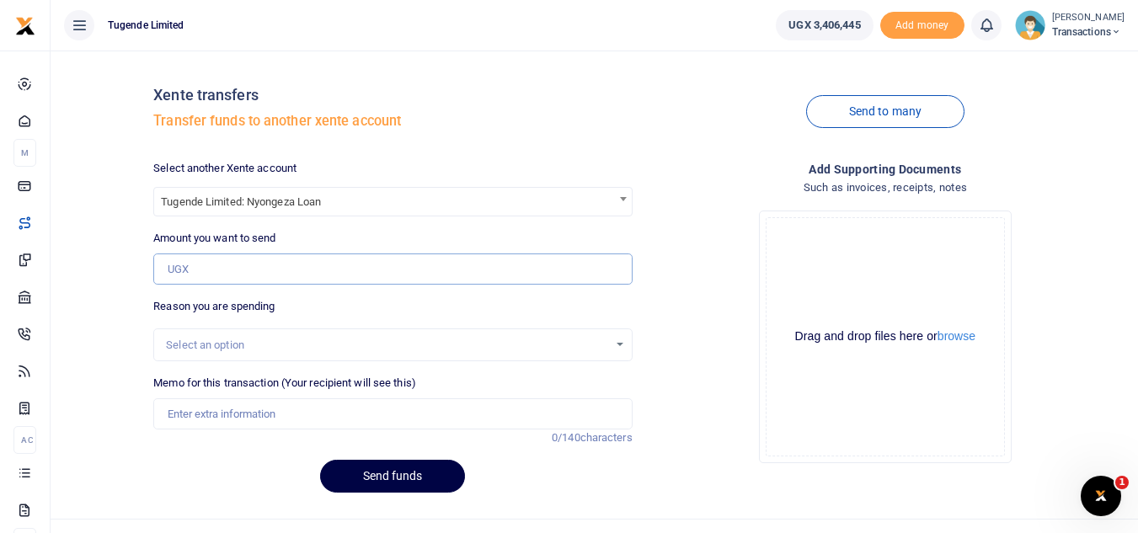
click at [206, 261] on input "Amount you want to send" at bounding box center [392, 269] width 478 height 32
type input "1,000,000"
click at [274, 410] on input "Memo for this transaction (Your recipient will see this)" at bounding box center [392, 414] width 478 height 32
type input "Transfer to Nyongeza"
click at [370, 498] on div "Select another Xente account Tugende Limited: Nyongeza Loan Tugende Limited: Ny…" at bounding box center [393, 333] width 492 height 346
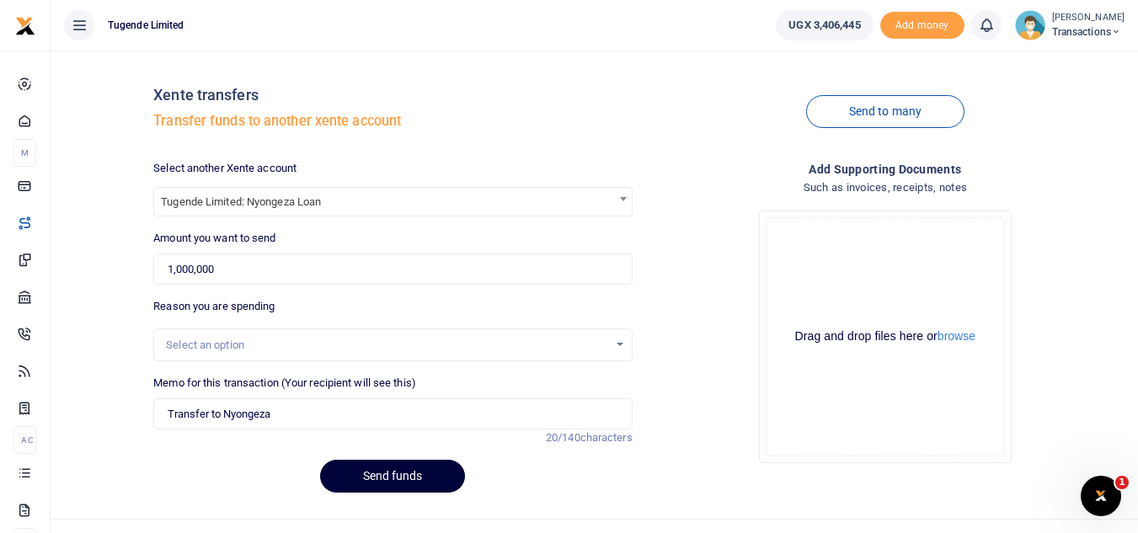
click at [356, 474] on button "Send funds" at bounding box center [392, 476] width 145 height 33
